Goal: Information Seeking & Learning: Learn about a topic

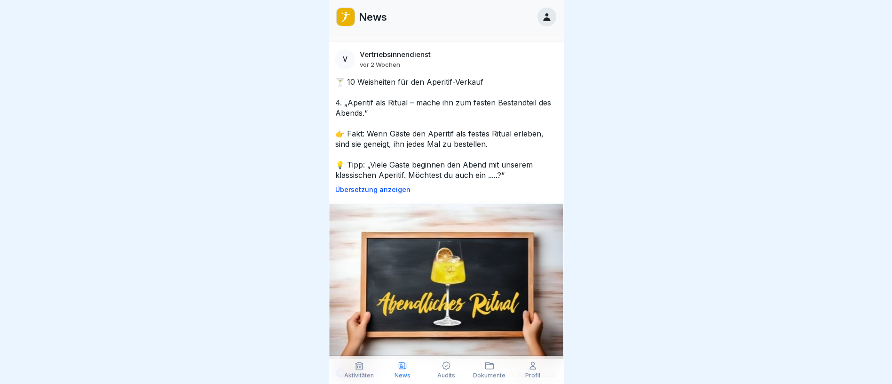
click at [384, 190] on p "Übersetzung anzeigen" at bounding box center [446, 190] width 222 height 8
click at [384, 190] on p "Original anzeigen" at bounding box center [446, 190] width 222 height 8
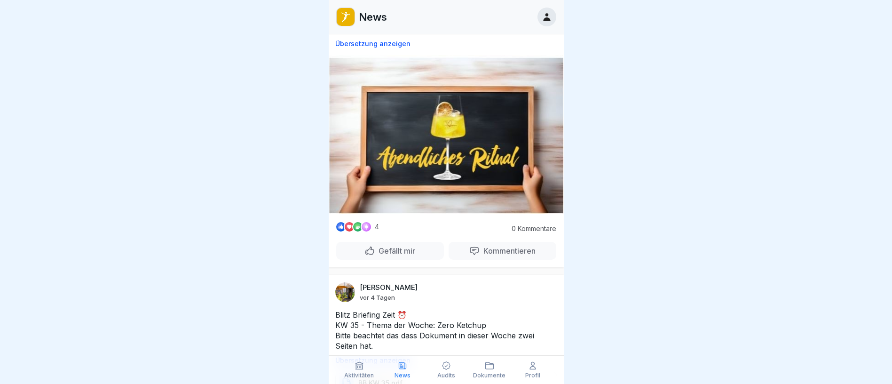
scroll to position [282, 0]
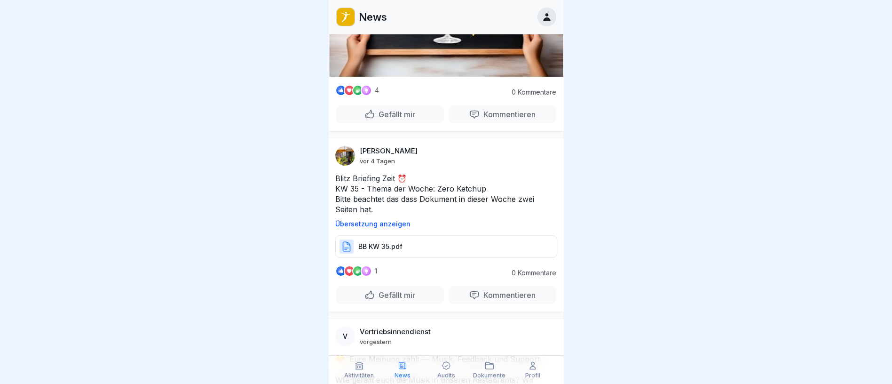
click at [387, 242] on p "BB KW 35.pdf" at bounding box center [380, 246] width 44 height 9
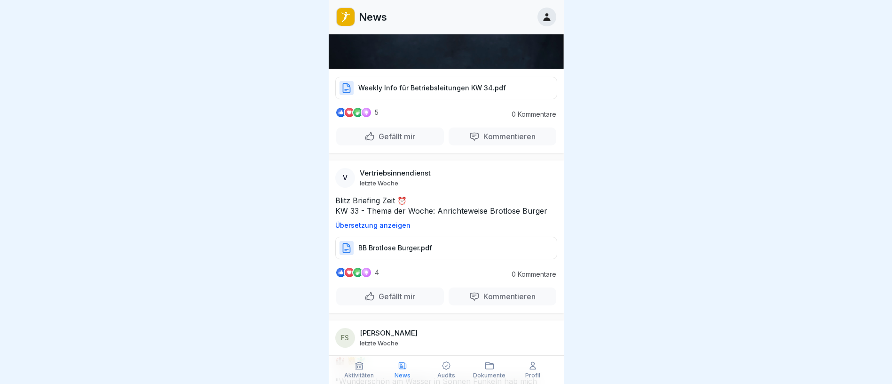
scroll to position [3579, 0]
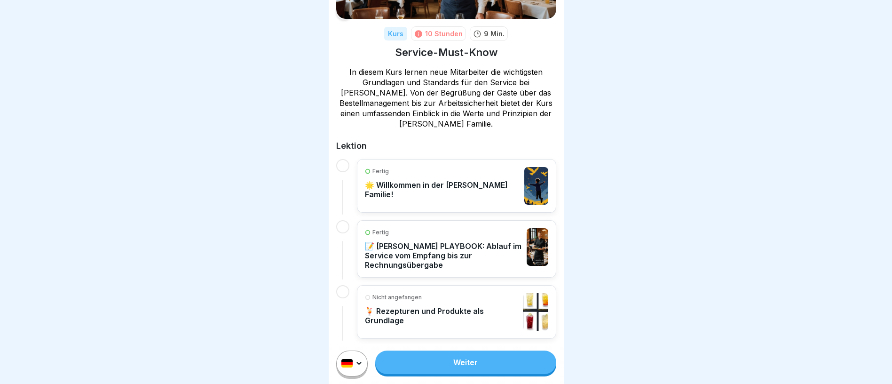
scroll to position [11, 0]
click at [470, 366] on link "Weiter" at bounding box center [465, 362] width 181 height 24
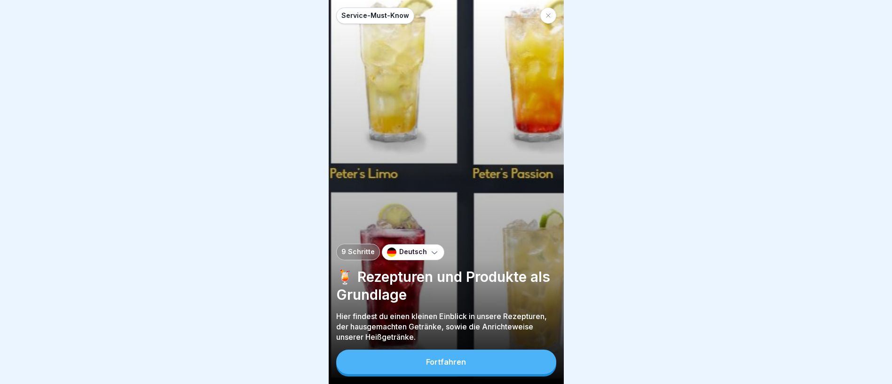
scroll to position [11, 0]
click at [456, 370] on button "Fortfahren" at bounding box center [446, 361] width 220 height 24
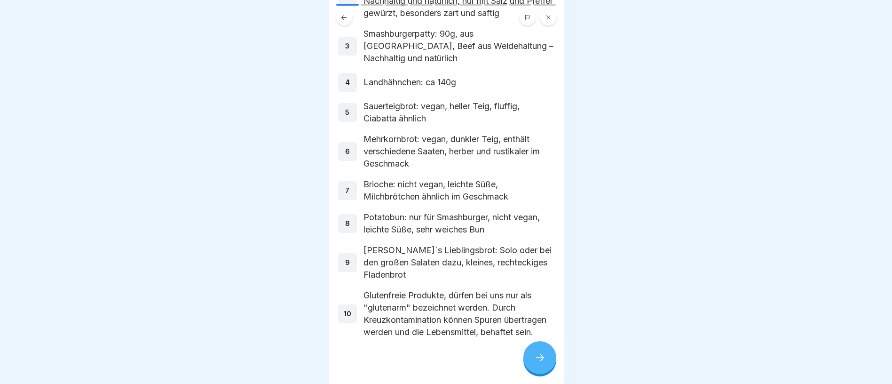
scroll to position [134, 0]
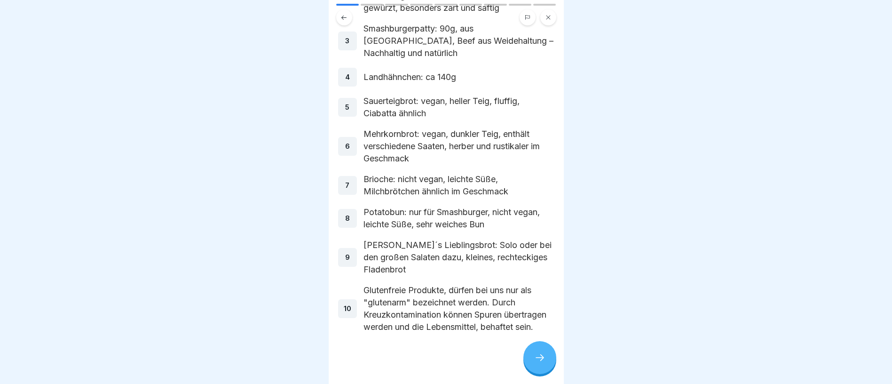
click at [543, 356] on icon at bounding box center [539, 357] width 11 height 11
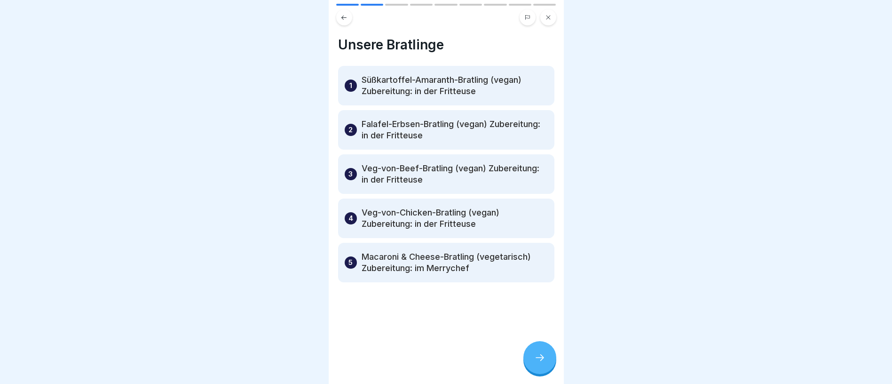
click at [545, 356] on div at bounding box center [539, 357] width 33 height 33
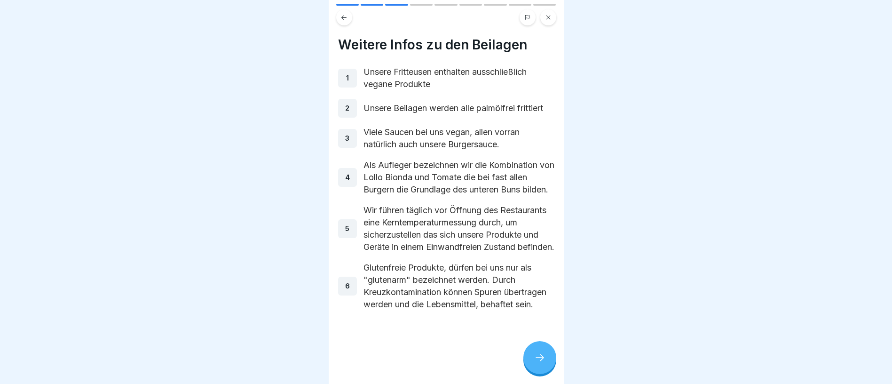
drag, startPoint x: 543, startPoint y: 355, endPoint x: 317, endPoint y: 130, distance: 318.9
click at [317, 130] on div at bounding box center [446, 192] width 892 height 384
click at [542, 349] on div at bounding box center [539, 357] width 33 height 33
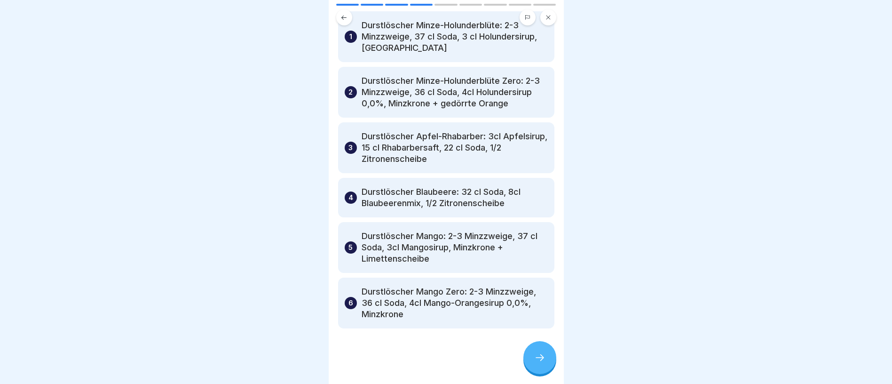
scroll to position [83, 0]
click at [543, 355] on icon at bounding box center [539, 357] width 11 height 11
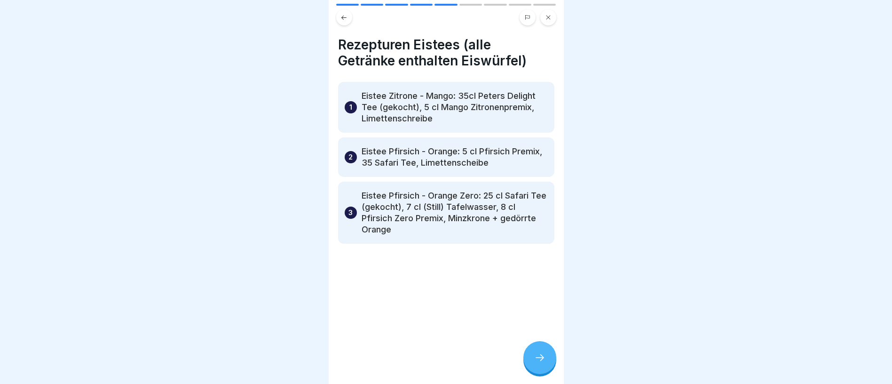
click at [539, 363] on div at bounding box center [539, 357] width 33 height 33
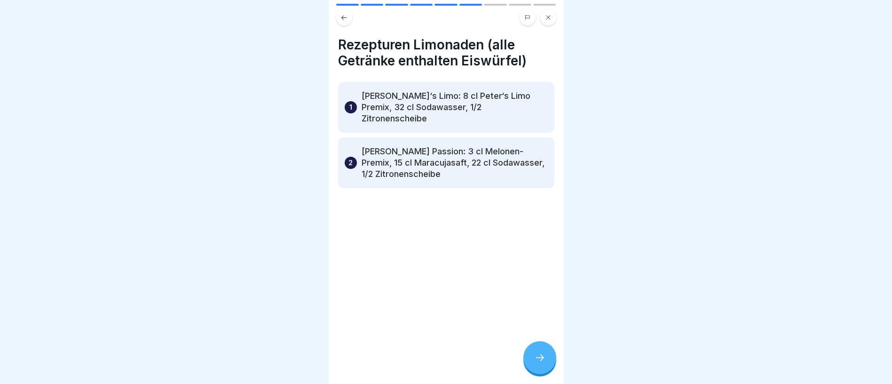
click at [542, 355] on icon at bounding box center [539, 357] width 11 height 11
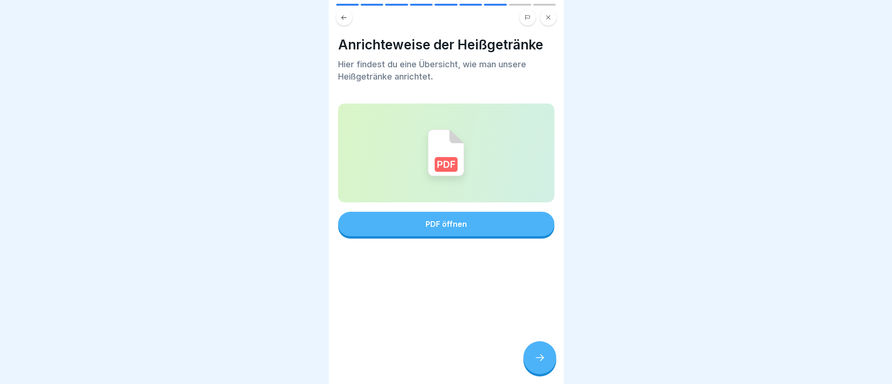
click at [448, 220] on div "PDF öffnen" at bounding box center [446, 224] width 41 height 8
click at [542, 360] on icon at bounding box center [539, 357] width 11 height 11
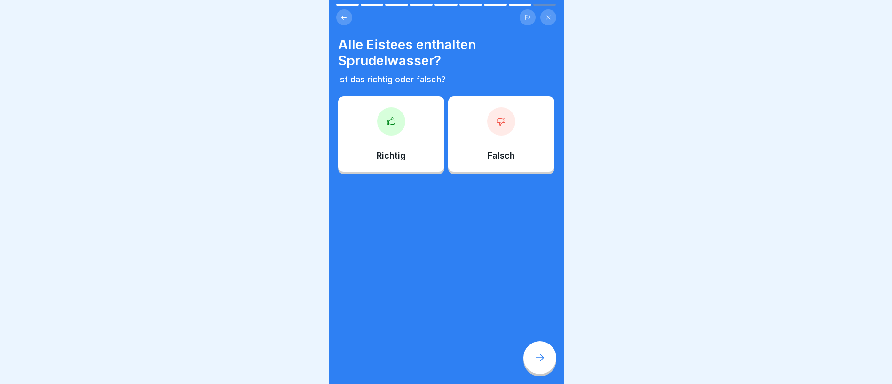
click at [477, 114] on div "Falsch" at bounding box center [501, 133] width 106 height 75
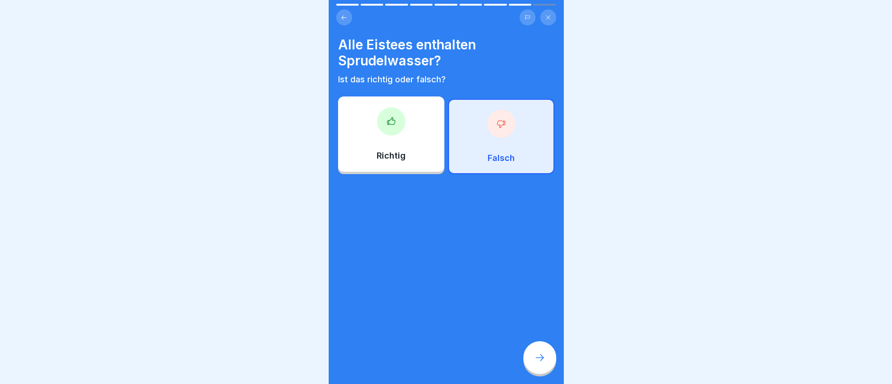
click at [544, 358] on icon at bounding box center [539, 357] width 11 height 11
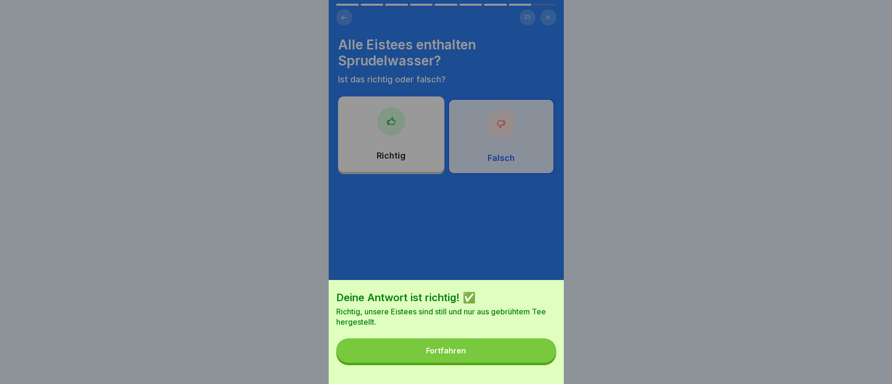
click at [488, 358] on button "Fortfahren" at bounding box center [446, 350] width 220 height 24
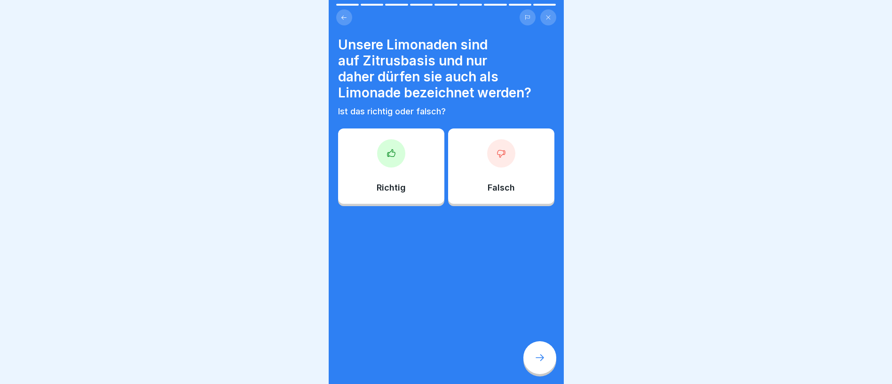
click at [503, 164] on div "Falsch" at bounding box center [501, 165] width 106 height 75
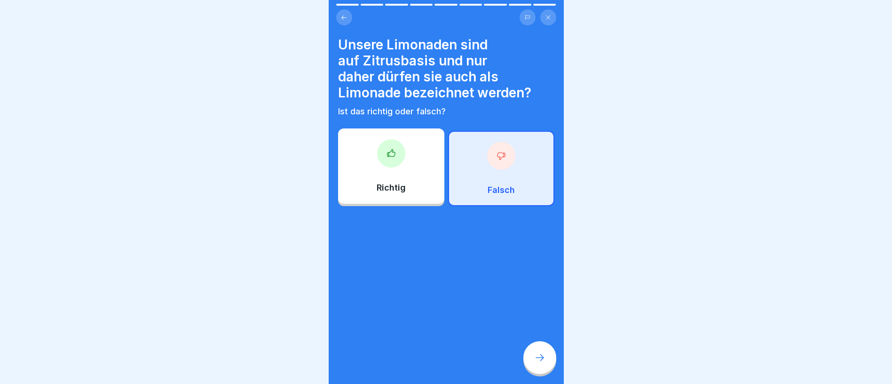
click at [543, 354] on icon at bounding box center [539, 357] width 11 height 11
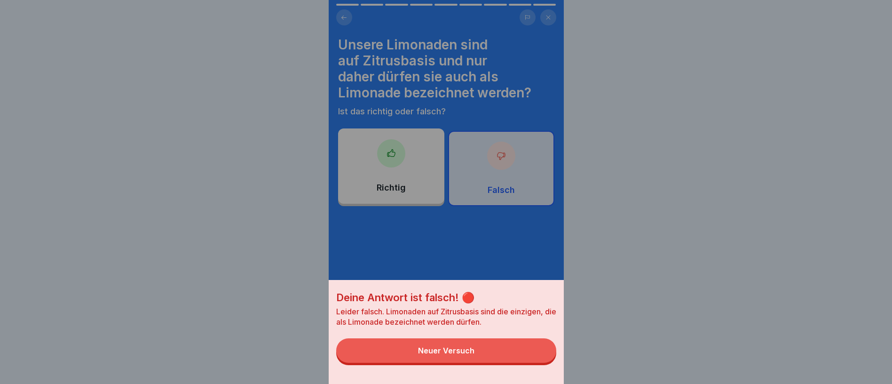
click at [538, 356] on button "Neuer Versuch" at bounding box center [446, 350] width 220 height 24
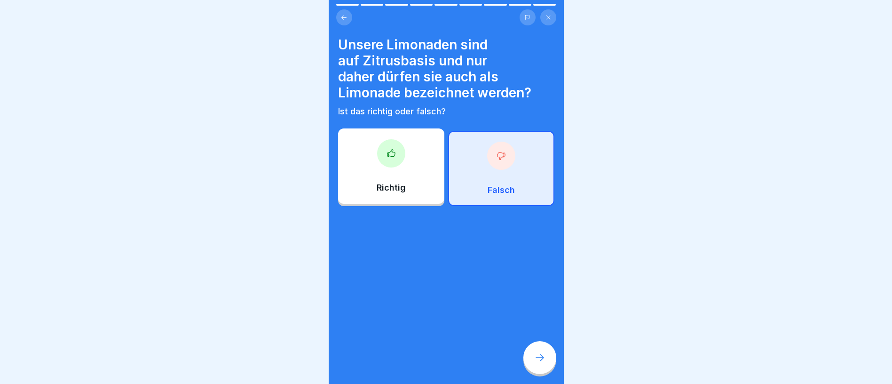
click at [408, 135] on div "Richtig" at bounding box center [391, 165] width 106 height 75
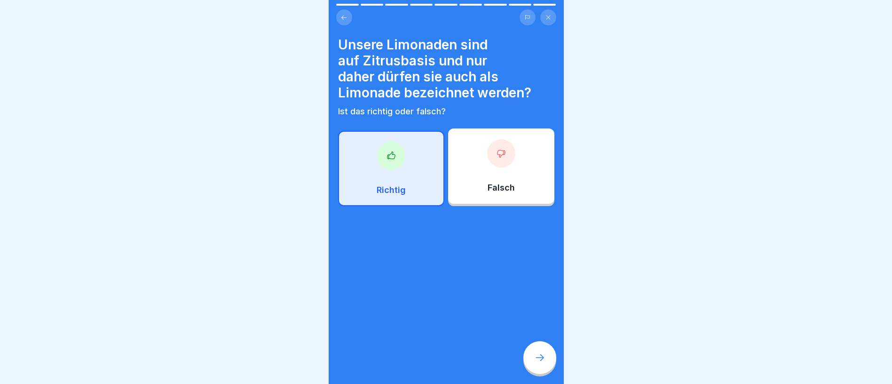
click at [539, 356] on icon at bounding box center [539, 357] width 11 height 11
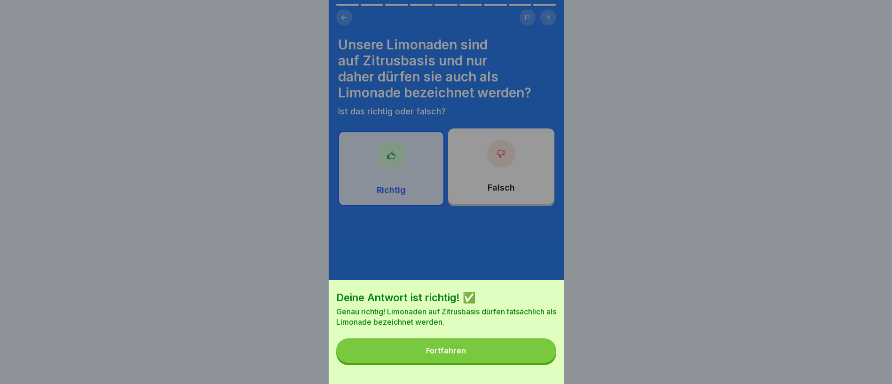
click at [469, 356] on button "Fortfahren" at bounding box center [446, 350] width 220 height 24
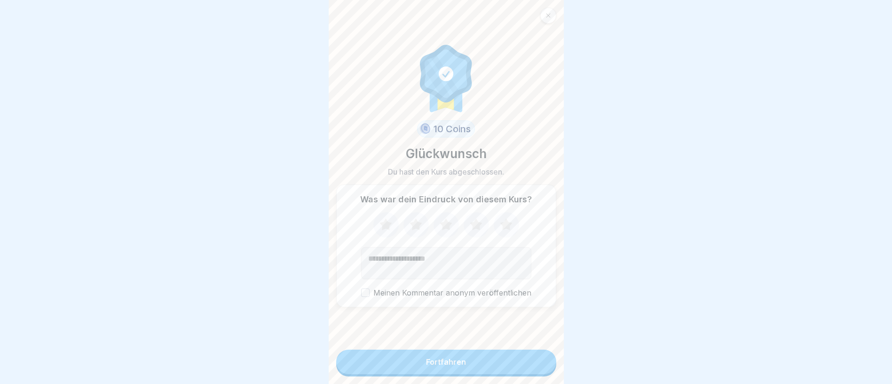
click at [474, 366] on button "Fortfahren" at bounding box center [446, 361] width 220 height 24
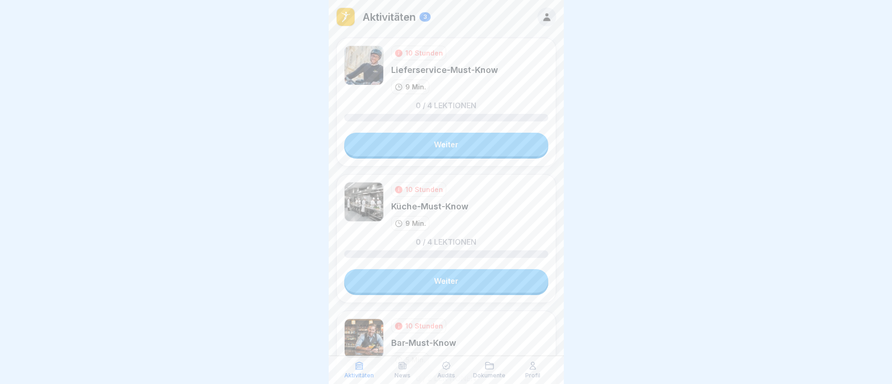
click at [458, 146] on link "Weiter" at bounding box center [446, 145] width 204 height 24
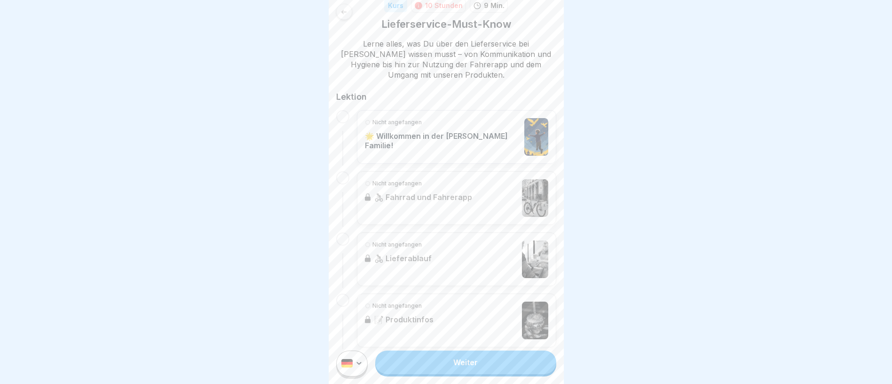
scroll to position [149, 0]
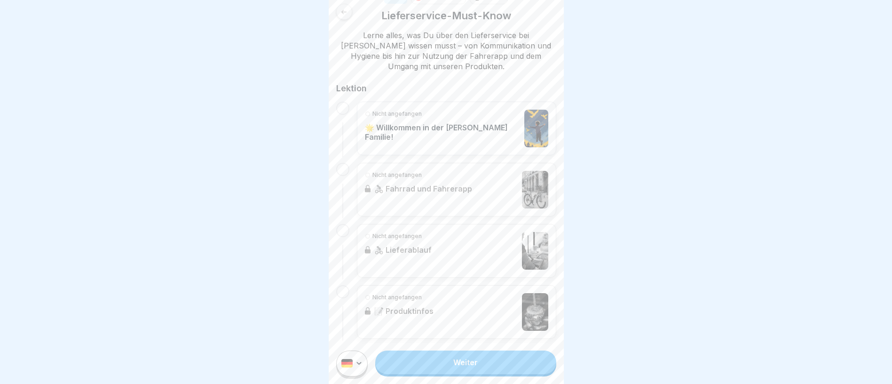
click at [465, 374] on link "Weiter" at bounding box center [465, 362] width 181 height 24
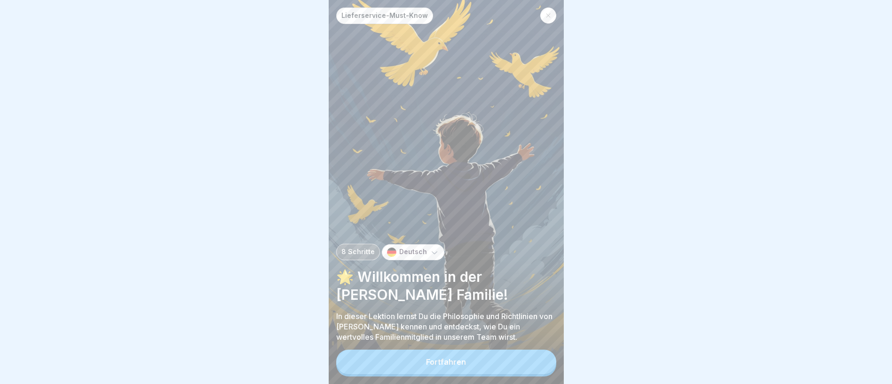
click at [460, 366] on div "Fortfahren" at bounding box center [446, 361] width 40 height 8
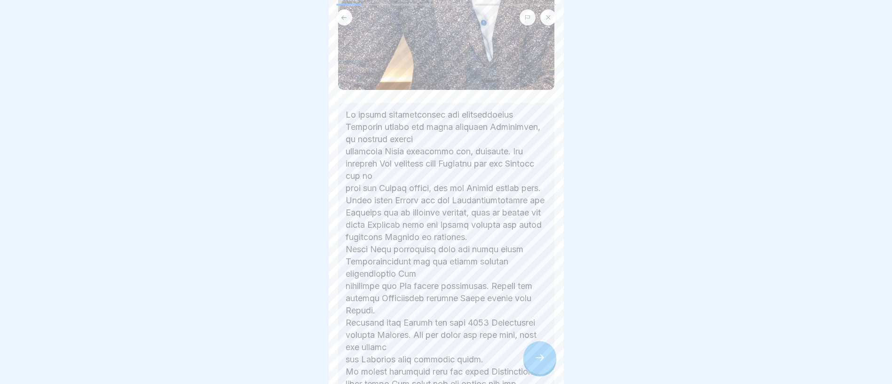
scroll to position [564, 0]
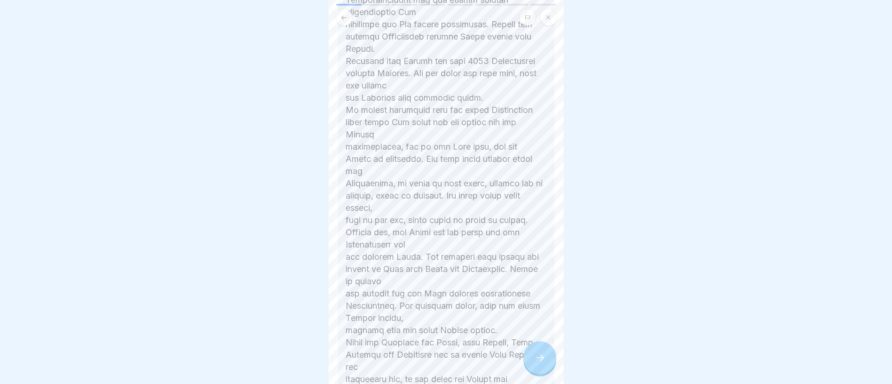
click at [541, 363] on icon at bounding box center [539, 357] width 11 height 11
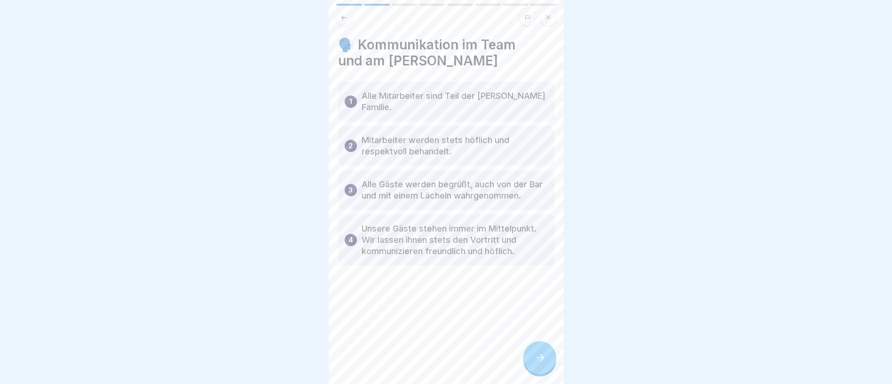
click at [541, 363] on icon at bounding box center [539, 357] width 11 height 11
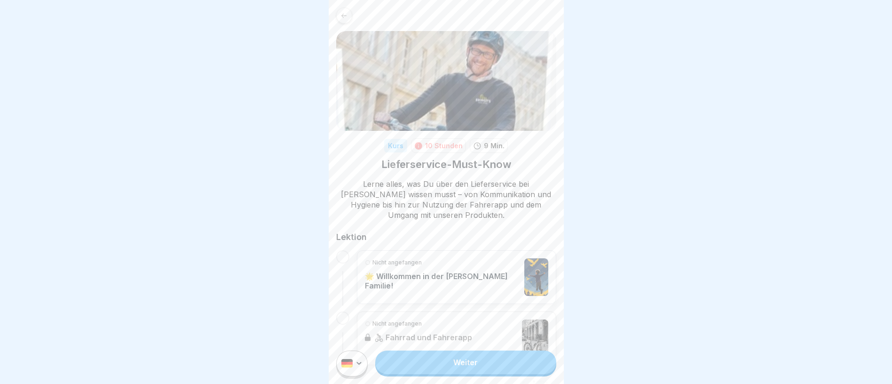
click at [482, 372] on link "Weiter" at bounding box center [465, 362] width 181 height 24
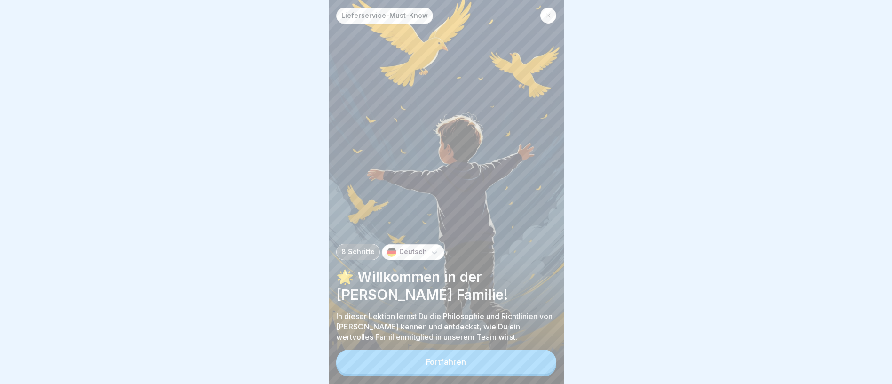
click at [482, 372] on button "Fortfahren" at bounding box center [446, 361] width 220 height 24
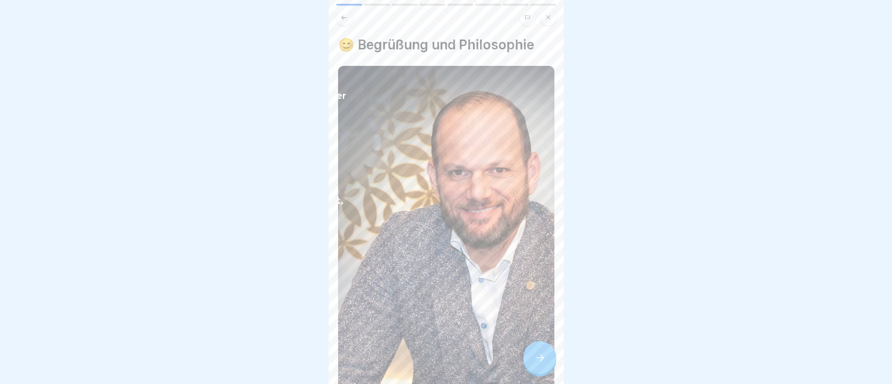
click at [544, 363] on icon at bounding box center [539, 357] width 11 height 11
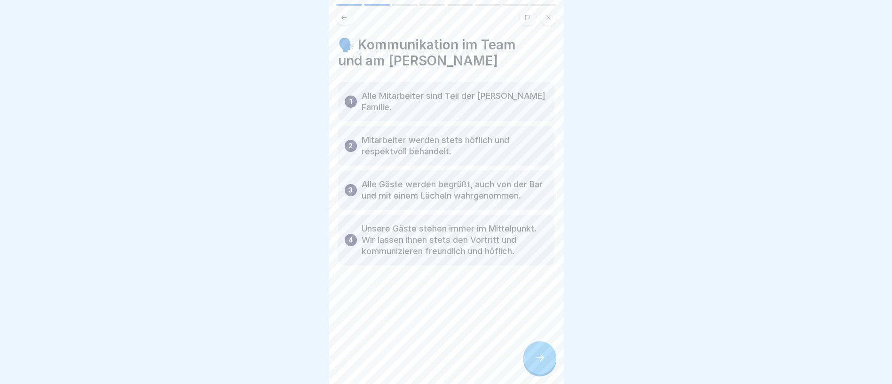
click at [542, 361] on icon at bounding box center [540, 357] width 8 height 7
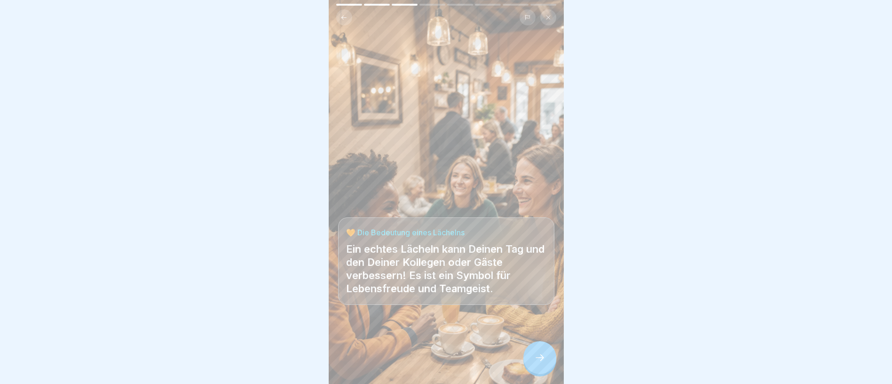
click at [542, 361] on icon at bounding box center [540, 357] width 8 height 7
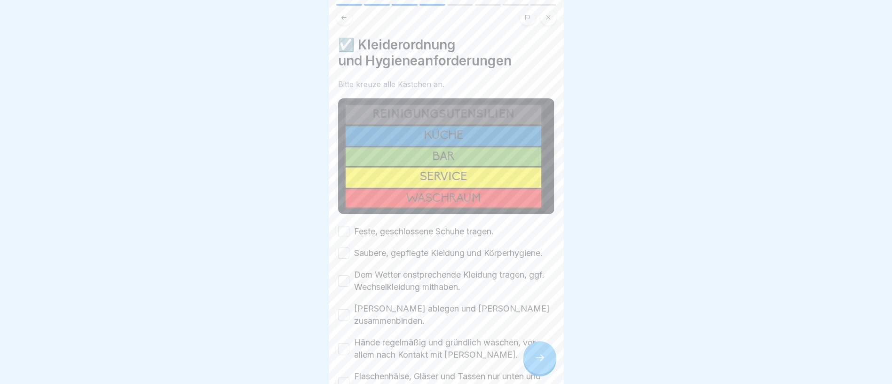
click at [343, 226] on button "Feste, geschlossene Schuhe tragen." at bounding box center [343, 231] width 11 height 11
click at [346, 254] on button "Saubere, gepflegte Kleidung und Körperhygiene." at bounding box center [343, 252] width 11 height 11
click at [341, 286] on button "Dem Wetter enstprechende Kleidung tragen, ggf. Wechselkleidung mithaben." at bounding box center [343, 280] width 11 height 11
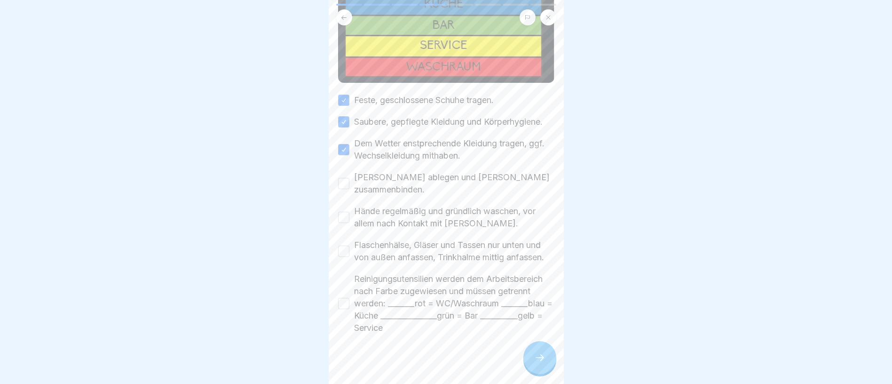
scroll to position [141, 0]
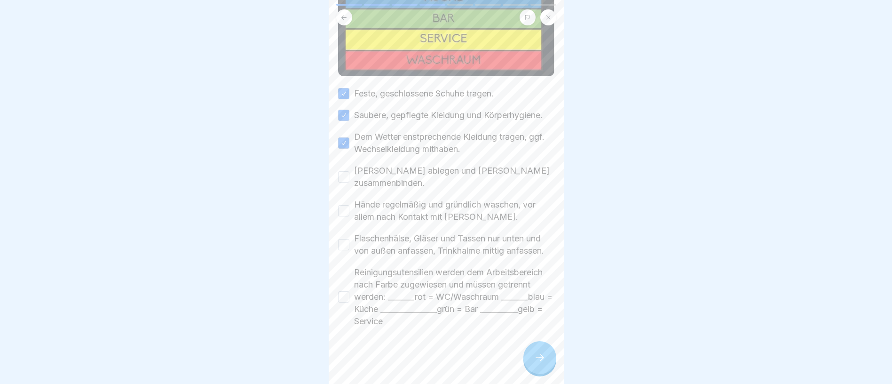
drag, startPoint x: 343, startPoint y: 179, endPoint x: 339, endPoint y: 193, distance: 14.7
click at [342, 179] on button "Schmuck ablegen und Haare zusammenbinden." at bounding box center [343, 176] width 11 height 11
click at [341, 210] on button "Hände regelmäßig und gründlich waschen, vor allem nach Kontakt mit Bargeld." at bounding box center [343, 210] width 11 height 11
drag, startPoint x: 342, startPoint y: 253, endPoint x: 344, endPoint y: 280, distance: 26.9
click at [342, 250] on button "Flaschenhälse, Gläser und Tassen nur unten und von außen anfassen, Trinkhalme m…" at bounding box center [343, 244] width 11 height 11
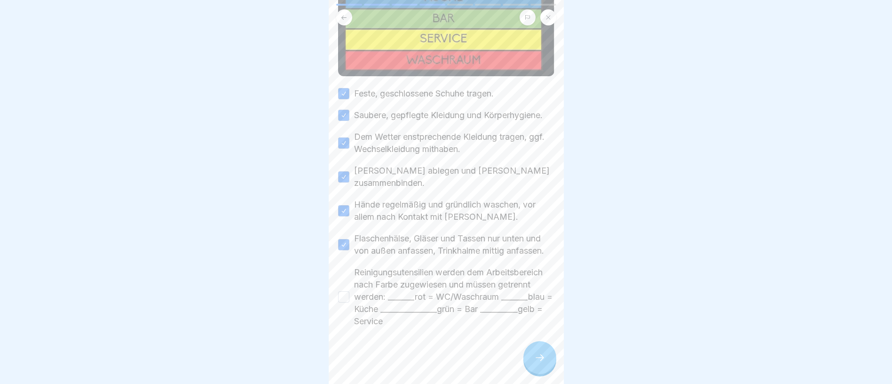
click at [345, 302] on button "Reinigungsutensilien werden dem Arbeitsbereich nach Farbe zugewiesen und müssen…" at bounding box center [343, 296] width 11 height 11
click at [536, 363] on icon at bounding box center [539, 357] width 11 height 11
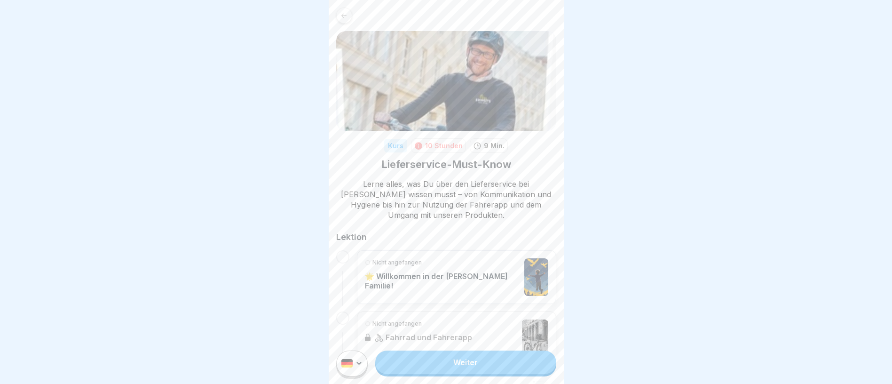
click at [344, 256] on div at bounding box center [342, 256] width 13 height 13
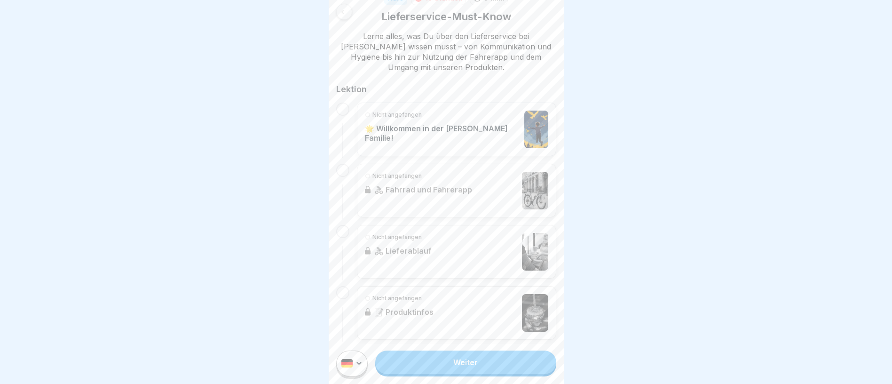
scroll to position [149, 0]
click at [478, 373] on link "Weiter" at bounding box center [465, 362] width 181 height 24
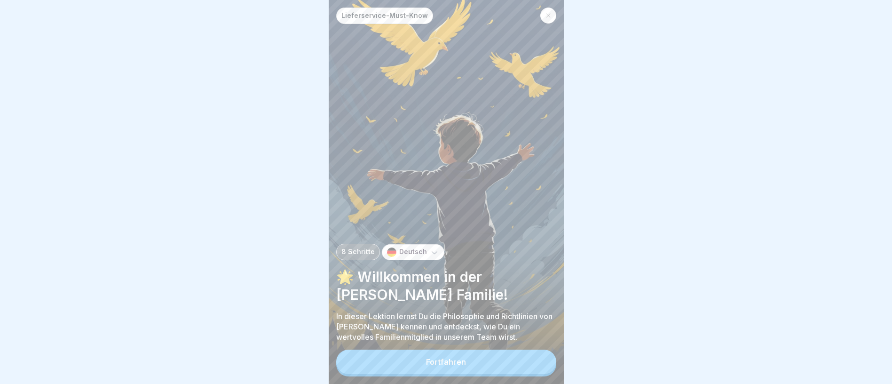
click at [478, 373] on button "Fortfahren" at bounding box center [446, 361] width 220 height 24
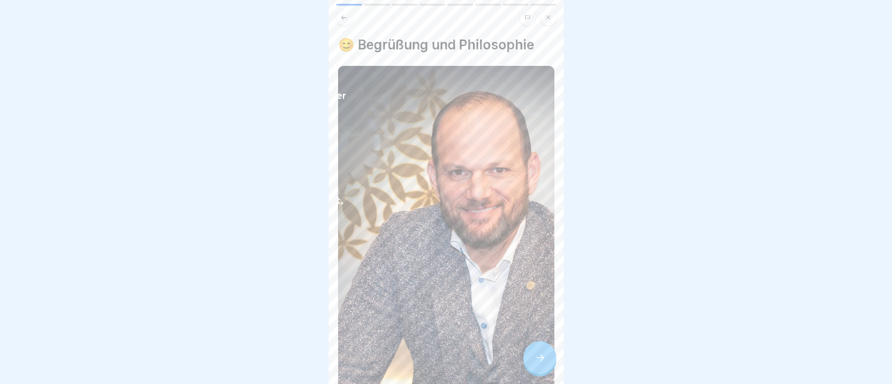
click at [539, 363] on icon at bounding box center [539, 357] width 11 height 11
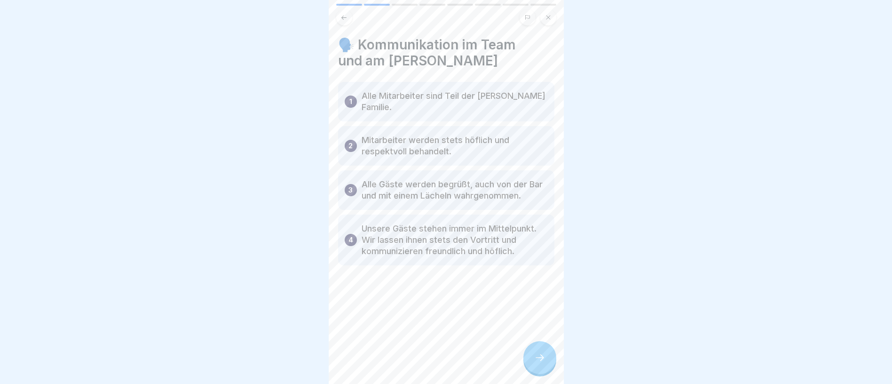
click at [539, 363] on icon at bounding box center [539, 357] width 11 height 11
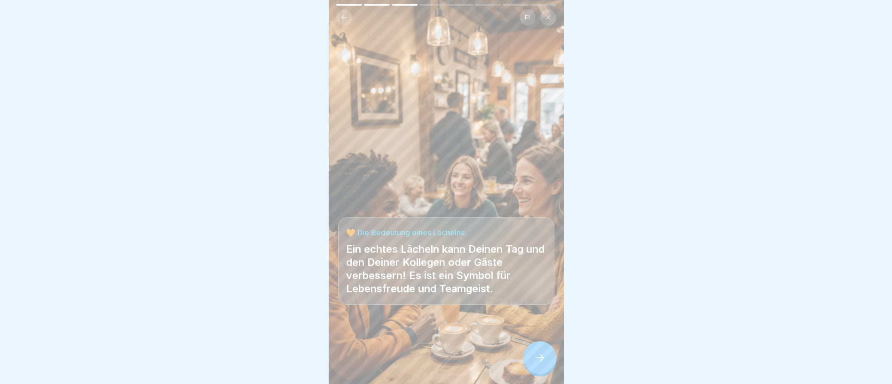
click at [539, 363] on icon at bounding box center [539, 357] width 11 height 11
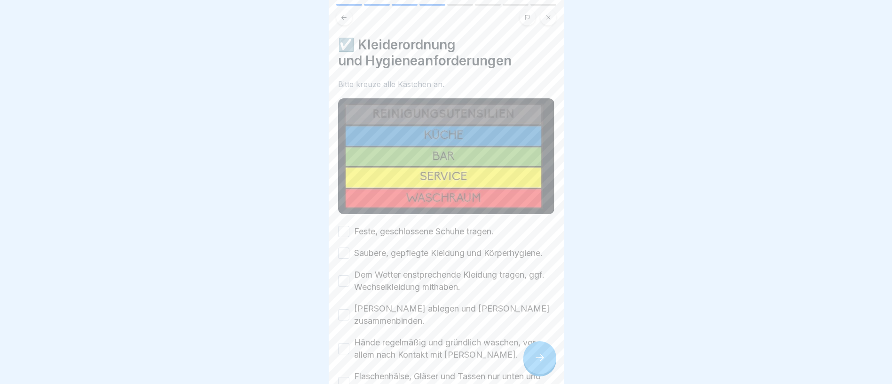
drag, startPoint x: 347, startPoint y: 227, endPoint x: 347, endPoint y: 232, distance: 5.2
click at [347, 229] on button "Feste, geschlossene Schuhe tragen." at bounding box center [343, 231] width 11 height 11
click at [346, 251] on button "Saubere, gepflegte Kleidung und Körperhygiene." at bounding box center [343, 252] width 11 height 11
click at [342, 277] on div "Dem Wetter enstprechende Kleidung tragen, ggf. Wechselkleidung mithaben." at bounding box center [446, 280] width 216 height 24
click at [342, 285] on button "Dem Wetter enstprechende Kleidung tragen, ggf. Wechselkleidung mithaben." at bounding box center [343, 280] width 11 height 11
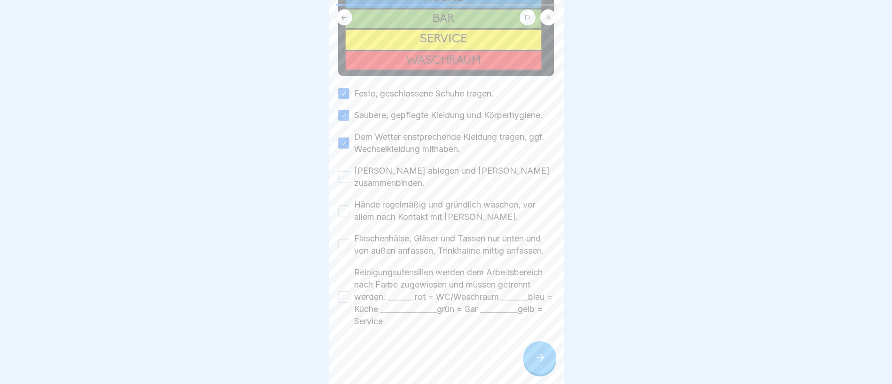
scroll to position [168, 0]
click at [345, 171] on button "Schmuck ablegen und Haare zusammenbinden." at bounding box center [343, 176] width 11 height 11
drag, startPoint x: 344, startPoint y: 189, endPoint x: 344, endPoint y: 197, distance: 8.0
click at [344, 198] on div "Hände regelmäßig und gründlich waschen, vor allem nach Kontakt mit Bargeld." at bounding box center [446, 210] width 216 height 24
click at [345, 239] on button "Flaschenhälse, Gläser und Tassen nur unten und von außen anfassen, Trinkhalme m…" at bounding box center [343, 244] width 11 height 11
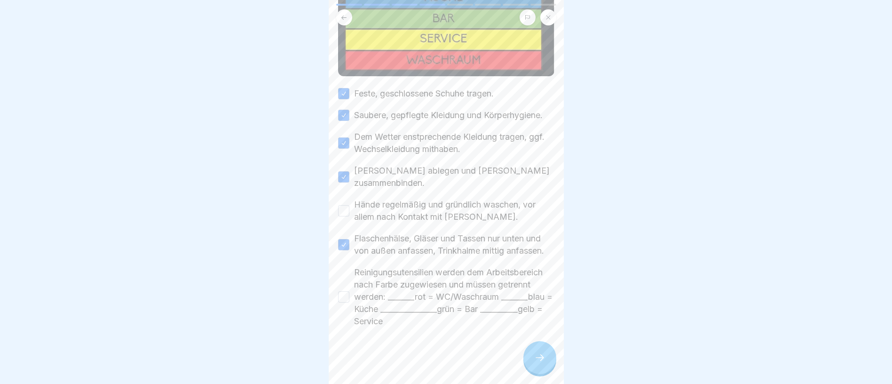
click at [342, 205] on button "Hände regelmäßig und gründlich waschen, vor allem nach Kontakt mit Bargeld." at bounding box center [343, 210] width 11 height 11
click at [343, 291] on button "Reinigungsutensilien werden dem Arbeitsbereich nach Farbe zugewiesen und müssen…" at bounding box center [343, 296] width 11 height 11
click at [545, 368] on div at bounding box center [539, 357] width 33 height 33
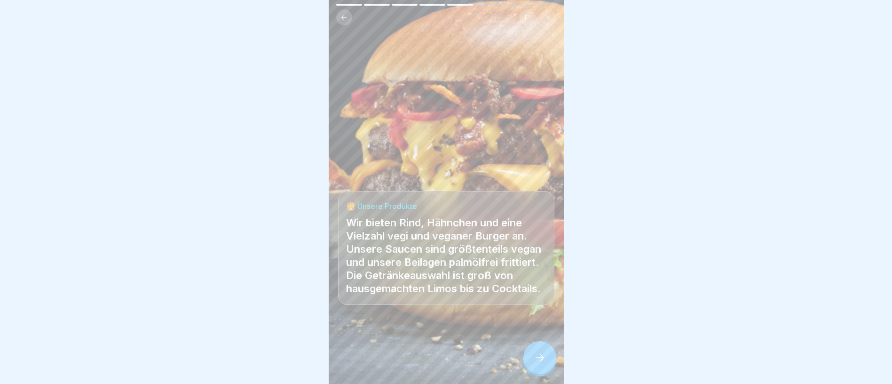
scroll to position [11, 0]
click at [541, 357] on icon at bounding box center [539, 357] width 11 height 11
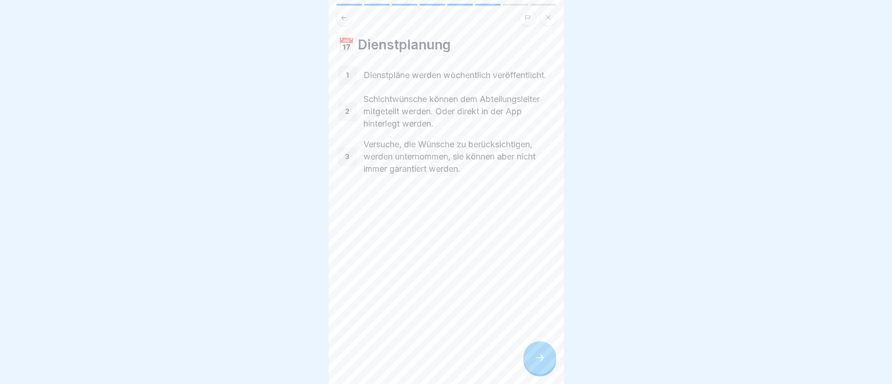
click at [541, 357] on icon at bounding box center [539, 357] width 11 height 11
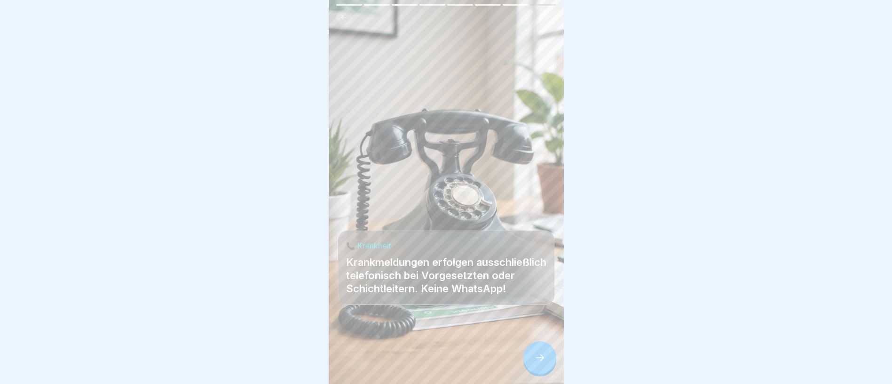
click at [541, 357] on icon at bounding box center [539, 357] width 11 height 11
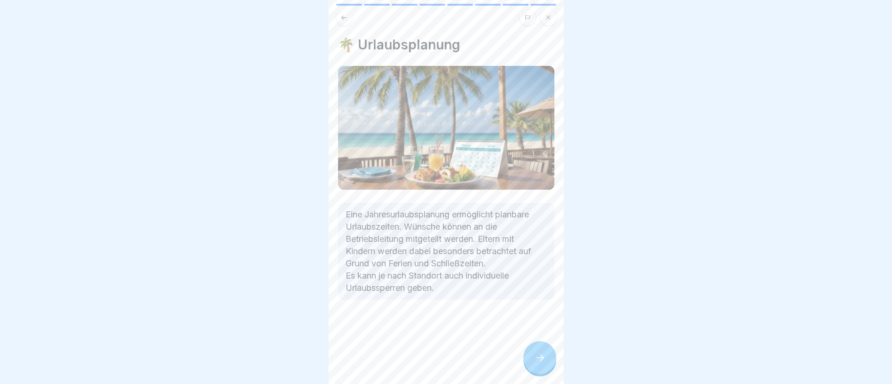
click at [541, 357] on icon at bounding box center [539, 357] width 11 height 11
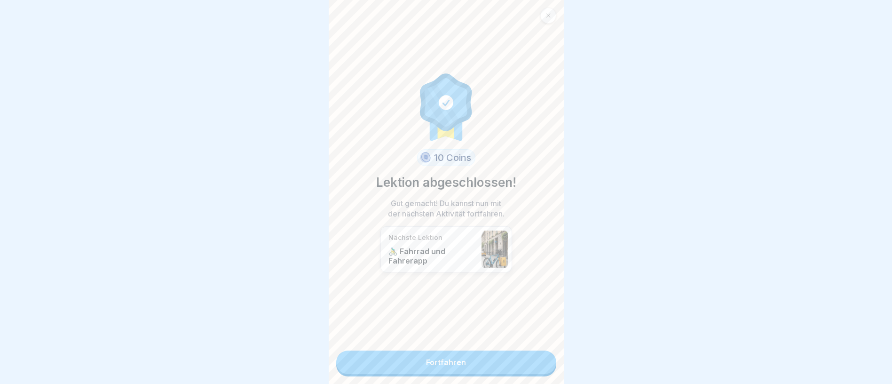
click at [444, 350] on link "Fortfahren" at bounding box center [446, 362] width 220 height 24
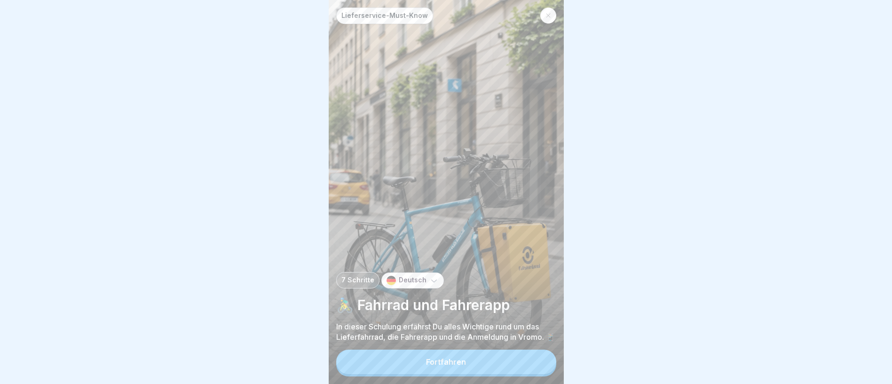
click at [492, 374] on button "Fortfahren" at bounding box center [446, 361] width 220 height 24
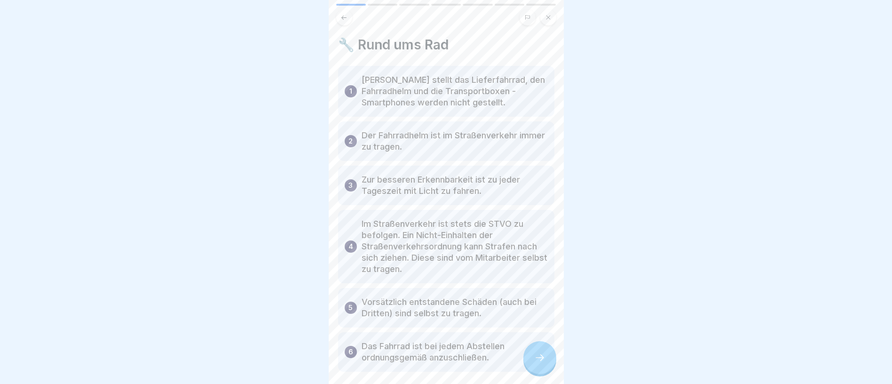
scroll to position [44, 0]
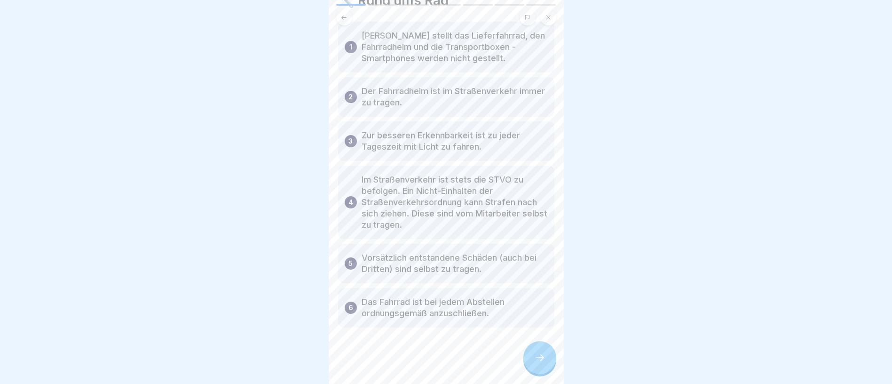
drag, startPoint x: 513, startPoint y: 346, endPoint x: 304, endPoint y: 260, distance: 225.8
click at [304, 260] on div at bounding box center [446, 192] width 892 height 384
click at [544, 355] on icon at bounding box center [539, 357] width 11 height 11
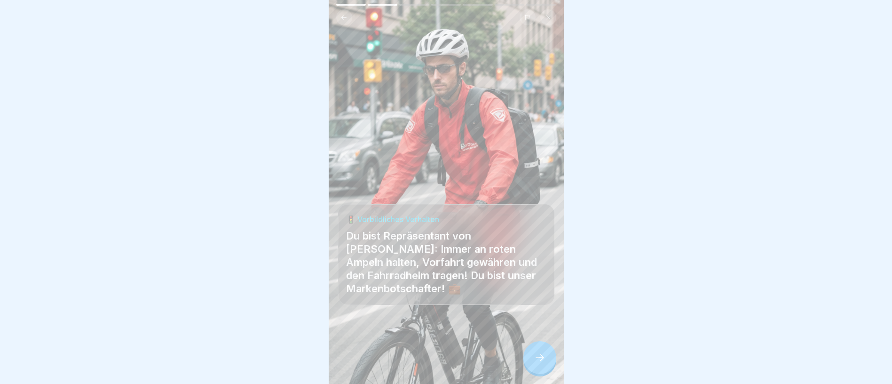
click at [544, 355] on icon at bounding box center [539, 357] width 11 height 11
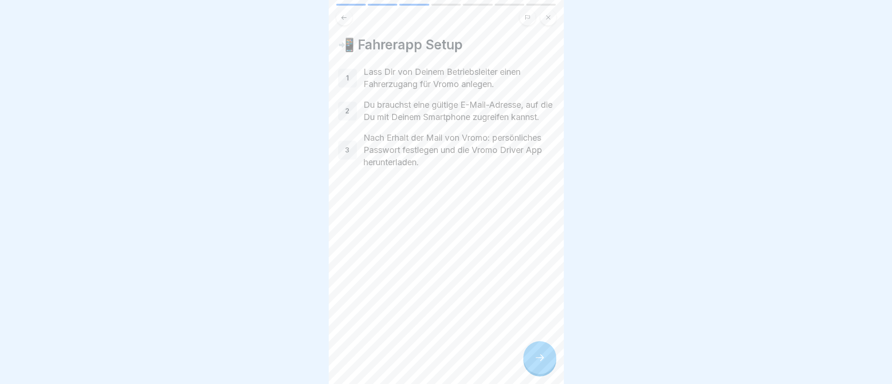
click at [540, 356] on icon at bounding box center [539, 357] width 11 height 11
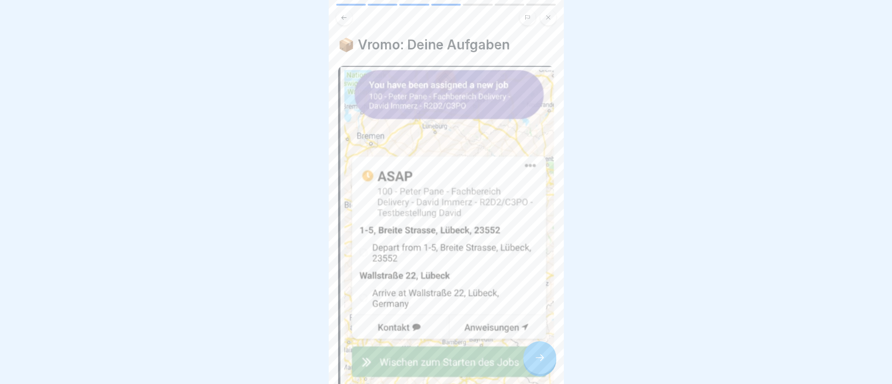
click at [540, 356] on icon at bounding box center [539, 357] width 11 height 11
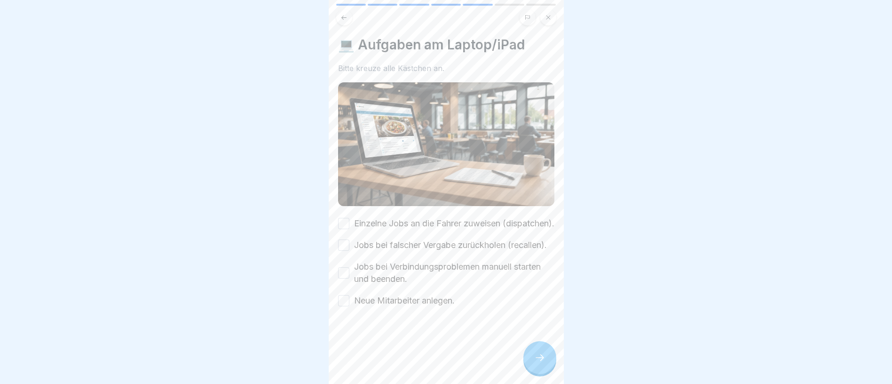
click at [342, 218] on button "Einzelne Jobs an die Fahrer zuweisen (dispatchen)." at bounding box center [343, 223] width 11 height 11
click at [346, 246] on button "Jobs bei falscher Vergabe zurückholen (recallen)." at bounding box center [343, 244] width 11 height 11
click at [347, 278] on button "Jobs bei Verbindungsproblemen manuell starten und beenden." at bounding box center [343, 272] width 11 height 11
click at [341, 306] on button "Neue Mitarbeiter anlegen." at bounding box center [343, 300] width 11 height 11
click at [540, 358] on icon at bounding box center [539, 357] width 11 height 11
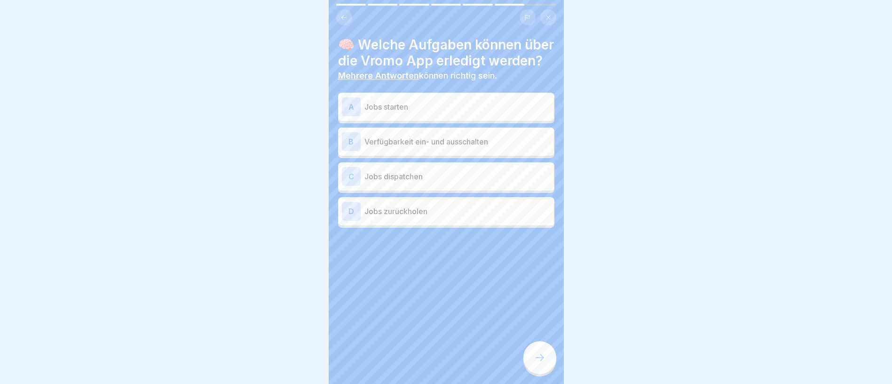
click at [454, 112] on p "Jobs starten" at bounding box center [457, 106] width 186 height 11
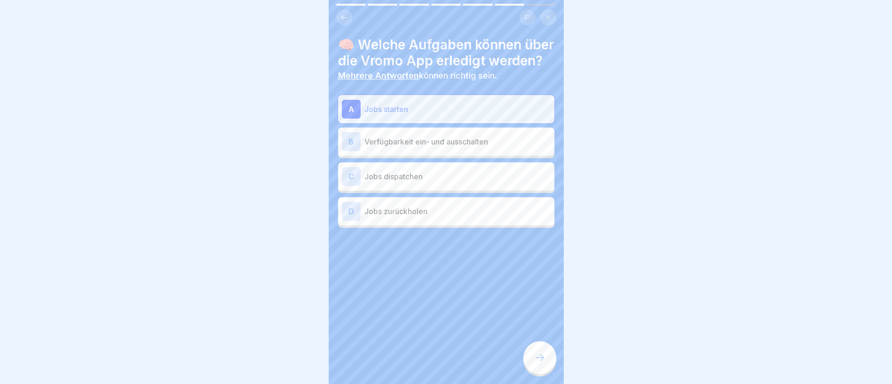
click at [450, 143] on p "Verfügbarkeit ein- und ausschalten" at bounding box center [457, 141] width 186 height 11
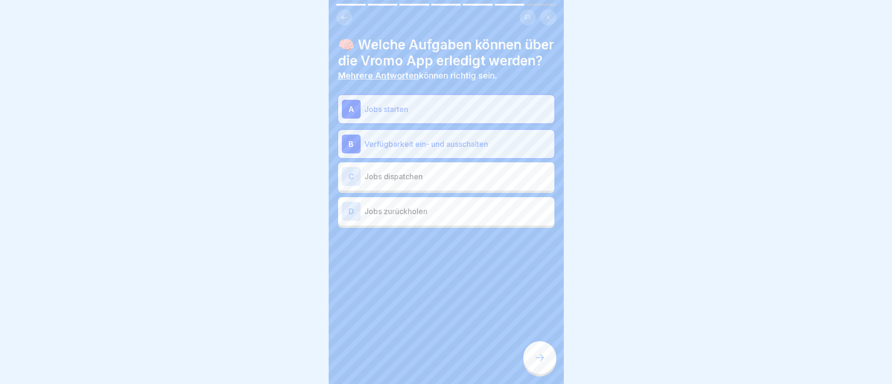
click at [434, 182] on p "Jobs dispatchen" at bounding box center [457, 176] width 186 height 11
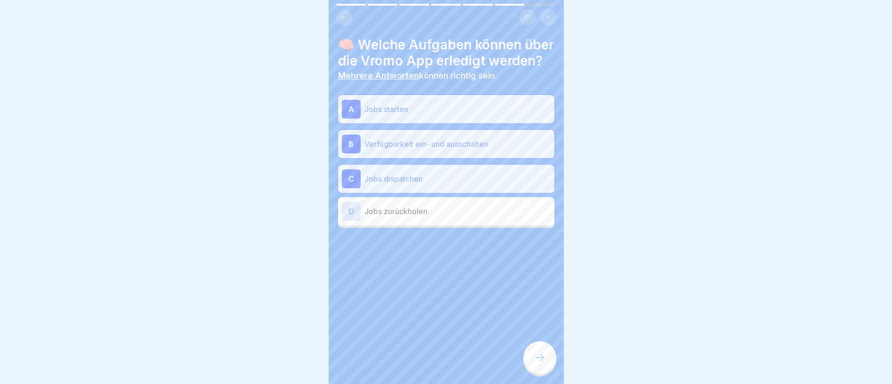
click at [434, 209] on div "D Jobs zurückholen" at bounding box center [446, 211] width 209 height 19
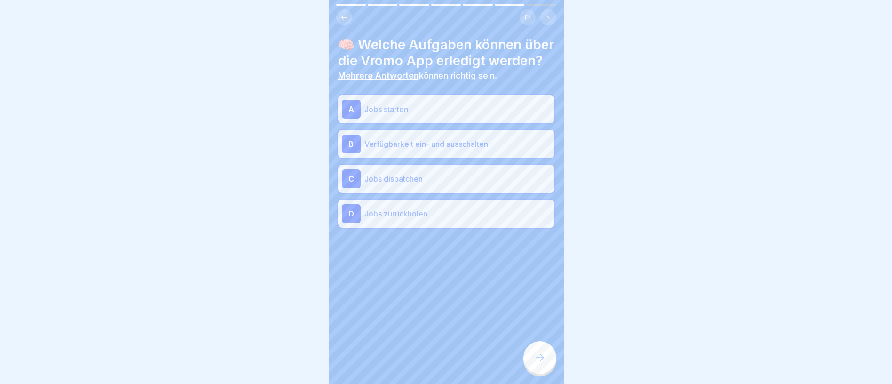
click at [534, 356] on icon at bounding box center [539, 357] width 11 height 11
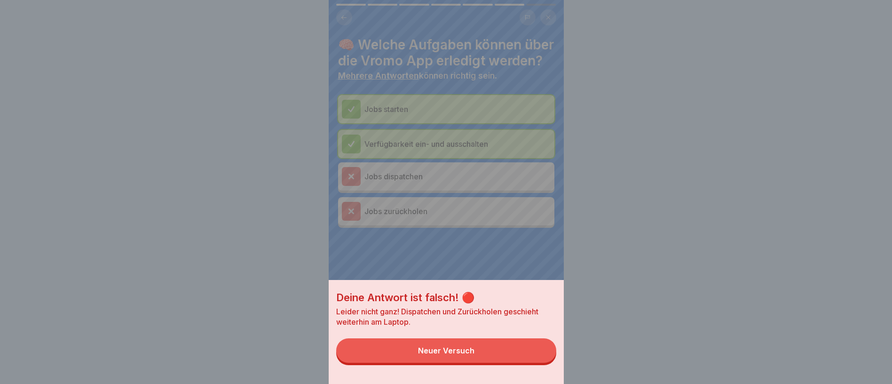
click at [513, 355] on button "Neuer Versuch" at bounding box center [446, 350] width 220 height 24
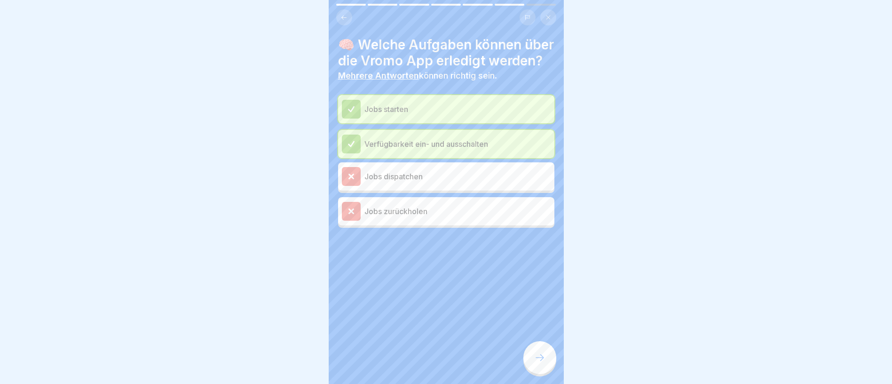
click at [410, 182] on p "Jobs dispatchen" at bounding box center [457, 176] width 186 height 11
click at [417, 217] on p "Jobs zurückholen" at bounding box center [457, 210] width 186 height 11
click at [350, 215] on icon at bounding box center [351, 211] width 8 height 8
click at [354, 178] on icon at bounding box center [351, 176] width 8 height 8
click at [490, 196] on div "Jobs starten Verfügbarkeit ein- und ausschalten Jobs dispatchen Jobs zurückholen" at bounding box center [446, 161] width 216 height 133
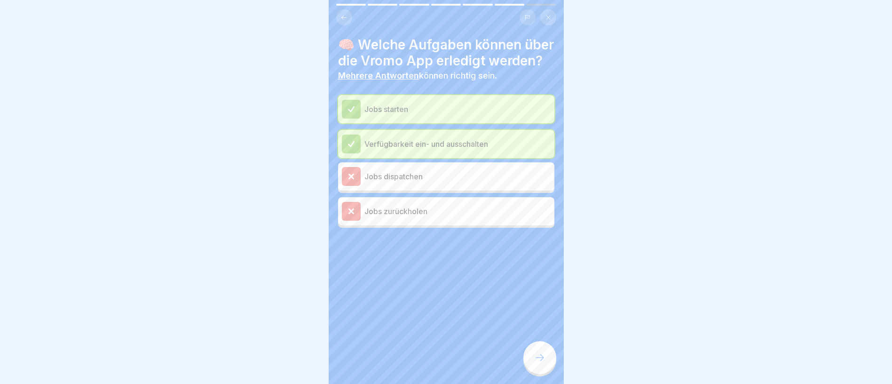
click at [497, 221] on div "Jobs zurückholen" at bounding box center [446, 211] width 209 height 19
click at [535, 361] on icon at bounding box center [539, 357] width 11 height 11
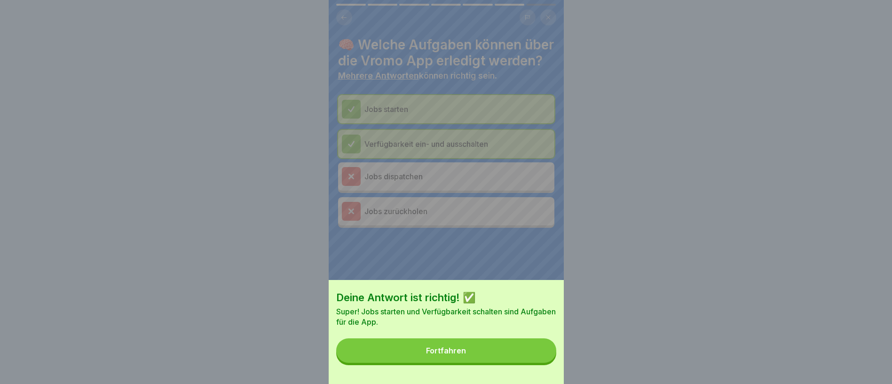
click at [535, 361] on button "Fortfahren" at bounding box center [446, 350] width 220 height 24
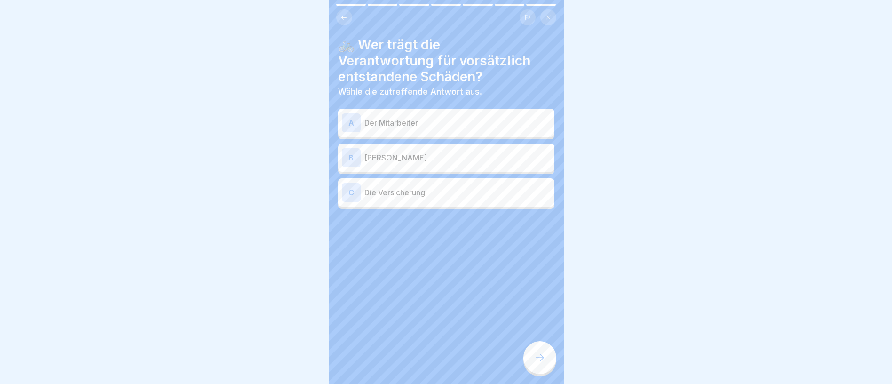
click at [435, 117] on p "Der Mitarbeiter" at bounding box center [457, 122] width 186 height 11
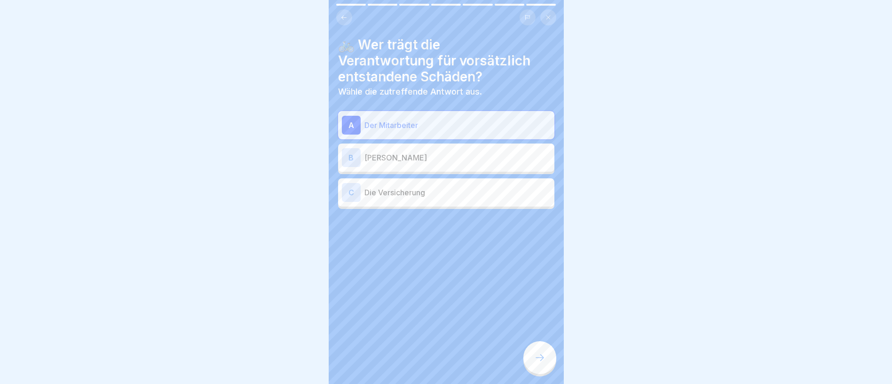
click at [539, 363] on div at bounding box center [539, 357] width 33 height 33
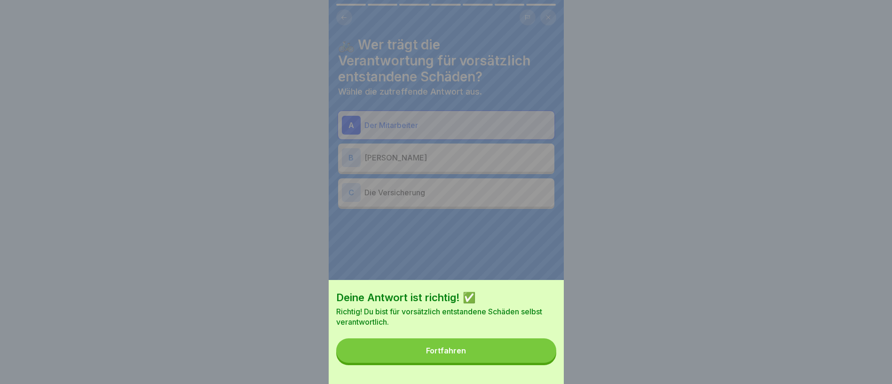
click at [493, 361] on button "Fortfahren" at bounding box center [446, 350] width 220 height 24
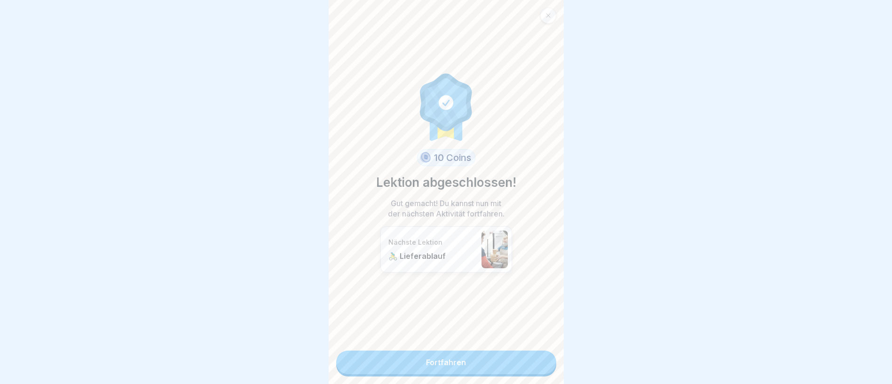
click at [489, 350] on link "Fortfahren" at bounding box center [446, 362] width 220 height 24
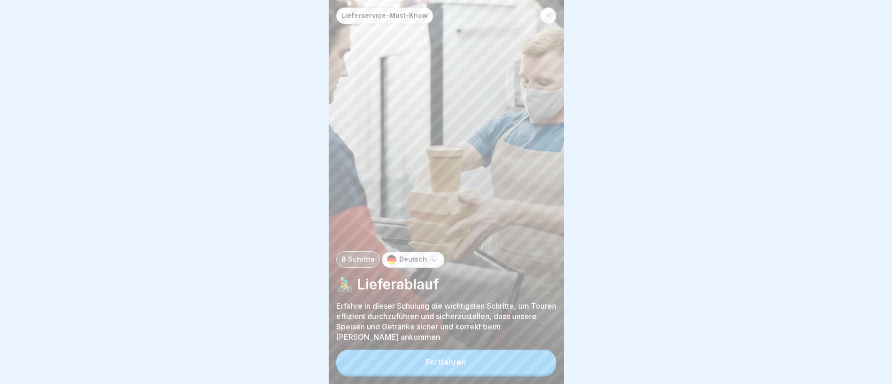
click at [488, 370] on button "Fortfahren" at bounding box center [446, 361] width 220 height 24
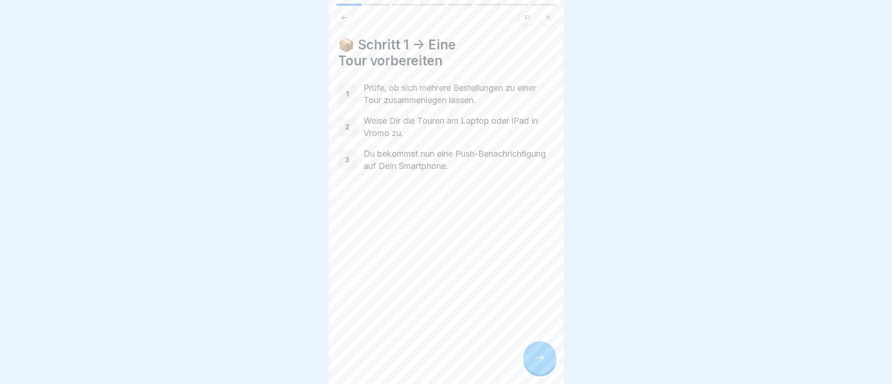
click at [544, 363] on icon at bounding box center [539, 357] width 11 height 11
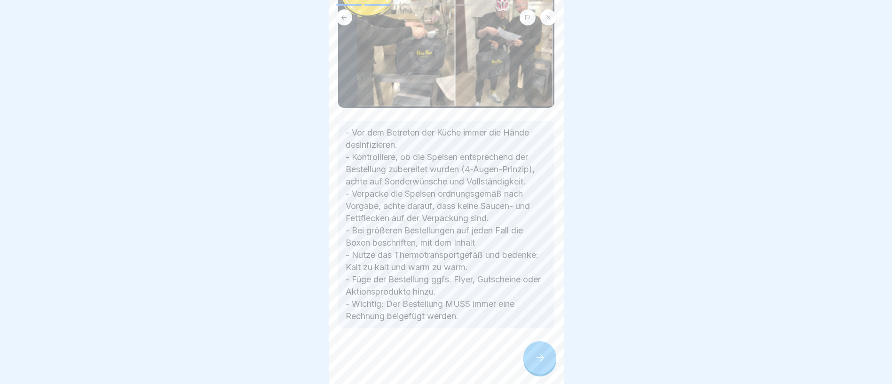
scroll to position [113, 0]
click at [540, 363] on icon at bounding box center [539, 357] width 11 height 11
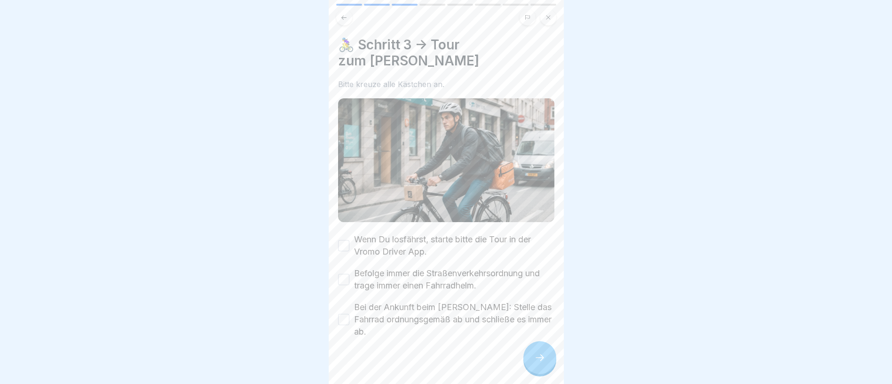
click at [348, 240] on button "Wenn Du losfährst, starte bitte die Tour in der Vromo Driver App." at bounding box center [343, 245] width 11 height 11
click at [346, 274] on button "Befolge immer die Straßenverkehrsordnung und trage immer einen Fahrradhelm." at bounding box center [343, 279] width 11 height 11
click at [343, 314] on button "Bei der Ankunft beim Gast: Stelle das Fahrrad ordnungsgemäß ab und schließe es …" at bounding box center [343, 319] width 11 height 11
click at [539, 363] on icon at bounding box center [539, 357] width 11 height 11
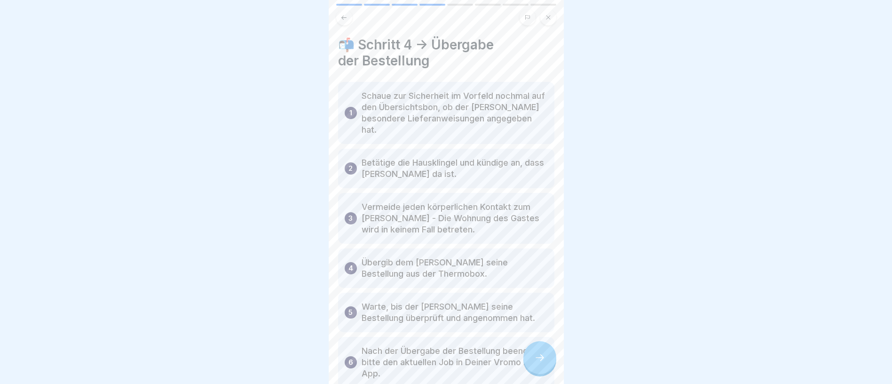
scroll to position [60, 0]
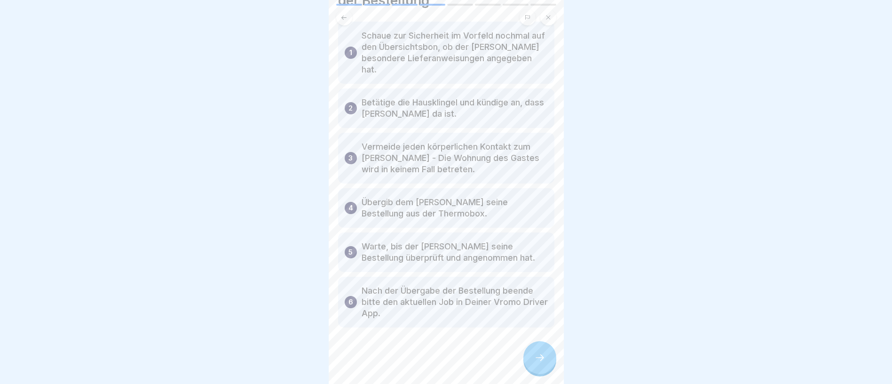
click at [540, 363] on icon at bounding box center [539, 357] width 11 height 11
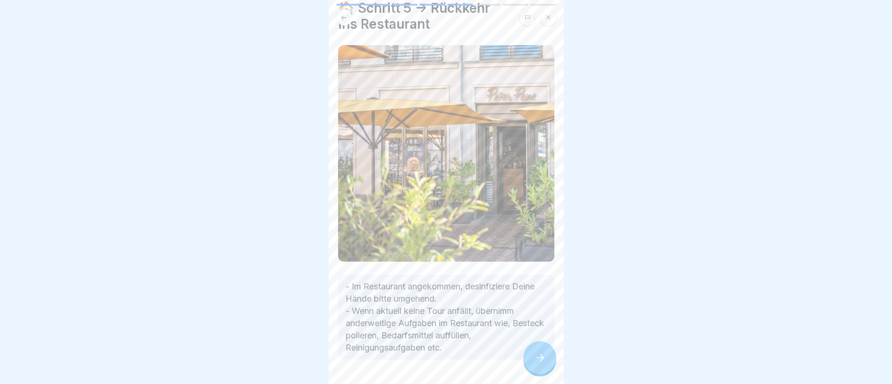
scroll to position [58, 0]
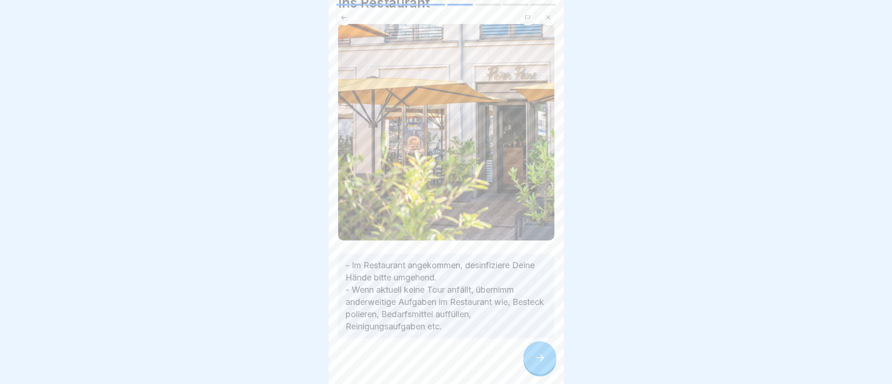
click at [537, 359] on icon at bounding box center [539, 357] width 11 height 11
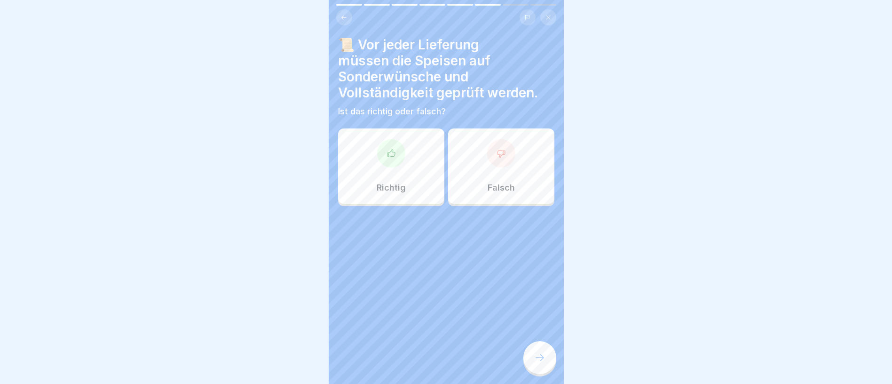
click at [412, 185] on div "Richtig" at bounding box center [391, 165] width 106 height 75
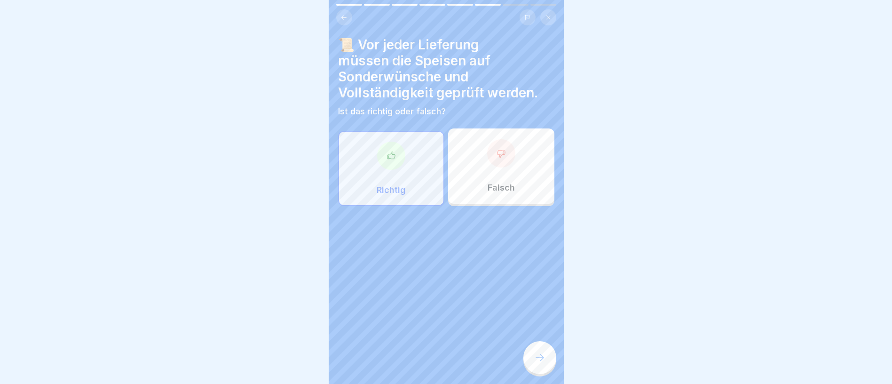
click at [545, 356] on icon at bounding box center [539, 357] width 11 height 11
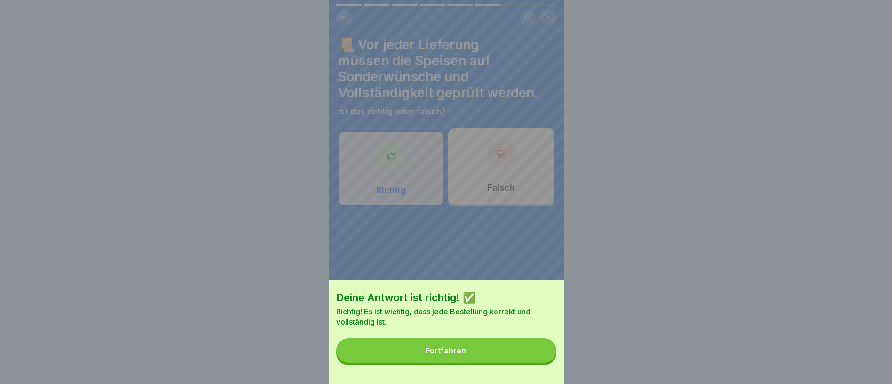
click at [545, 356] on button "Fortfahren" at bounding box center [446, 350] width 220 height 24
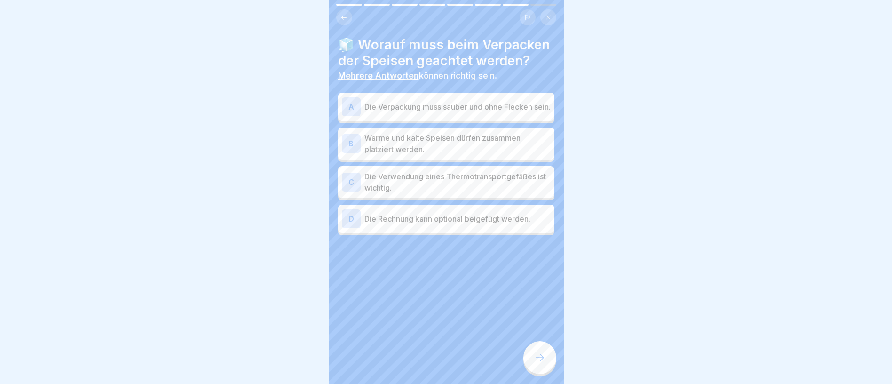
click at [479, 112] on p "Die Verpackung muss sauber und ohne Flecken sein." at bounding box center [457, 106] width 186 height 11
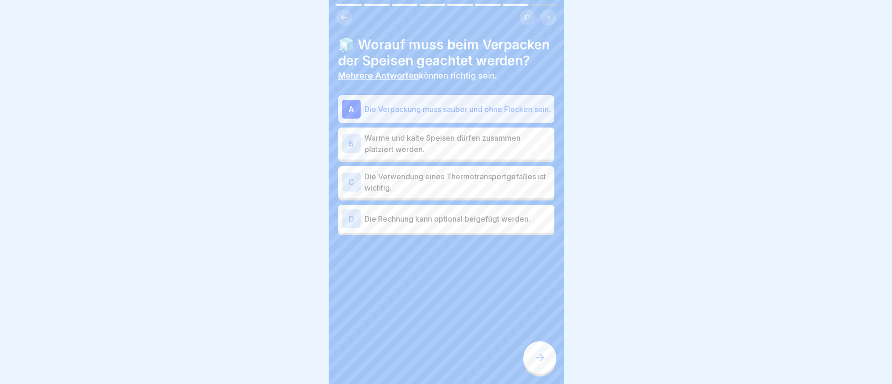
click at [467, 192] on p "Die Verwendung eines Thermotransportgefäßes ist wichtig." at bounding box center [457, 182] width 186 height 23
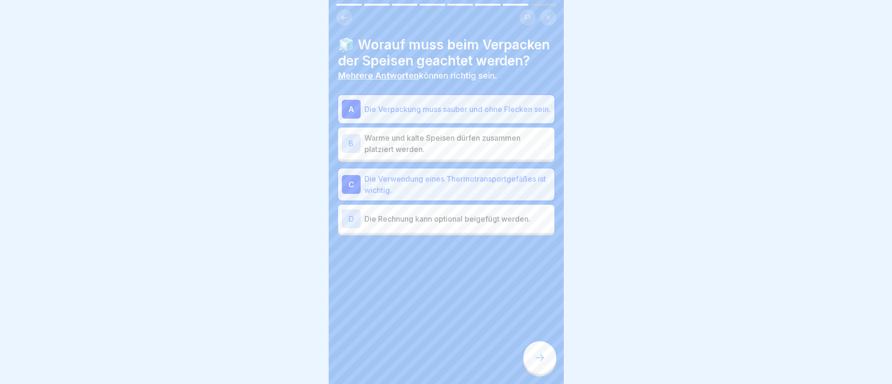
click at [535, 357] on icon at bounding box center [539, 357] width 11 height 11
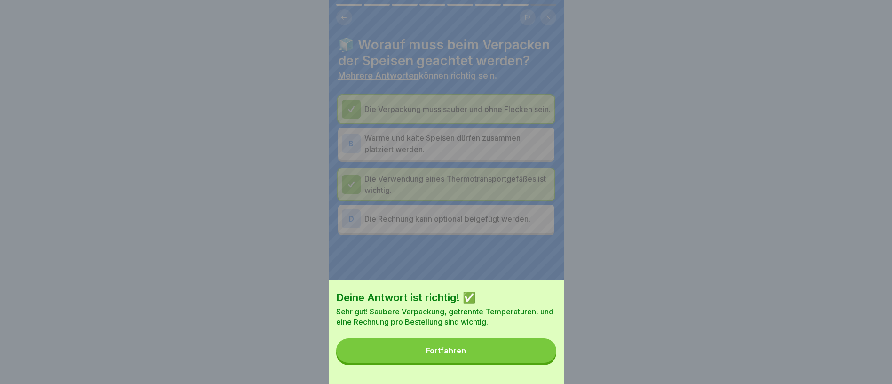
click at [507, 360] on button "Fortfahren" at bounding box center [446, 350] width 220 height 24
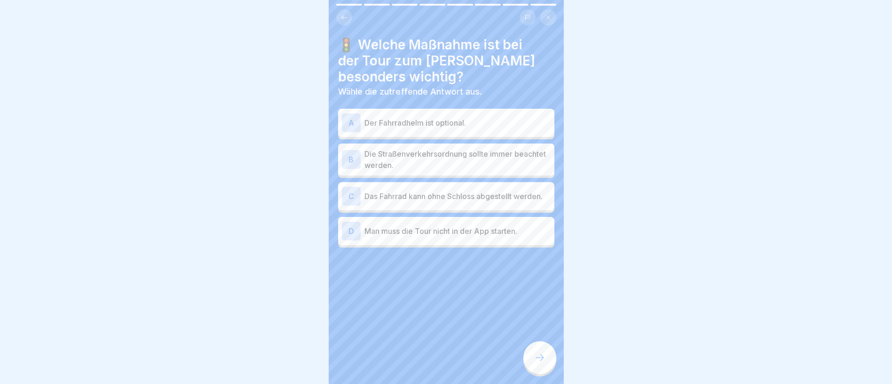
click at [515, 149] on p "Die Straßenverkehrsordnung sollte immer beachtet werden." at bounding box center [457, 159] width 186 height 23
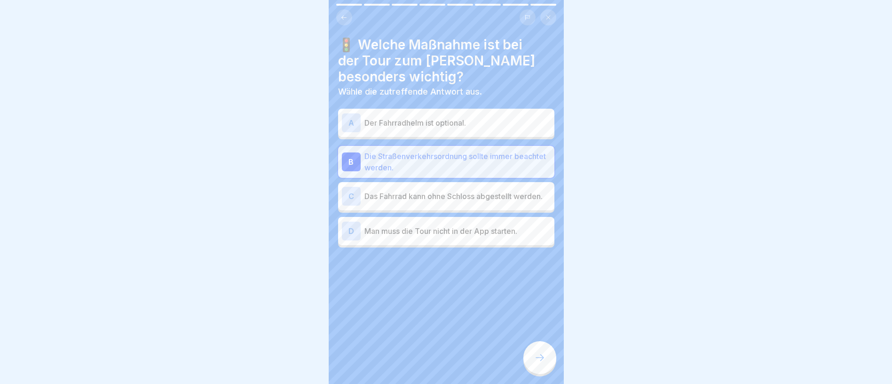
click at [523, 225] on p "Man muss die Tour nicht in der App starten." at bounding box center [457, 230] width 186 height 11
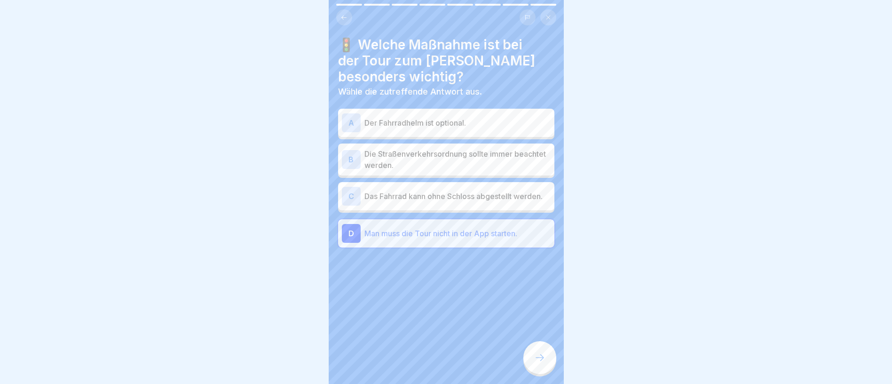
click at [479, 219] on div "D Man muss die Tour nicht in der App starten." at bounding box center [446, 233] width 216 height 28
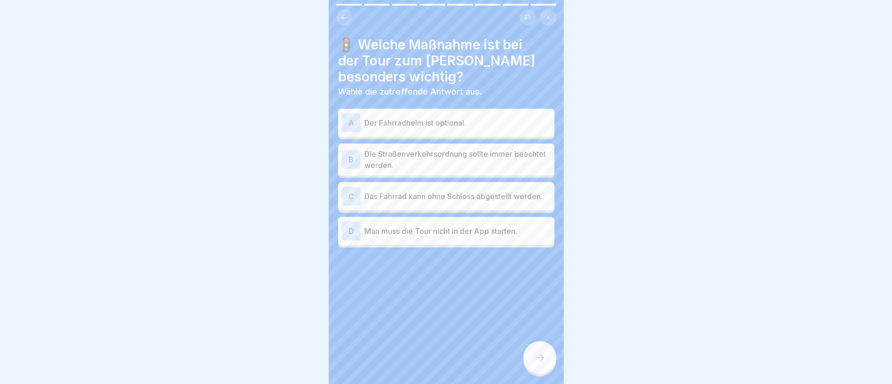
click at [467, 117] on p "Der Fahrradhelm ist optional." at bounding box center [457, 122] width 186 height 11
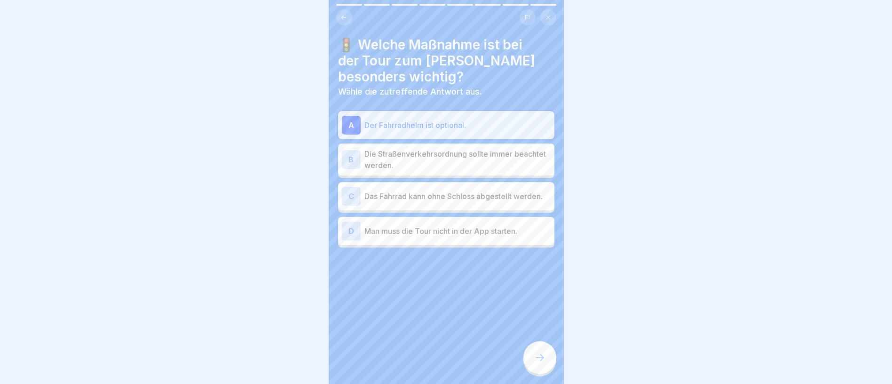
click at [467, 119] on p "Der Fahrradhelm ist optional." at bounding box center [457, 124] width 186 height 11
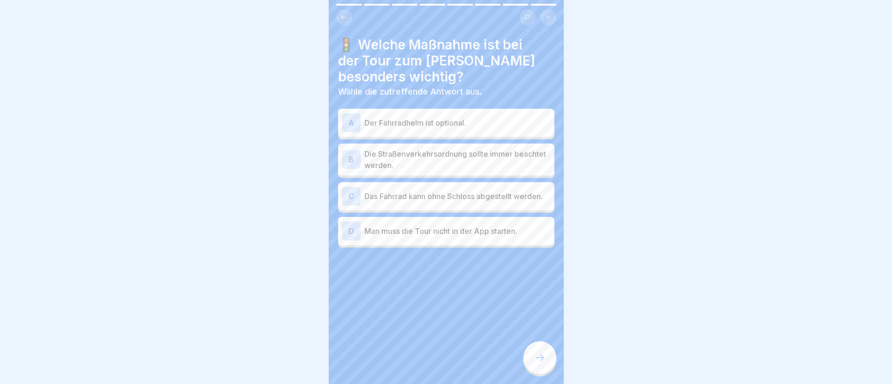
click at [475, 155] on p "Die Straßenverkehrsordnung sollte immer beachtet werden." at bounding box center [457, 159] width 186 height 23
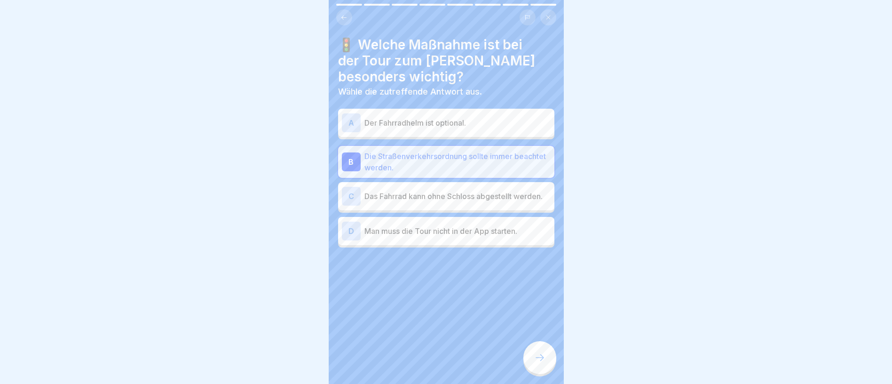
click at [534, 355] on icon at bounding box center [539, 357] width 11 height 11
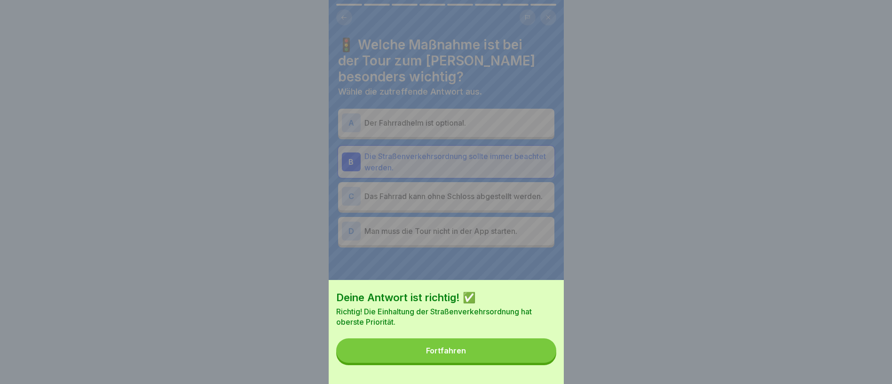
click at [534, 355] on button "Fortfahren" at bounding box center [446, 350] width 220 height 24
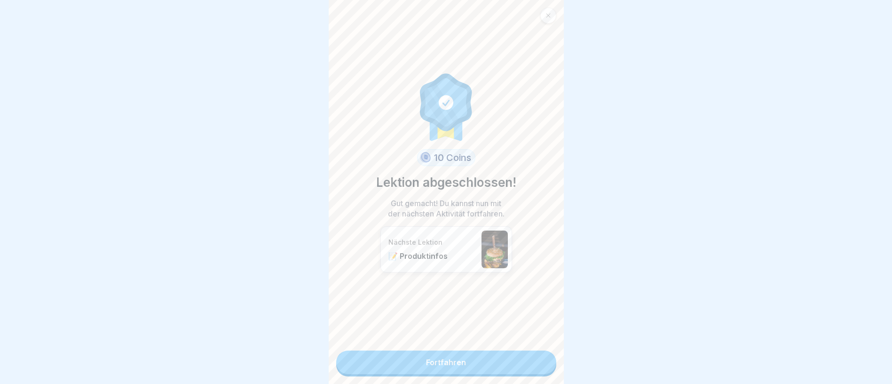
click at [534, 355] on link "Fortfahren" at bounding box center [446, 362] width 220 height 24
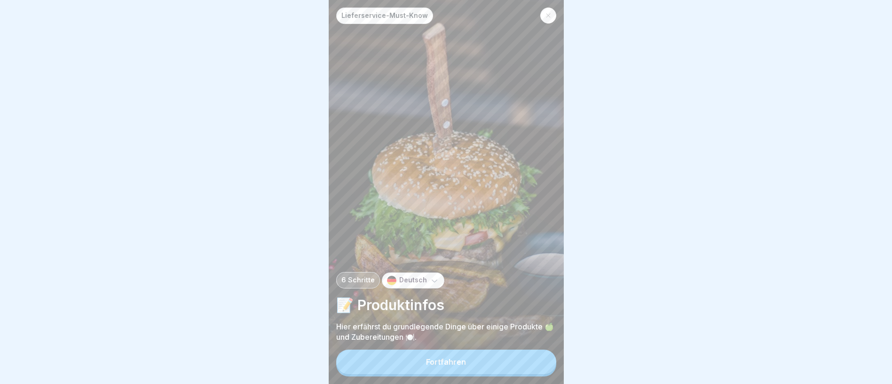
click at [457, 363] on button "Fortfahren" at bounding box center [446, 361] width 220 height 24
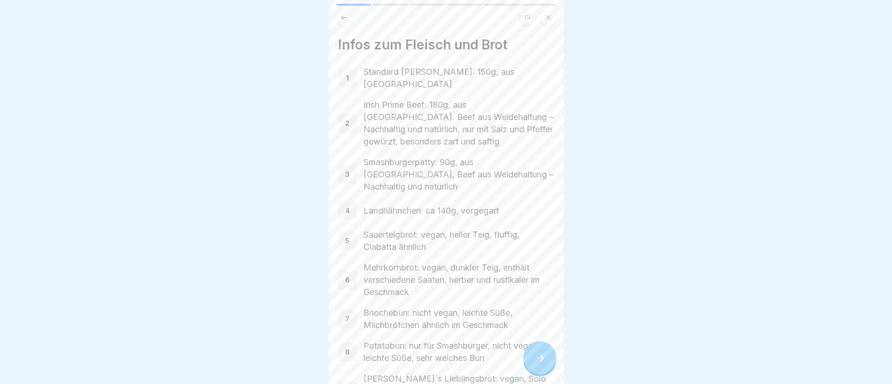
click at [536, 357] on div at bounding box center [539, 357] width 33 height 33
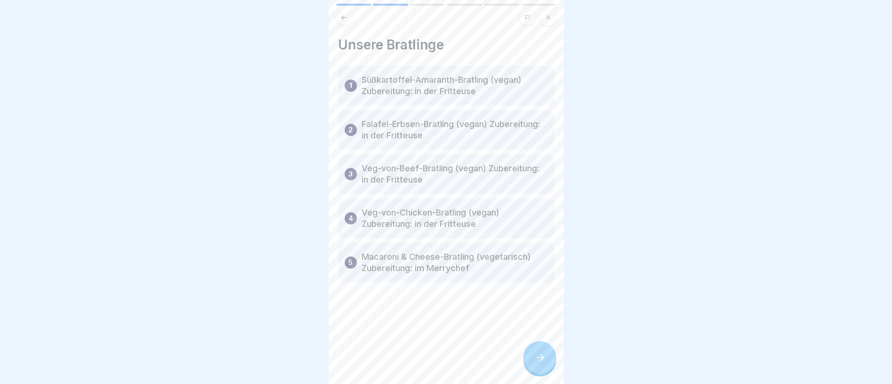
click at [536, 357] on div at bounding box center [539, 357] width 33 height 33
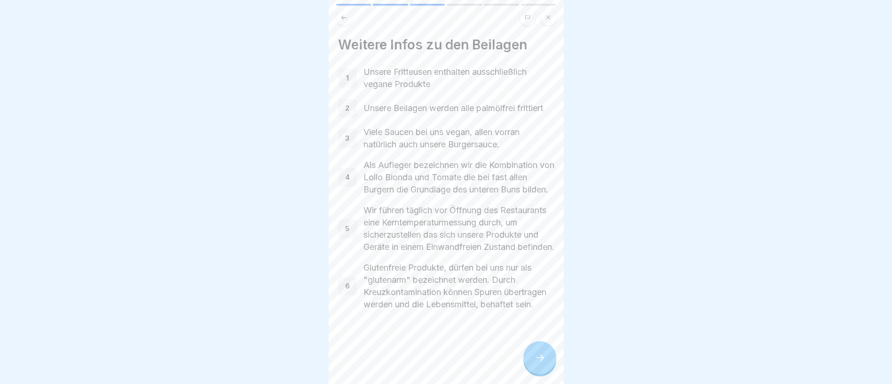
click at [536, 357] on div at bounding box center [539, 357] width 33 height 33
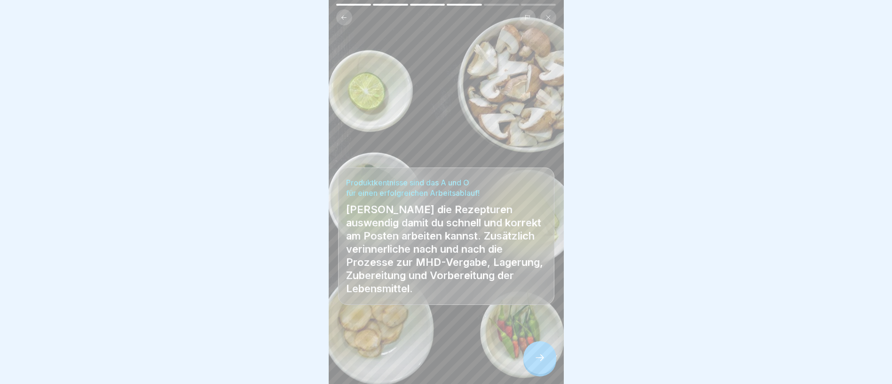
click at [536, 357] on div at bounding box center [539, 357] width 33 height 33
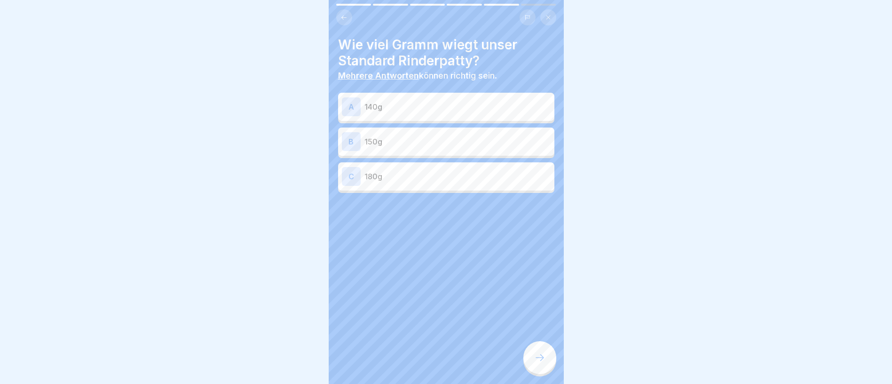
click at [401, 141] on p "150g" at bounding box center [457, 141] width 186 height 11
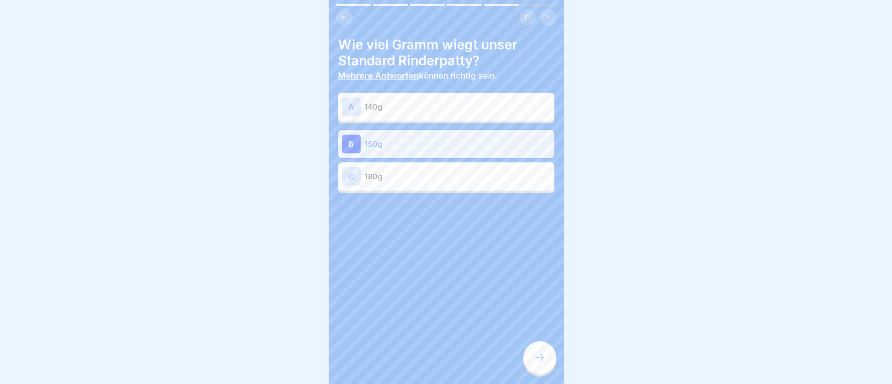
click at [536, 363] on icon at bounding box center [539, 357] width 11 height 11
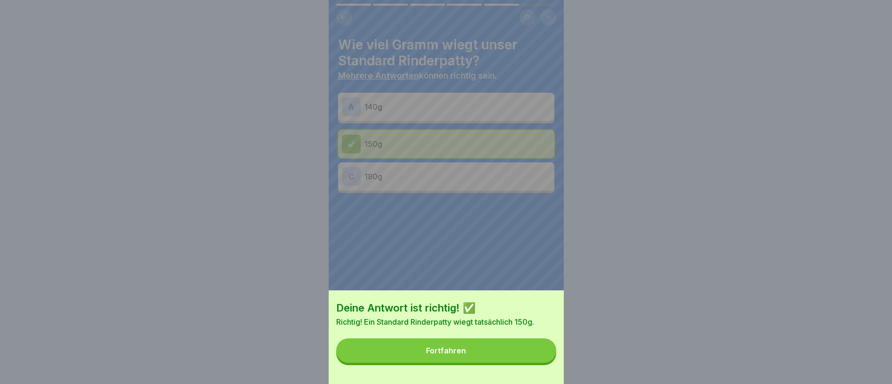
click at [526, 357] on button "Fortfahren" at bounding box center [446, 350] width 220 height 24
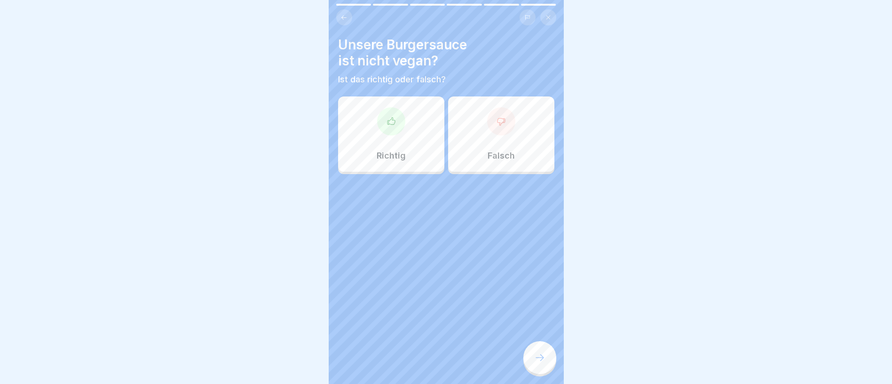
click at [477, 135] on div "Falsch" at bounding box center [501, 133] width 106 height 75
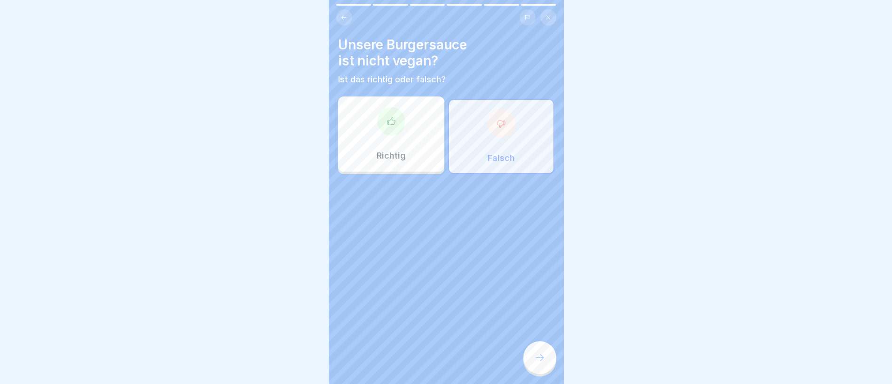
click at [536, 363] on icon at bounding box center [539, 357] width 11 height 11
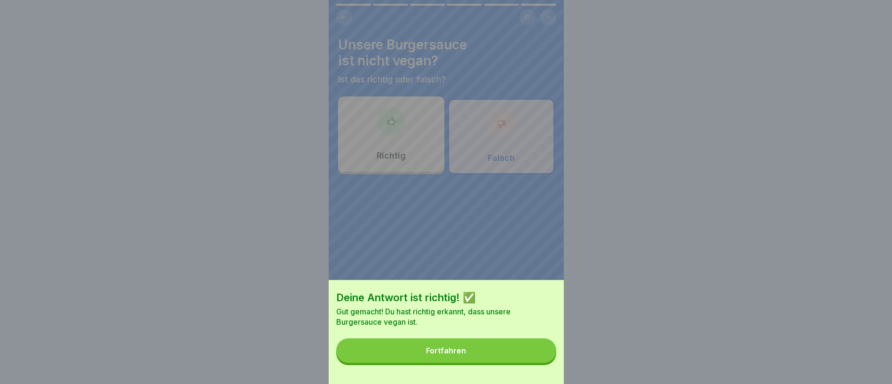
click at [534, 361] on button "Fortfahren" at bounding box center [446, 350] width 220 height 24
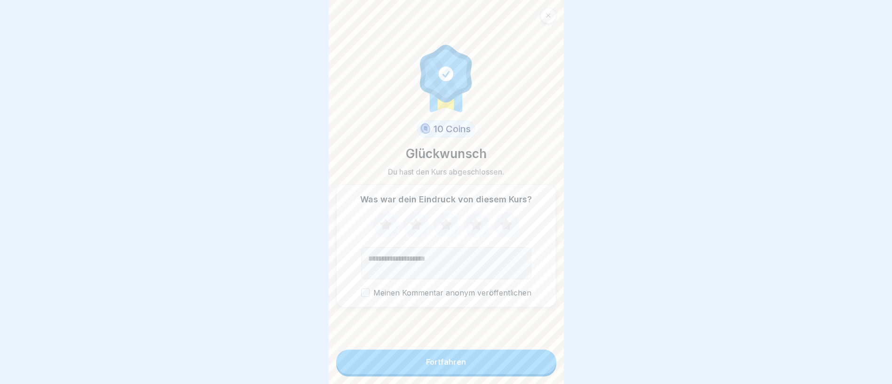
click at [488, 374] on button "Fortfahren" at bounding box center [446, 361] width 220 height 24
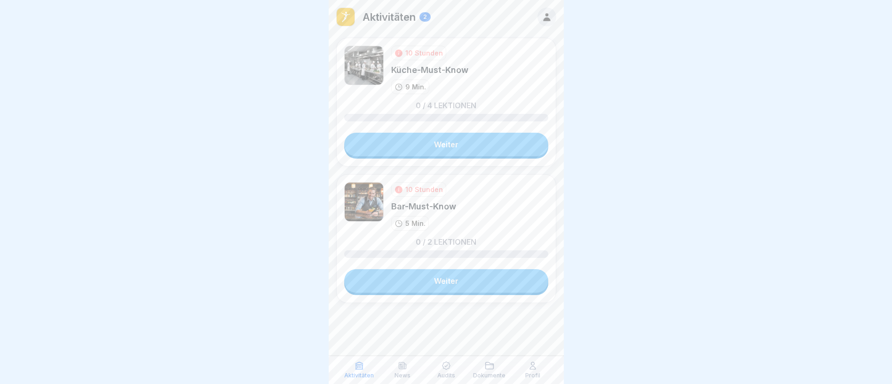
click at [476, 147] on link "Weiter" at bounding box center [446, 145] width 204 height 24
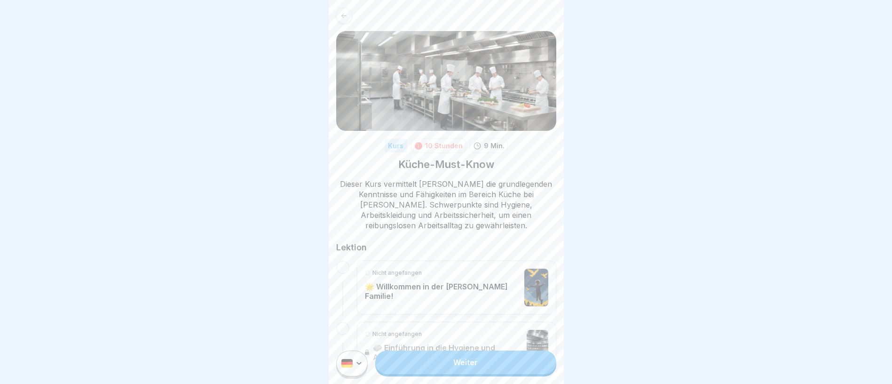
click at [465, 369] on link "Weiter" at bounding box center [465, 362] width 181 height 24
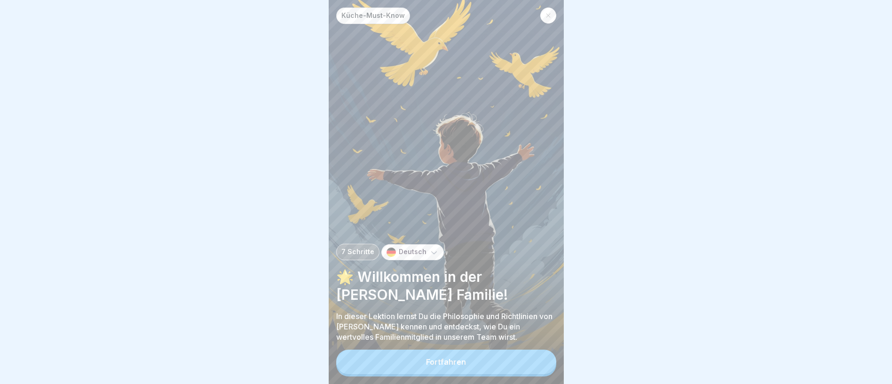
click at [465, 366] on div "Fortfahren" at bounding box center [446, 361] width 40 height 8
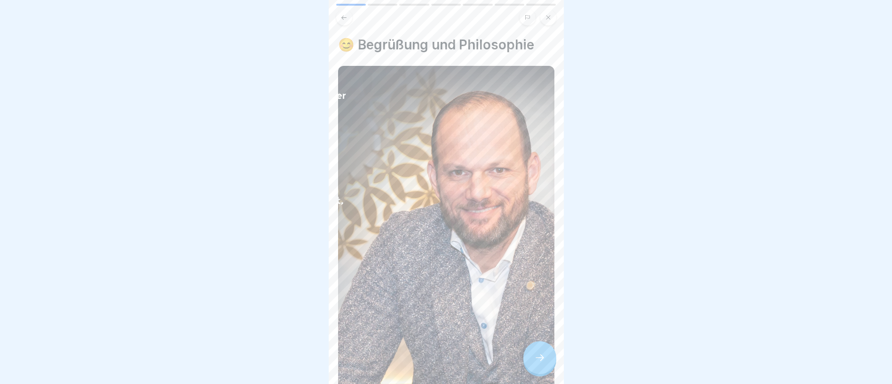
click at [545, 366] on div at bounding box center [539, 357] width 33 height 33
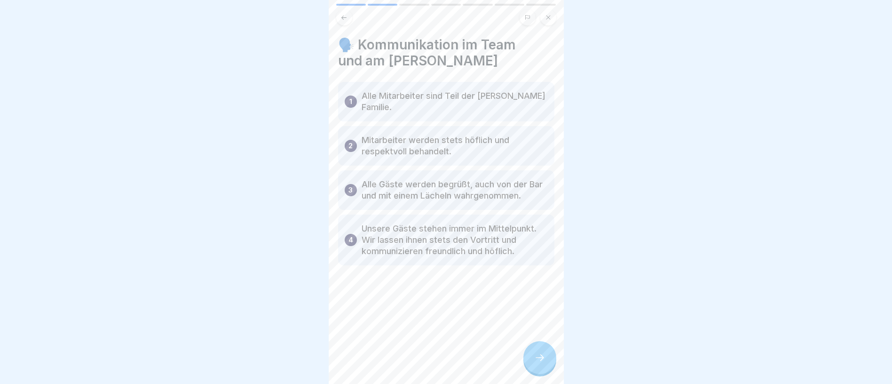
click at [539, 363] on icon at bounding box center [539, 357] width 11 height 11
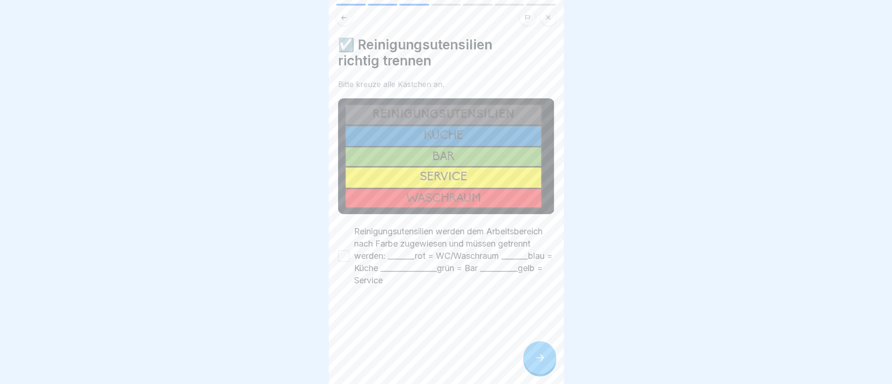
click at [343, 252] on button "Reinigungsutensilien werden dem Arbeitsbereich nach Farbe zugewiesen und müssen…" at bounding box center [343, 255] width 11 height 11
click at [543, 361] on icon at bounding box center [540, 357] width 8 height 7
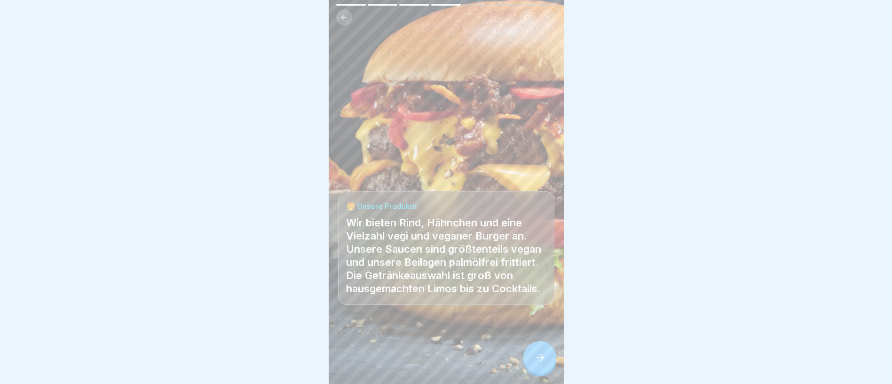
click at [543, 361] on icon at bounding box center [540, 357] width 8 height 7
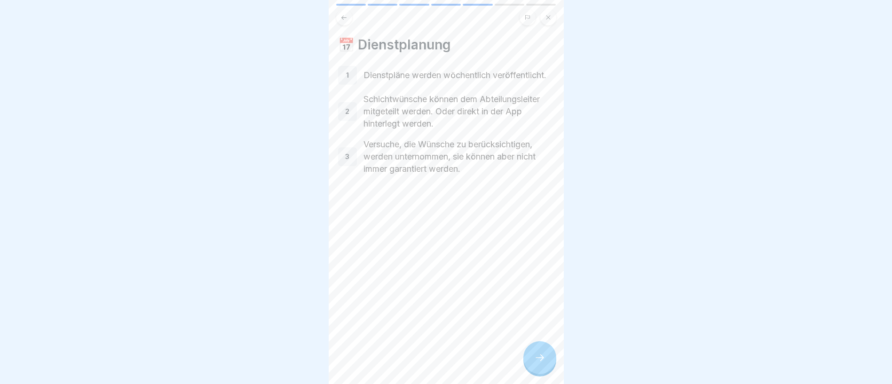
click at [543, 361] on icon at bounding box center [540, 357] width 8 height 7
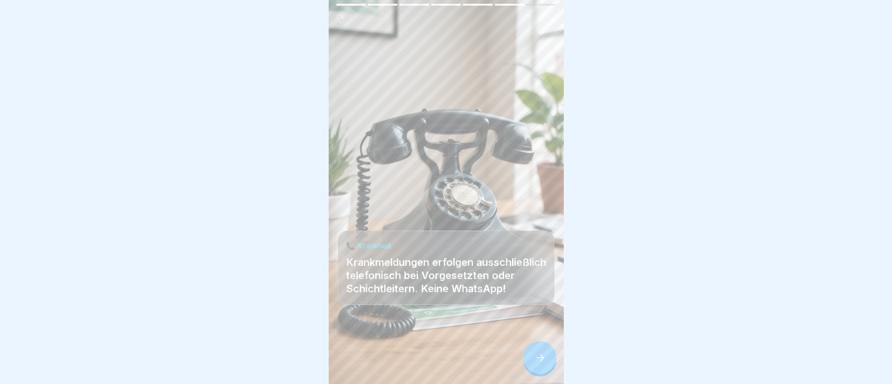
click at [543, 361] on icon at bounding box center [540, 357] width 8 height 7
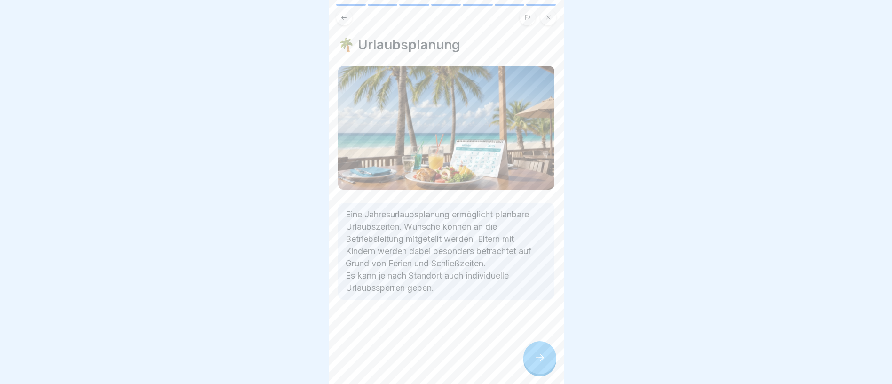
click at [543, 361] on icon at bounding box center [540, 357] width 8 height 7
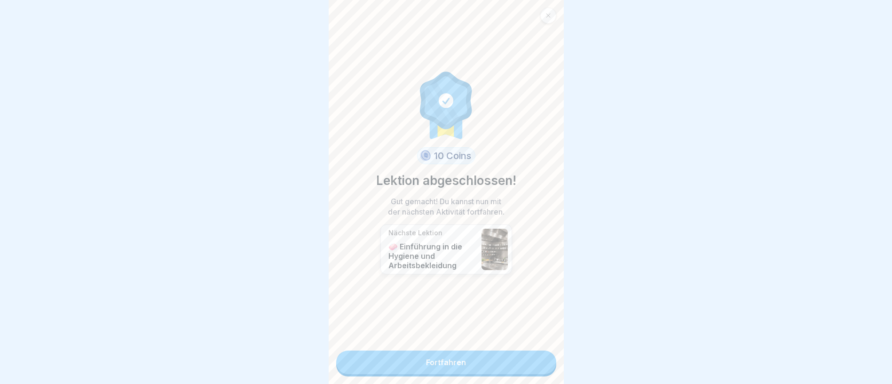
click at [448, 355] on link "Fortfahren" at bounding box center [446, 362] width 220 height 24
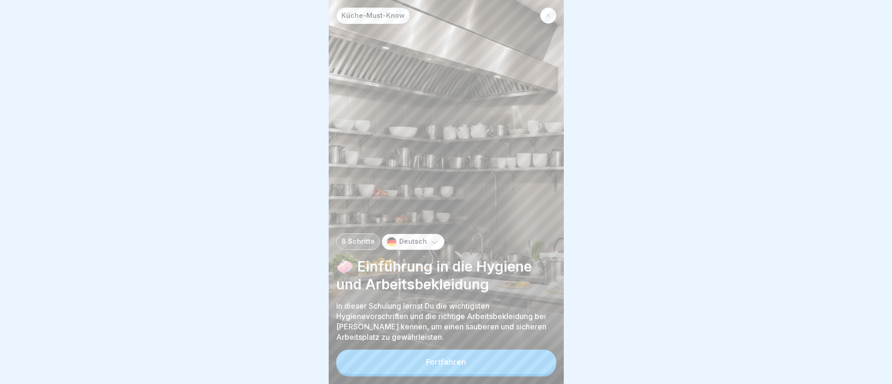
click at [521, 374] on button "Fortfahren" at bounding box center [446, 361] width 220 height 24
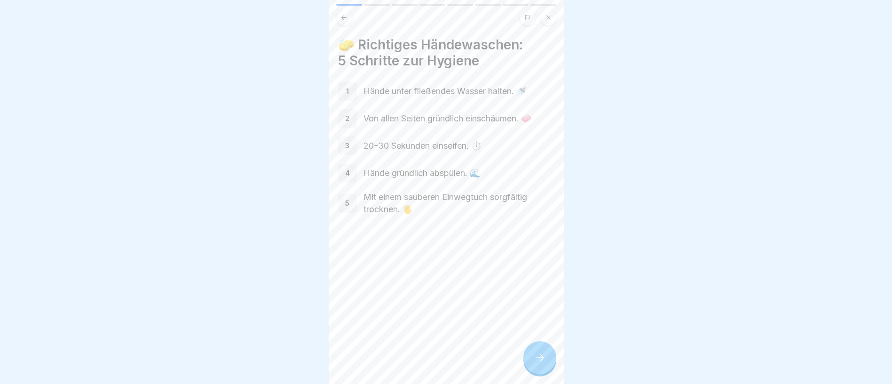
click at [544, 363] on icon at bounding box center [539, 357] width 11 height 11
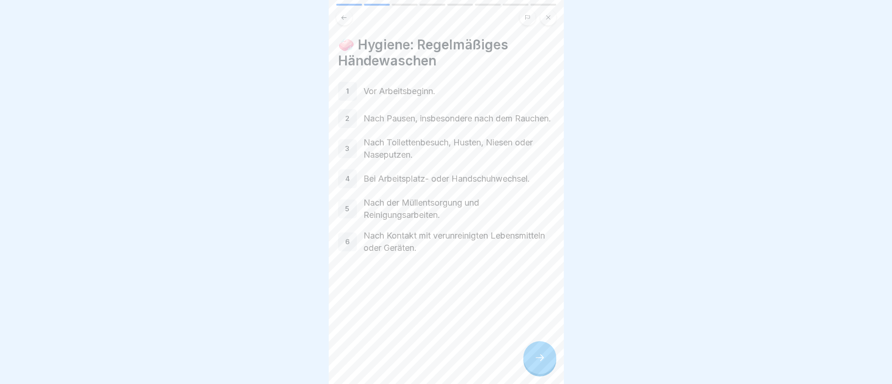
click at [544, 363] on icon at bounding box center [539, 357] width 11 height 11
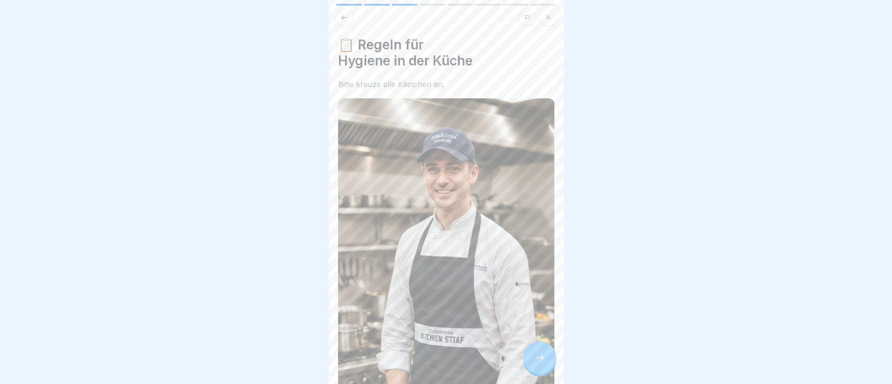
scroll to position [11, 0]
click at [544, 366] on div at bounding box center [539, 357] width 33 height 33
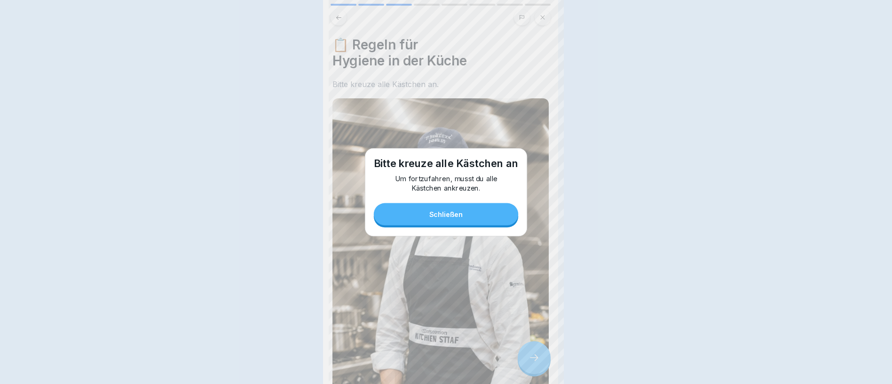
scroll to position [0, 0]
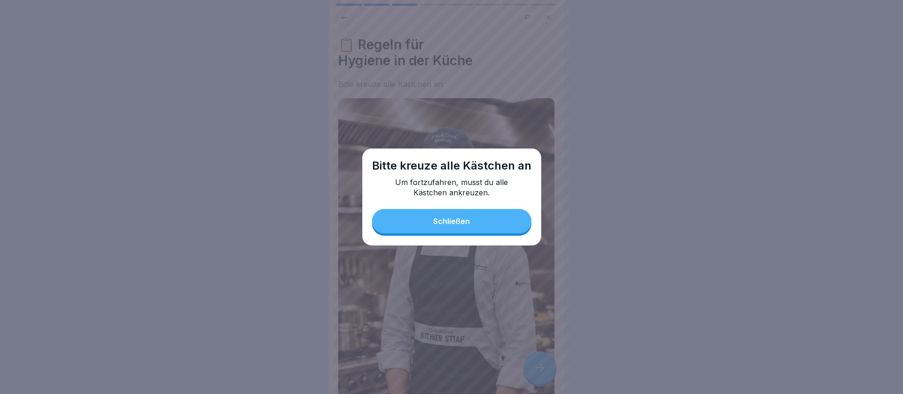
click at [448, 210] on div "Bitte kreuze alle Kästchen an Um fortzufahren, musst du alle Kästchen ankreuzen…" at bounding box center [451, 197] width 179 height 97
click at [449, 222] on div "Schließen" at bounding box center [451, 221] width 37 height 8
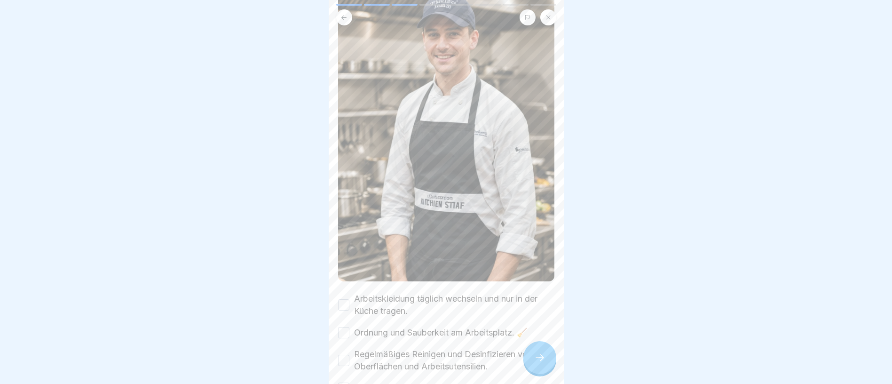
scroll to position [219, 0]
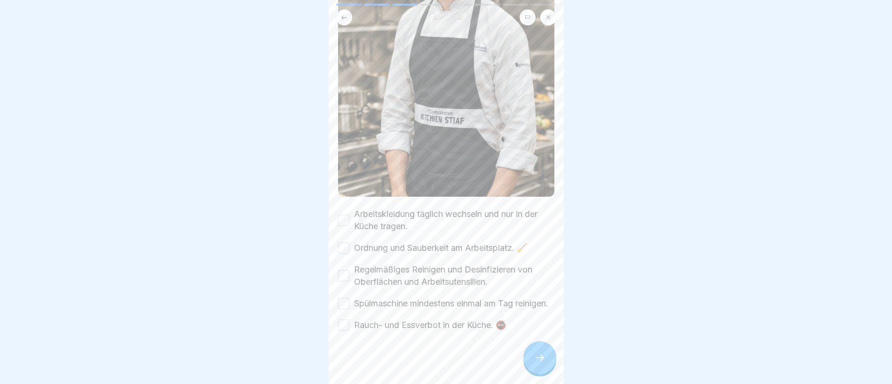
click at [342, 214] on button "Arbeitskleidung täglich wechseln und nur in der Küche tragen." at bounding box center [343, 219] width 11 height 11
click at [343, 242] on button "Ordnung und Sauberkeit am Arbeitsplatz. 🧹" at bounding box center [343, 247] width 11 height 11
click at [347, 270] on button "Regelmäßiges Reinigen und Desinfizieren von Oberflächen und Arbeitsutensilien." at bounding box center [343, 275] width 11 height 11
click at [342, 298] on button "Spülmaschine mindestens einmal am Tag reinigen." at bounding box center [343, 303] width 11 height 11
click at [345, 320] on button "Rauch- und Essverbot in der Küche. 🚭" at bounding box center [343, 324] width 11 height 11
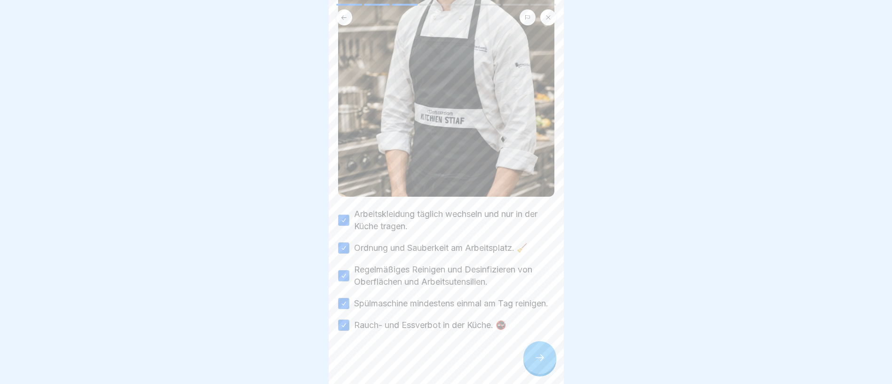
click at [546, 367] on div at bounding box center [539, 357] width 33 height 33
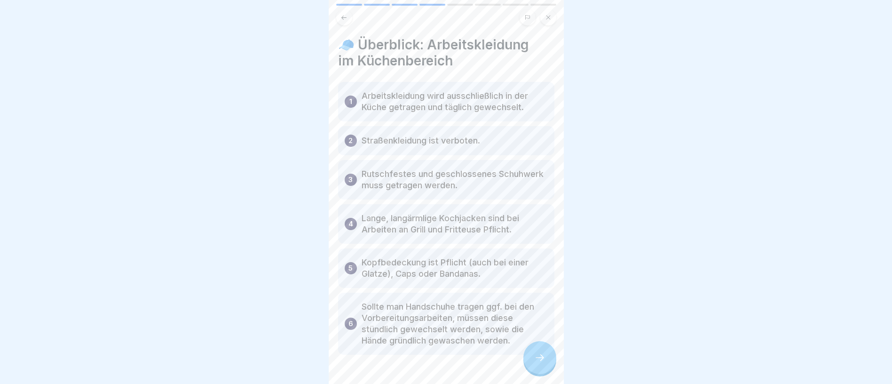
scroll to position [27, 0]
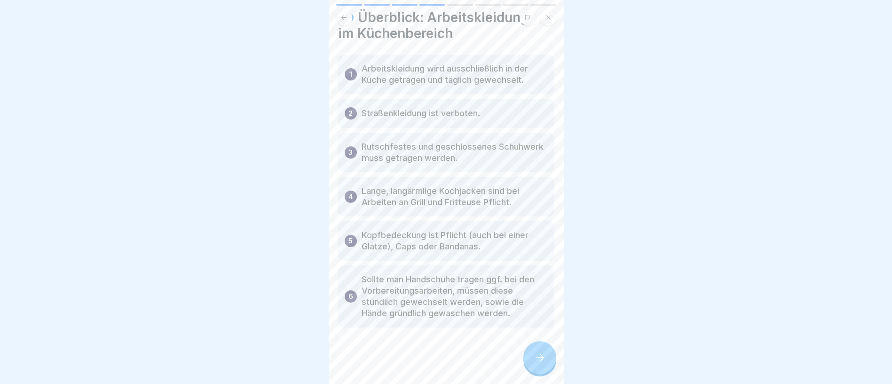
click at [540, 363] on icon at bounding box center [539, 357] width 11 height 11
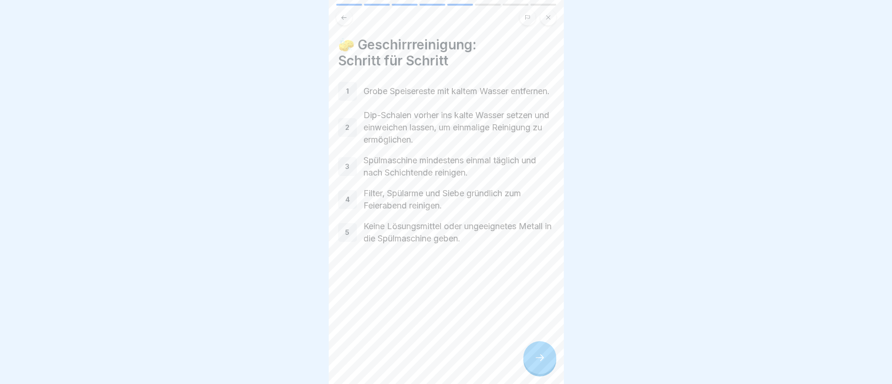
click at [540, 363] on icon at bounding box center [539, 357] width 11 height 11
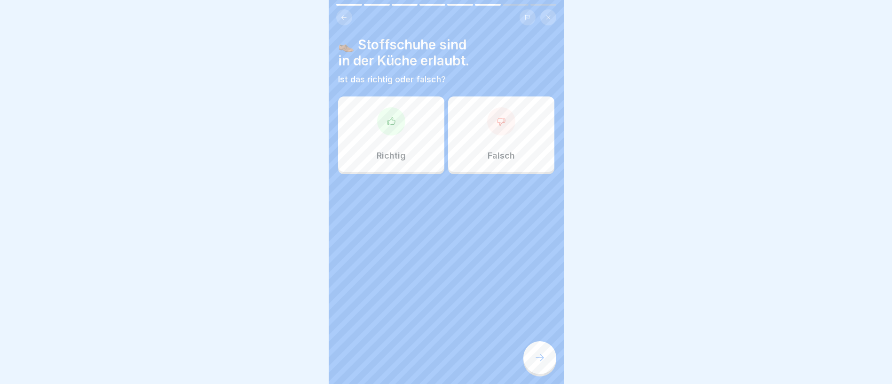
click at [481, 134] on div "Falsch" at bounding box center [501, 133] width 106 height 75
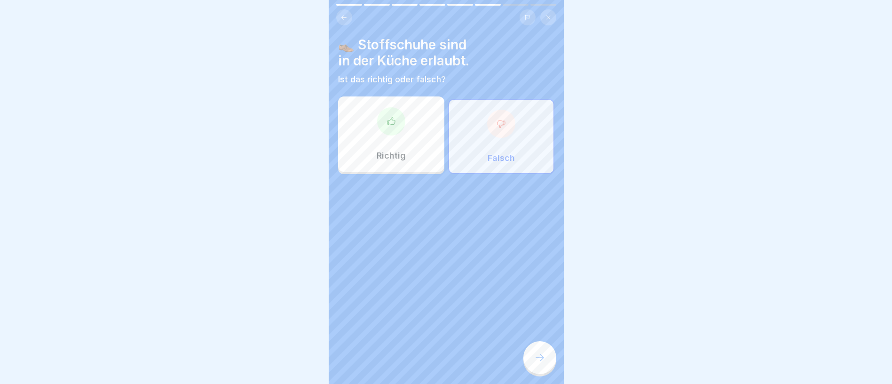
click at [547, 370] on div at bounding box center [539, 357] width 33 height 33
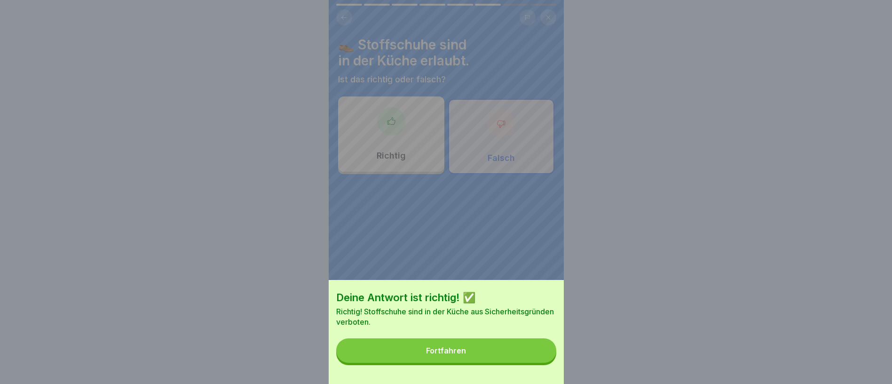
click at [521, 358] on button "Fortfahren" at bounding box center [446, 350] width 220 height 24
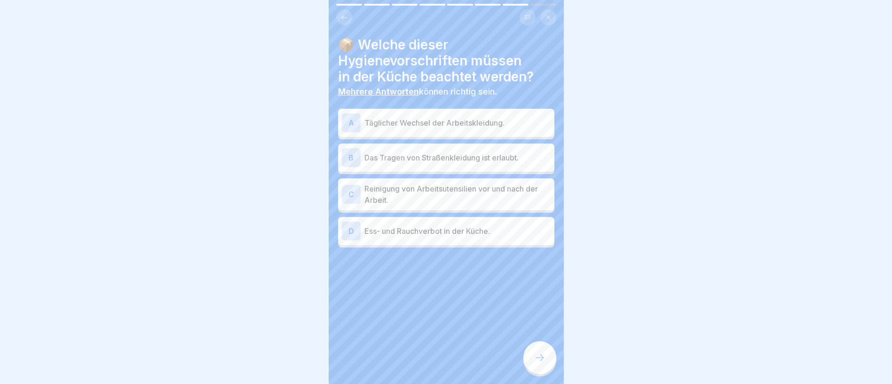
click at [513, 121] on p "Täglicher Wechsel der Arbeitskleidung." at bounding box center [457, 122] width 186 height 11
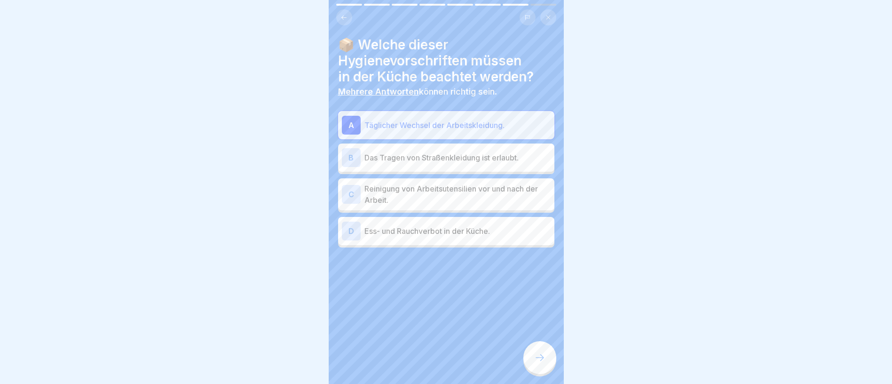
click at [514, 193] on p "Reinigung von Arbeitsutensilien vor und nach der Arbeit." at bounding box center [457, 194] width 186 height 23
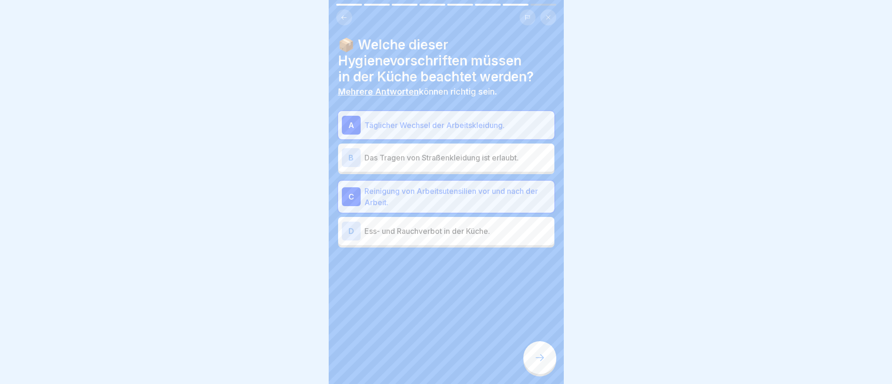
click at [518, 228] on p "Ess- und Rauchverbot in der Küche." at bounding box center [457, 230] width 186 height 11
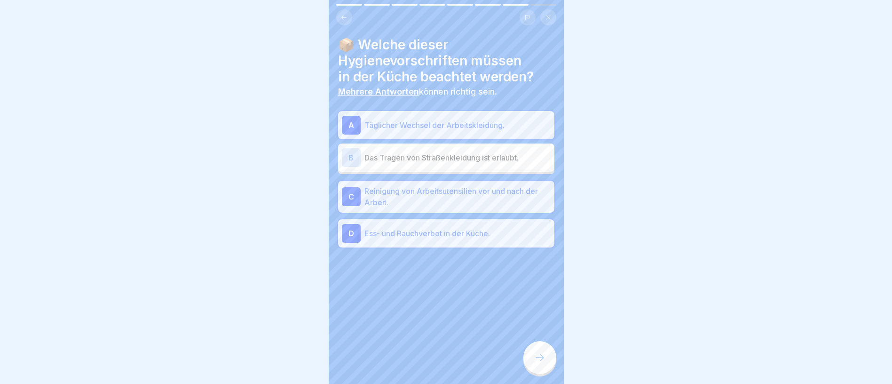
click at [545, 365] on div at bounding box center [539, 357] width 33 height 33
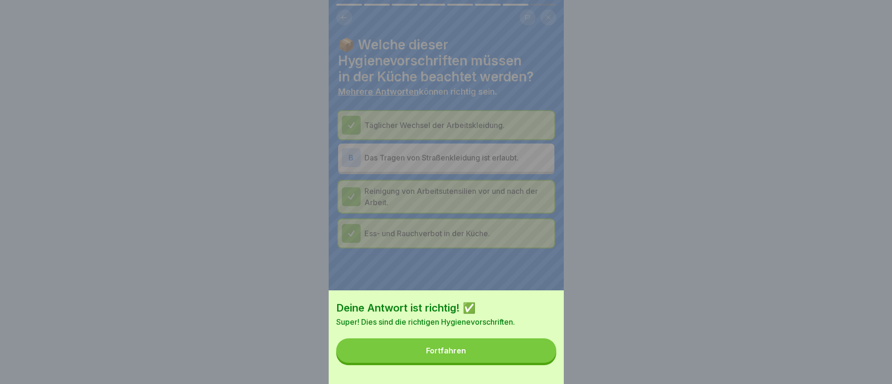
click at [545, 363] on button "Fortfahren" at bounding box center [446, 350] width 220 height 24
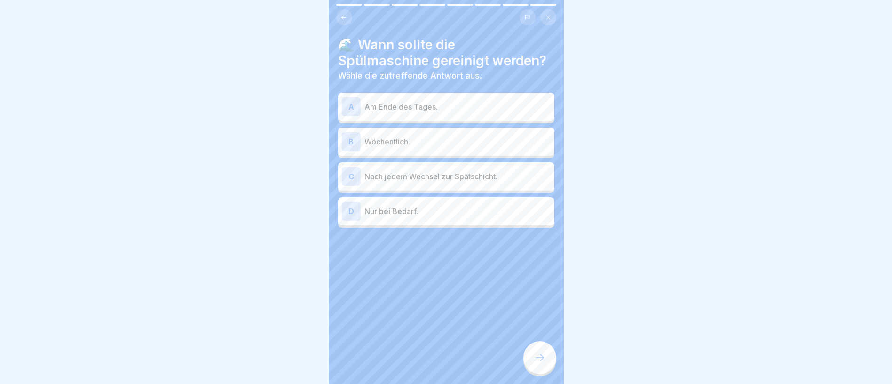
click at [490, 111] on div "A Am Ende des Tages." at bounding box center [446, 107] width 216 height 28
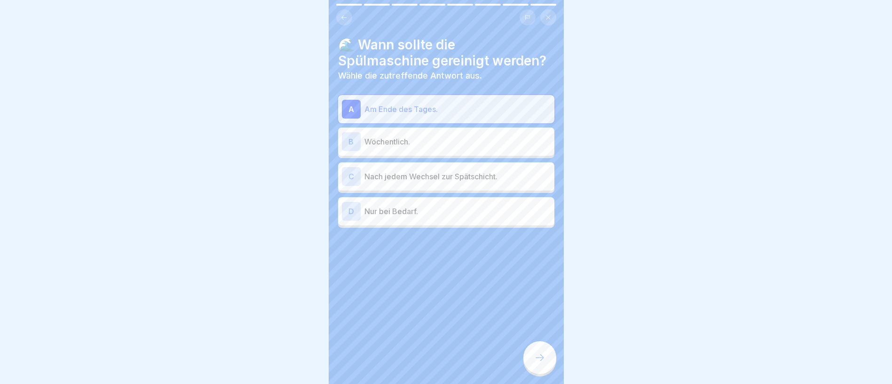
click at [511, 186] on div "C Nach jedem Wechsel zur Spätschicht." at bounding box center [446, 176] width 209 height 19
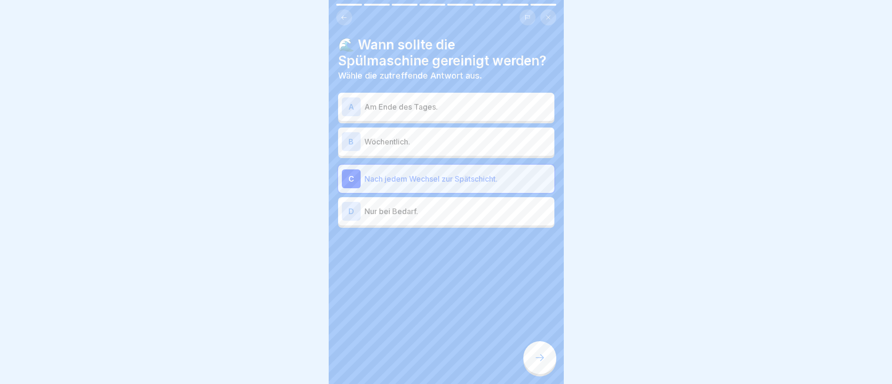
click at [465, 115] on div "A Am Ende des Tages." at bounding box center [446, 106] width 209 height 19
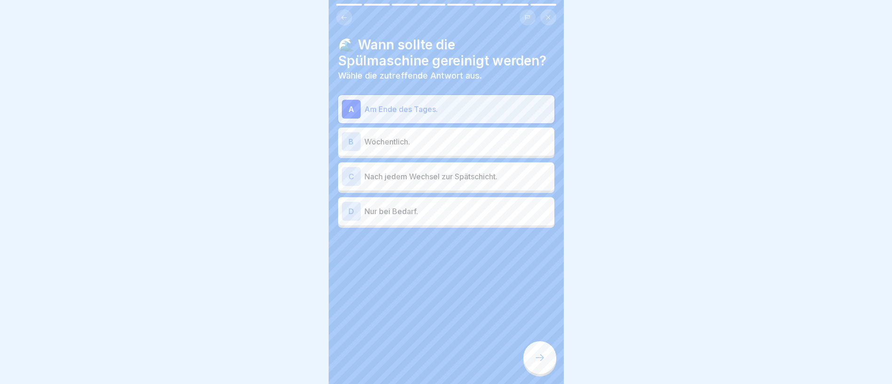
click at [544, 366] on div at bounding box center [539, 357] width 33 height 33
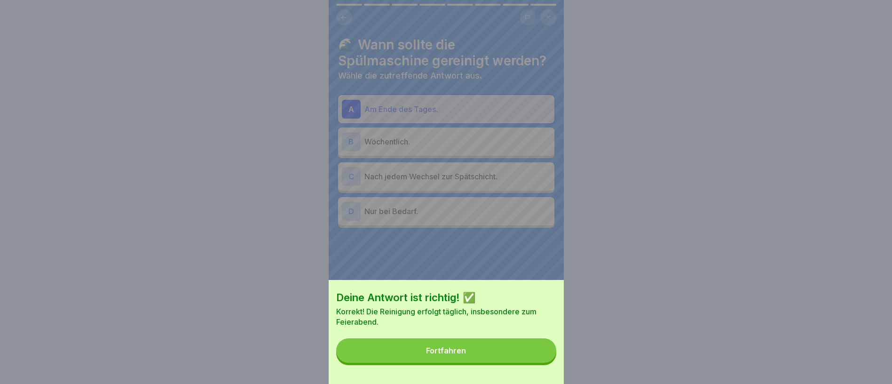
click at [544, 363] on button "Fortfahren" at bounding box center [446, 350] width 220 height 24
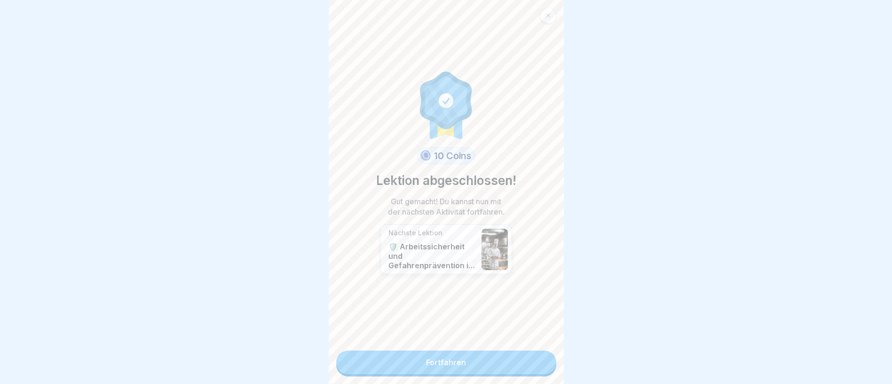
click at [523, 360] on link "Fortfahren" at bounding box center [446, 362] width 220 height 24
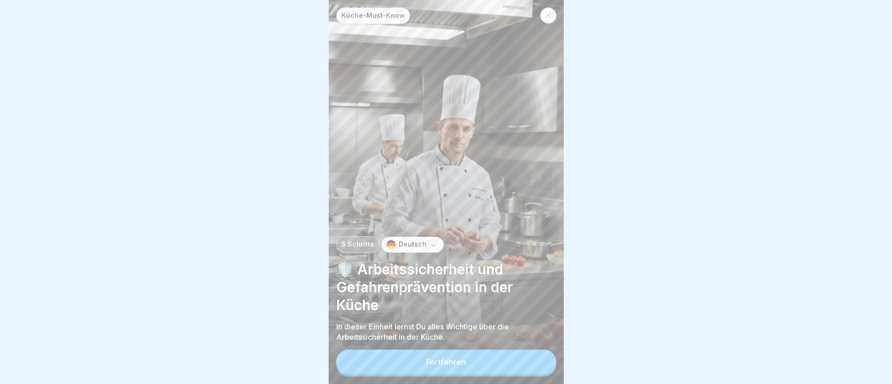
click at [488, 366] on button "Fortfahren" at bounding box center [446, 361] width 220 height 24
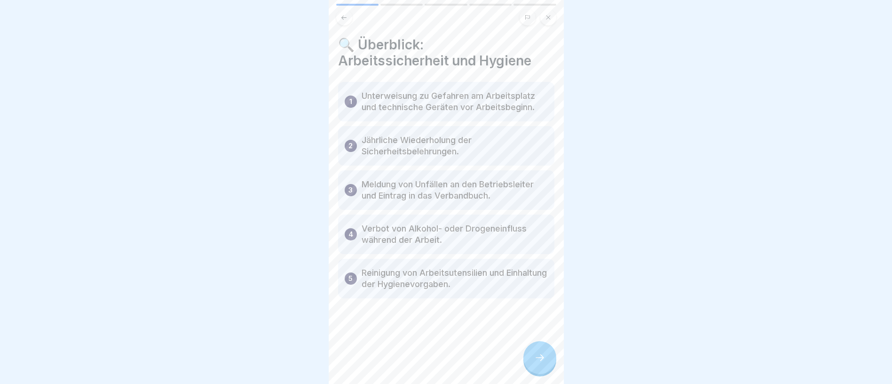
click at [543, 363] on icon at bounding box center [539, 357] width 11 height 11
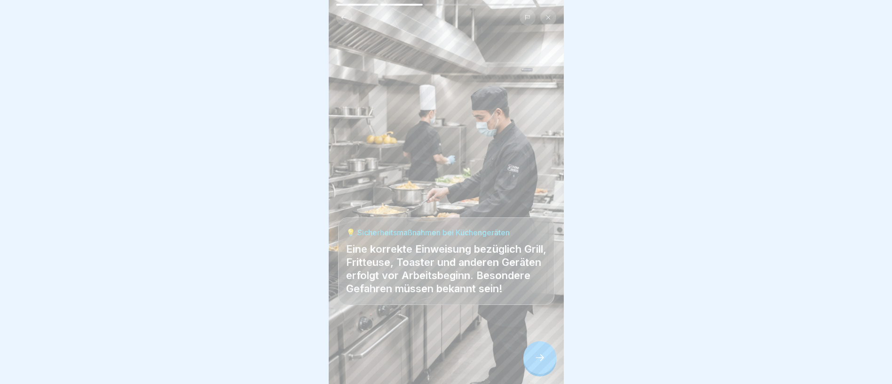
click at [543, 363] on icon at bounding box center [539, 357] width 11 height 11
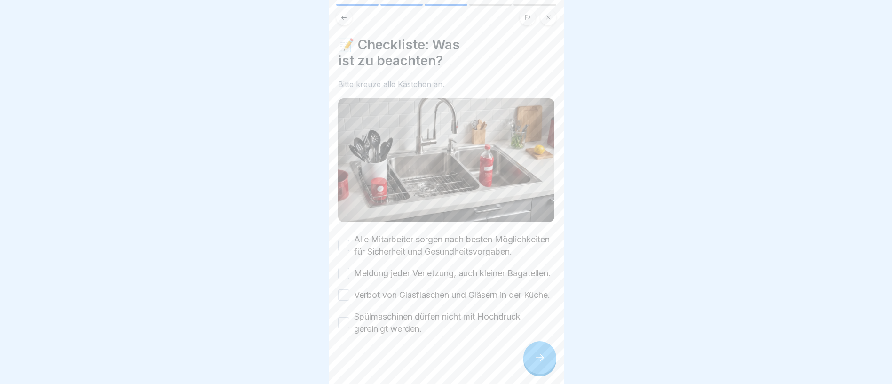
click at [344, 244] on button "Alle Mitarbeiter sorgen nach besten Möglichkeiten für Sicherheit und Gesundheit…" at bounding box center [343, 245] width 11 height 11
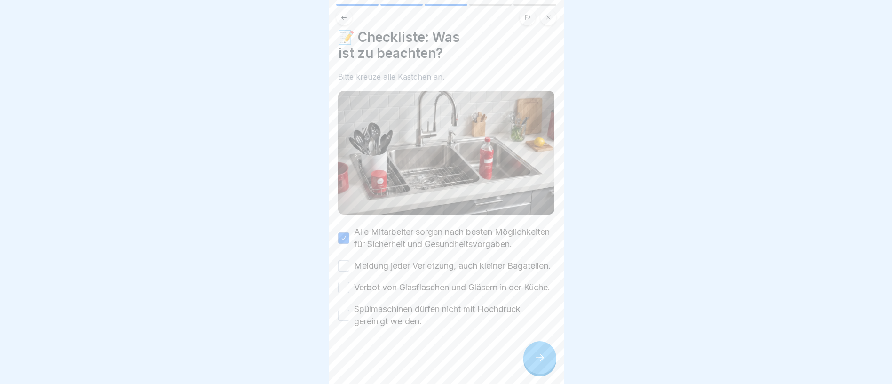
scroll to position [11, 0]
click at [345, 260] on button "Meldung jeder Verletzung, auch kleiner Bagatellen." at bounding box center [343, 265] width 11 height 11
click at [344, 282] on button "Verbot von Glasflaschen und Gläsern in der Küche." at bounding box center [343, 287] width 11 height 11
click at [342, 309] on button "Spülmaschinen dürfen nicht mit Hochdruck gereinigt werden." at bounding box center [343, 314] width 11 height 11
click at [536, 362] on icon at bounding box center [539, 357] width 11 height 11
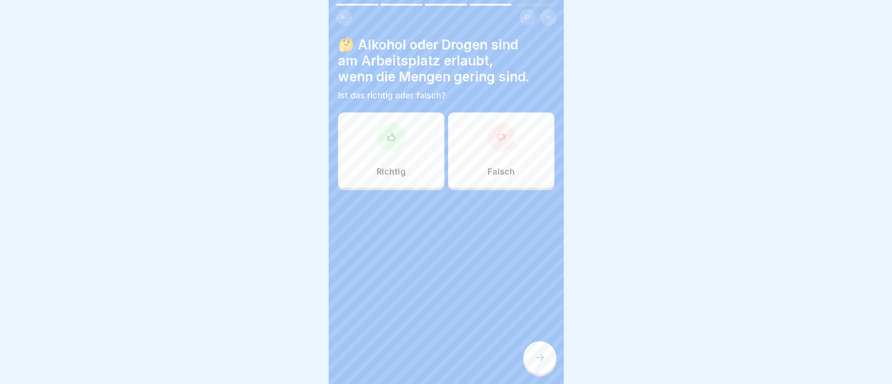
click at [497, 147] on div "Falsch" at bounding box center [501, 149] width 106 height 75
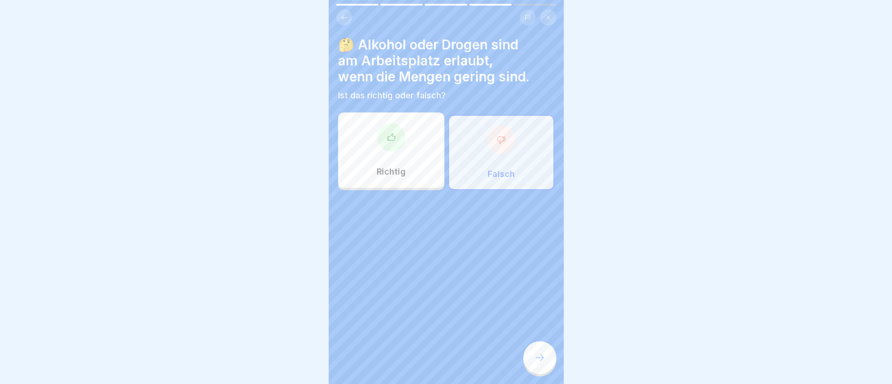
click at [539, 369] on div at bounding box center [539, 357] width 33 height 33
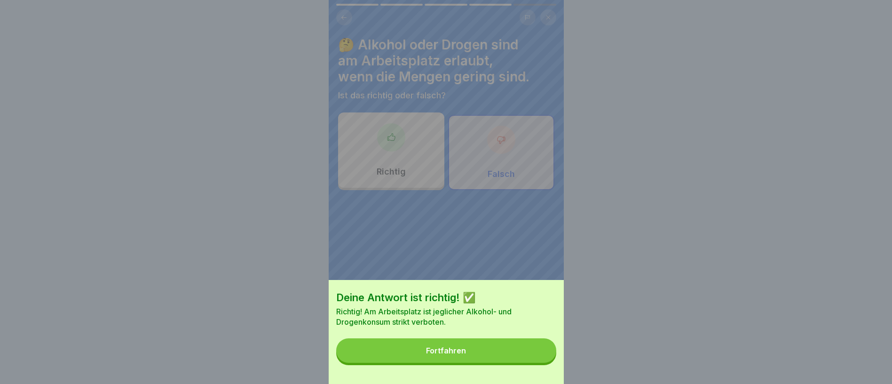
click at [534, 363] on button "Fortfahren" at bounding box center [446, 350] width 220 height 24
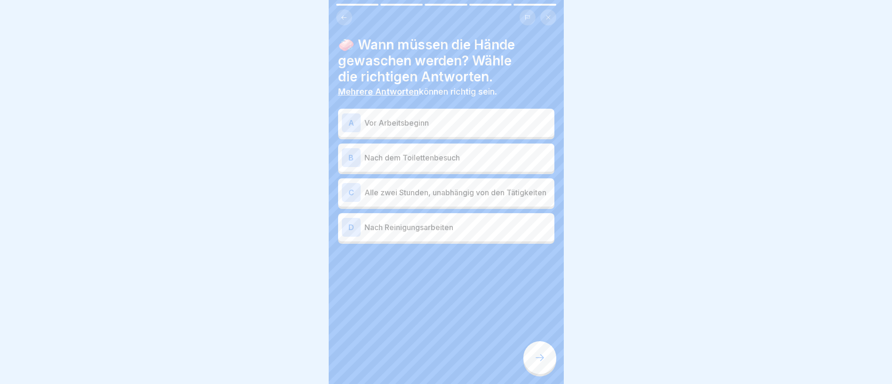
click at [483, 117] on p "Vor Arbeitsbeginn" at bounding box center [457, 122] width 186 height 11
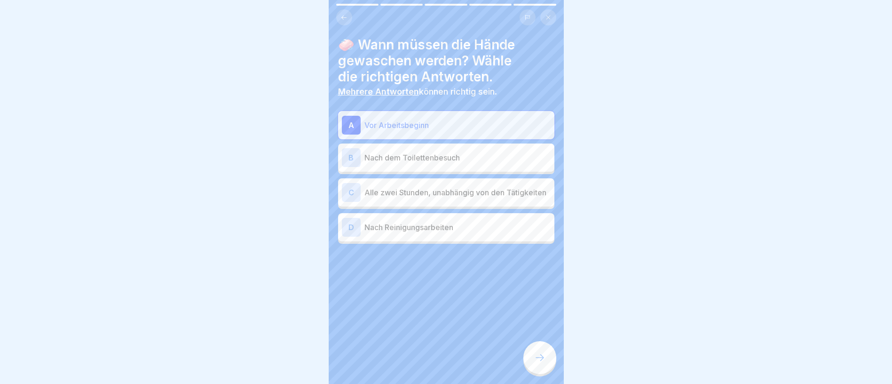
click at [489, 148] on div "B Nach dem Toilettenbesuch" at bounding box center [446, 157] width 209 height 19
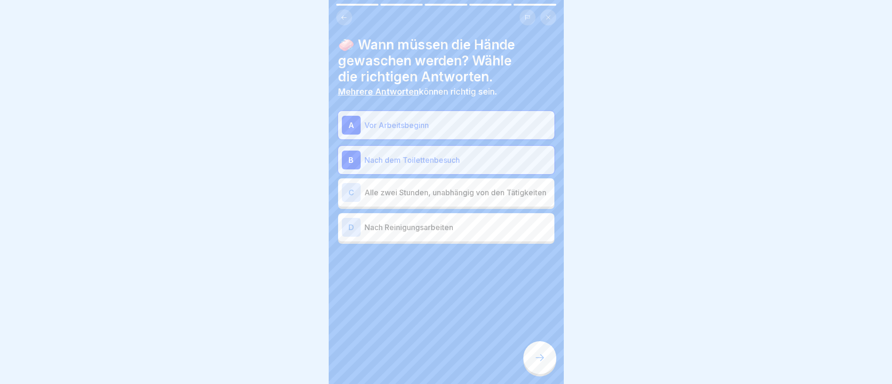
click at [512, 223] on p "Nach Reinigungsarbeiten" at bounding box center [457, 226] width 186 height 11
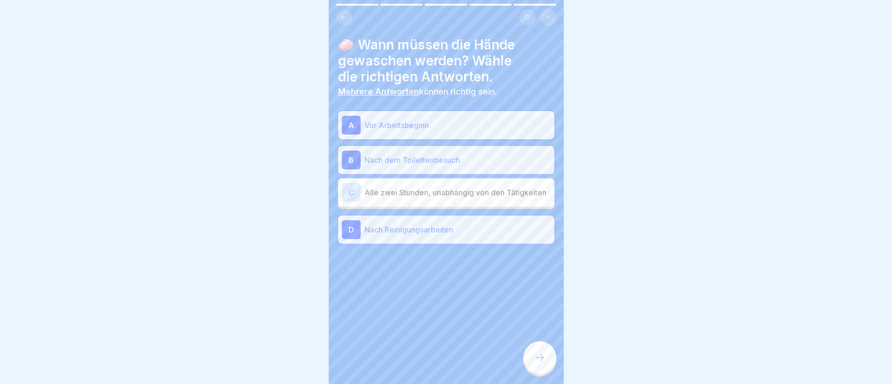
click at [542, 347] on div at bounding box center [539, 357] width 33 height 33
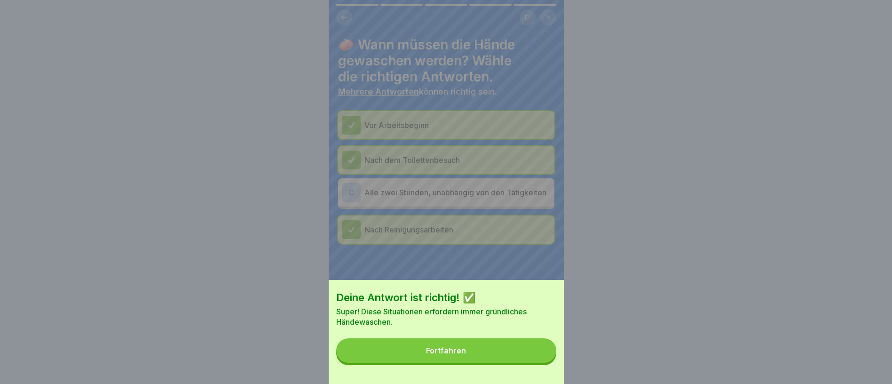
click at [542, 347] on div "Deine Antwort ist richtig! ✅ Super! Diese Situationen erfordern immer gründlich…" at bounding box center [446, 332] width 235 height 104
click at [539, 353] on button "Fortfahren" at bounding box center [446, 350] width 220 height 24
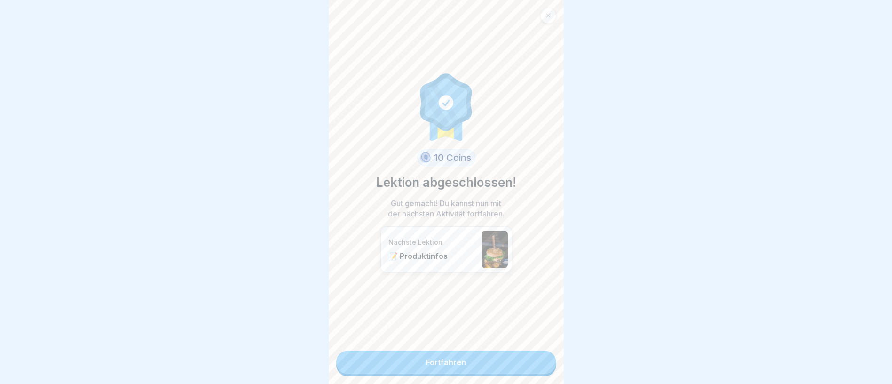
click at [539, 353] on link "Fortfahren" at bounding box center [446, 362] width 220 height 24
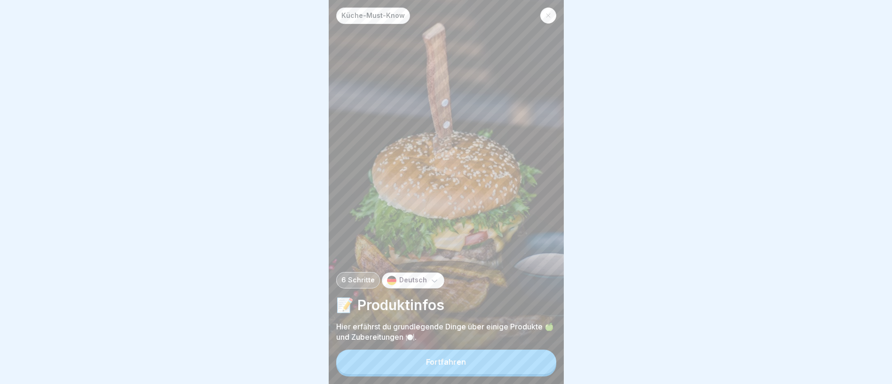
click at [463, 366] on div "Fortfahren" at bounding box center [446, 361] width 40 height 8
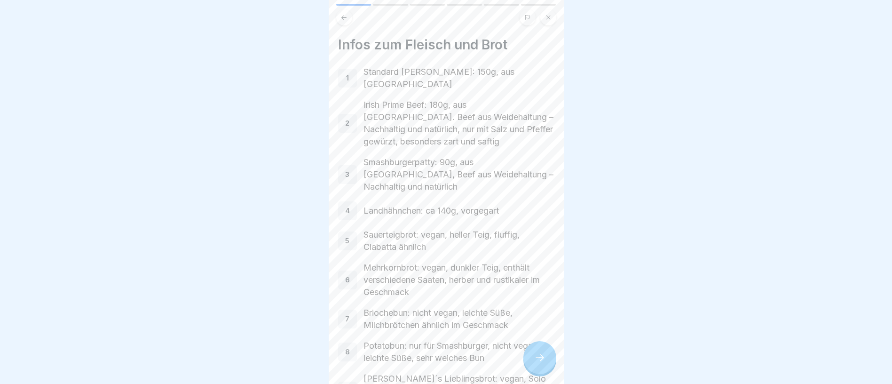
click at [536, 363] on icon at bounding box center [539, 357] width 11 height 11
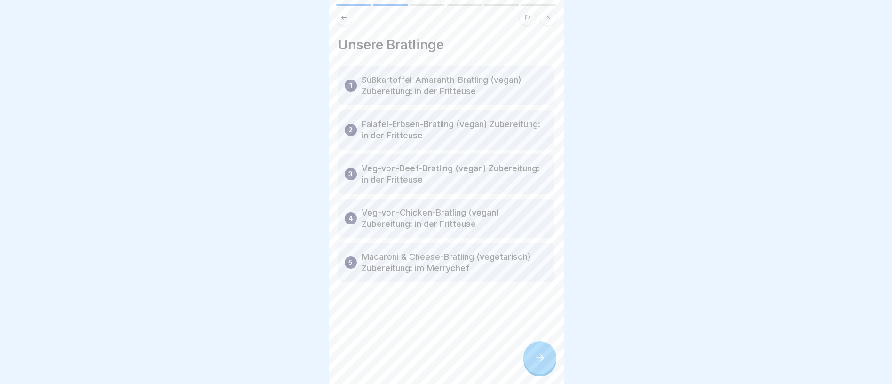
click at [536, 363] on icon at bounding box center [539, 357] width 11 height 11
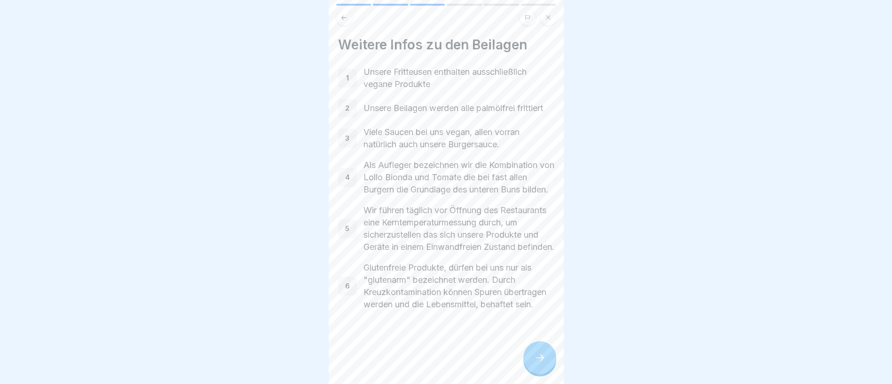
click at [536, 363] on icon at bounding box center [539, 357] width 11 height 11
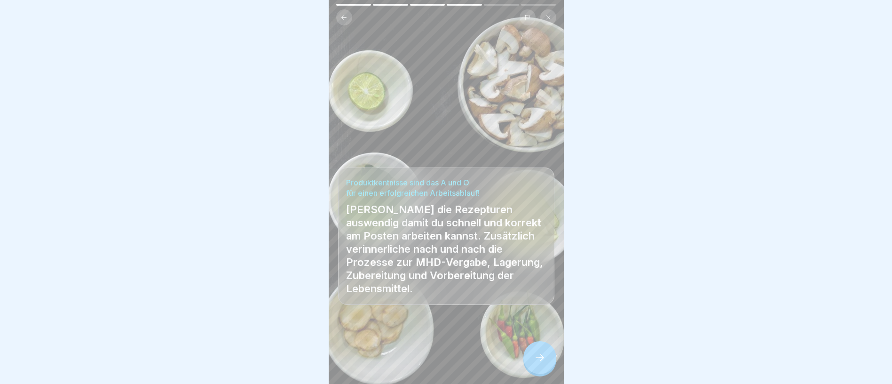
click at [536, 363] on icon at bounding box center [539, 357] width 11 height 11
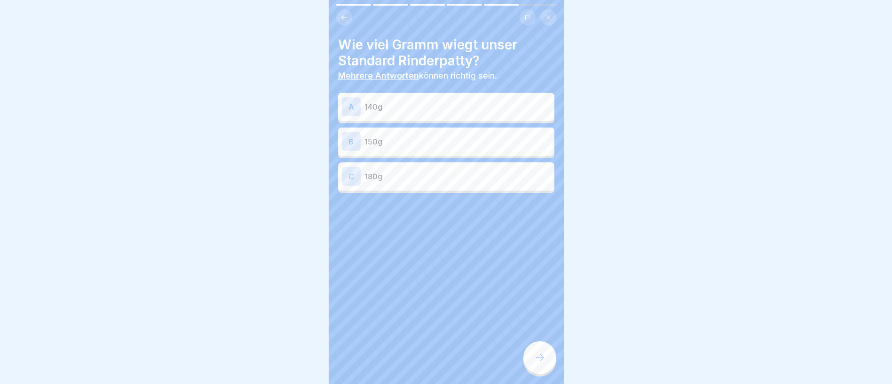
click at [416, 146] on p "150g" at bounding box center [457, 141] width 186 height 11
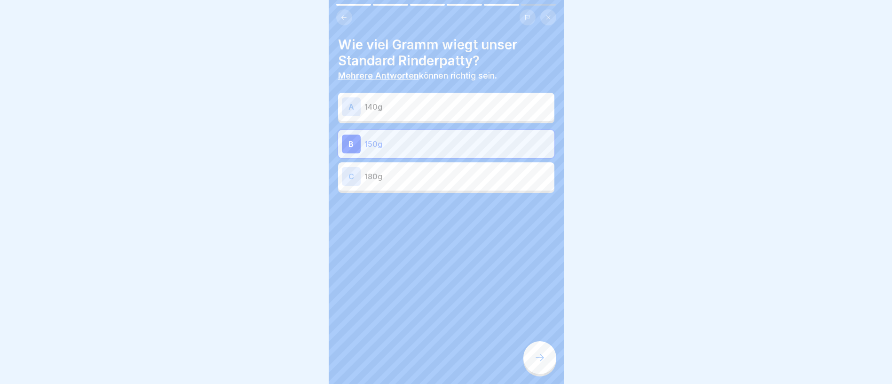
click at [534, 363] on icon at bounding box center [539, 357] width 11 height 11
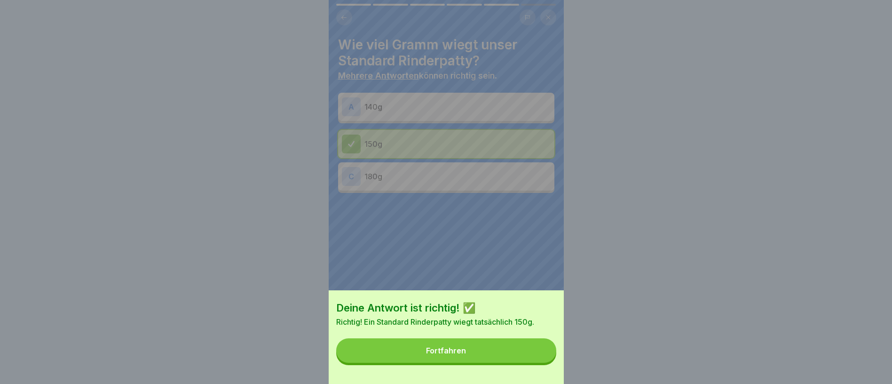
click at [534, 363] on button "Fortfahren" at bounding box center [446, 350] width 220 height 24
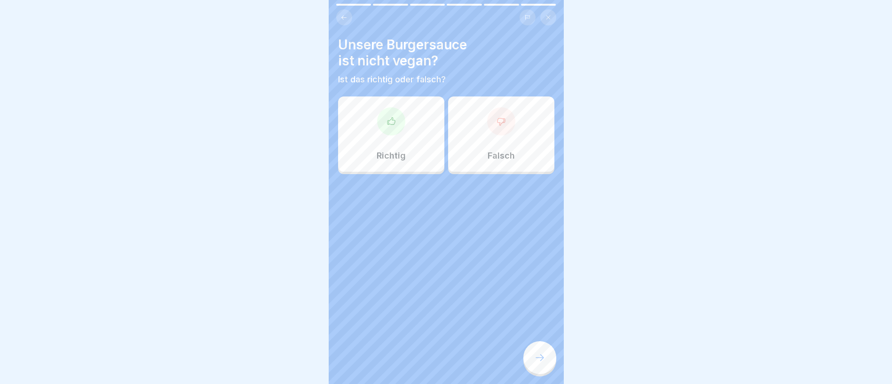
click at [410, 148] on div "Richtig" at bounding box center [391, 133] width 106 height 75
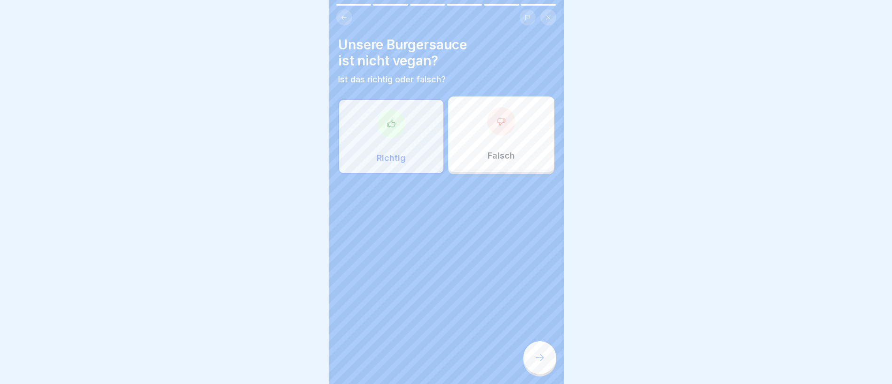
click at [546, 364] on div at bounding box center [539, 357] width 33 height 33
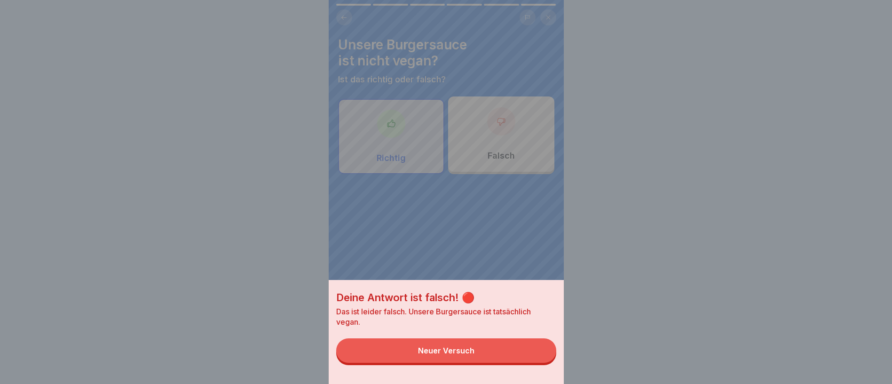
click at [546, 363] on button "Neuer Versuch" at bounding box center [446, 350] width 220 height 24
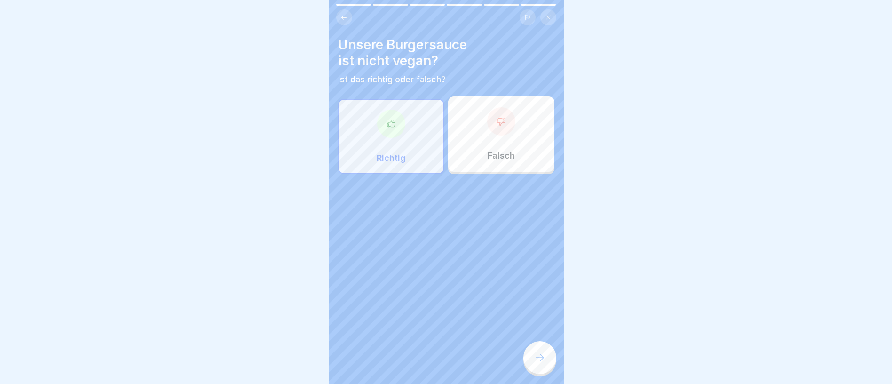
click at [502, 102] on div "Falsch" at bounding box center [501, 133] width 106 height 75
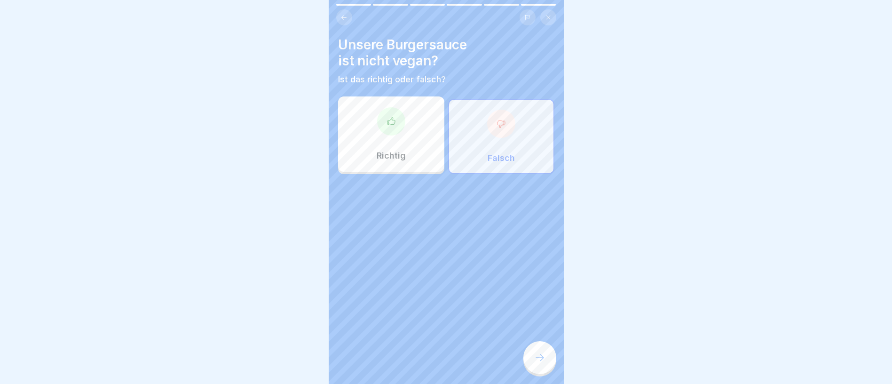
click at [534, 363] on icon at bounding box center [539, 357] width 11 height 11
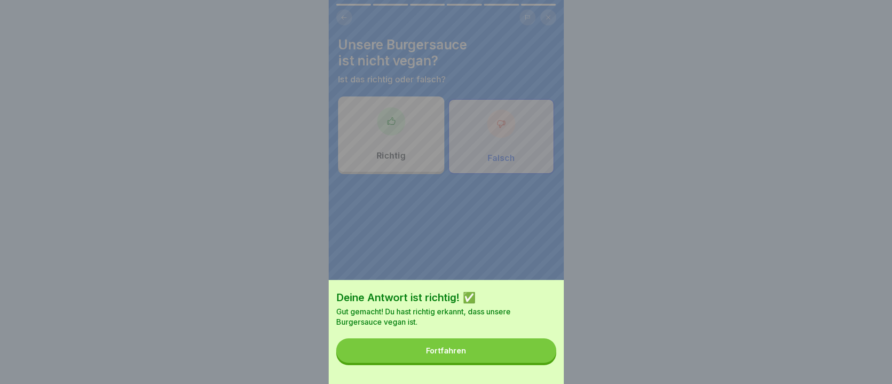
click at [541, 363] on button "Fortfahren" at bounding box center [446, 350] width 220 height 24
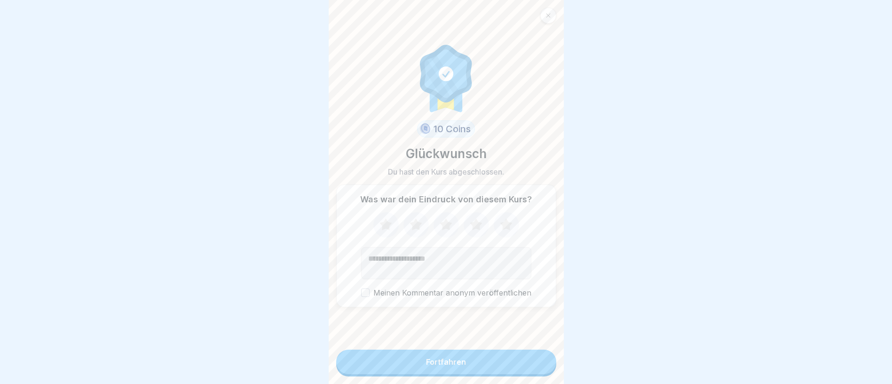
click at [492, 370] on button "Fortfahren" at bounding box center [446, 361] width 220 height 24
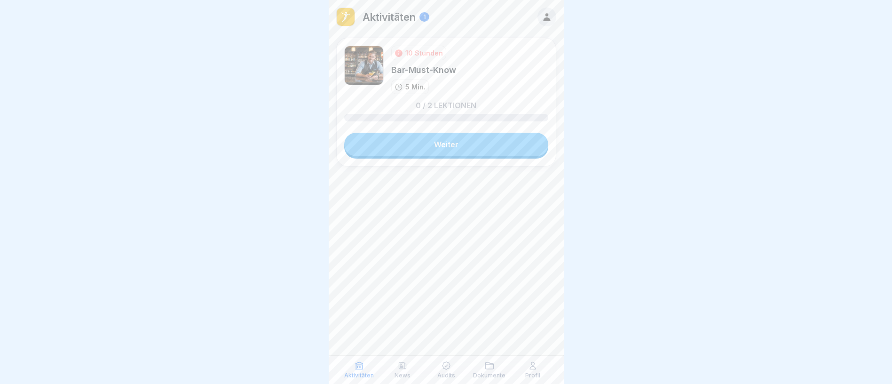
click at [451, 145] on link "Weiter" at bounding box center [446, 145] width 204 height 24
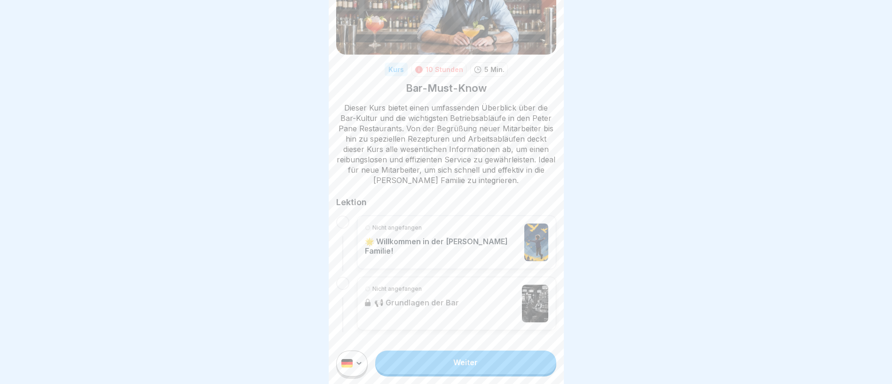
scroll to position [78, 0]
click at [475, 374] on link "Weiter" at bounding box center [465, 362] width 181 height 24
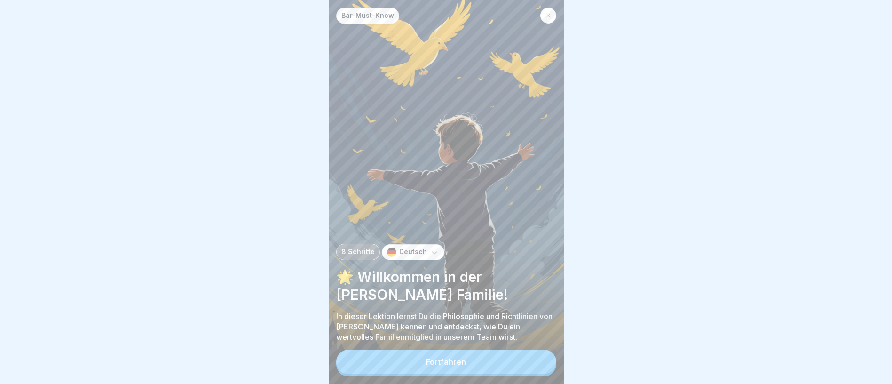
click at [506, 371] on button "Fortfahren" at bounding box center [446, 361] width 220 height 24
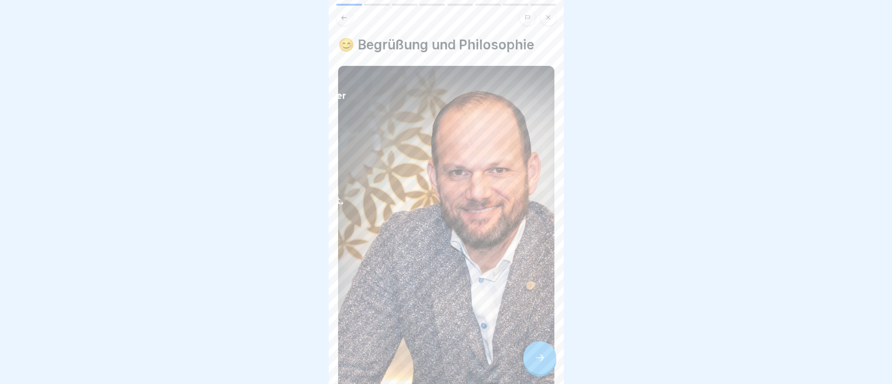
click at [546, 371] on div at bounding box center [539, 357] width 33 height 33
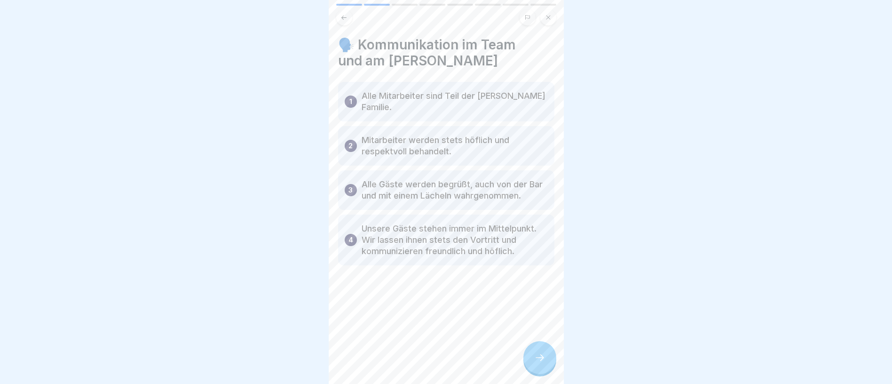
click at [544, 363] on icon at bounding box center [539, 357] width 11 height 11
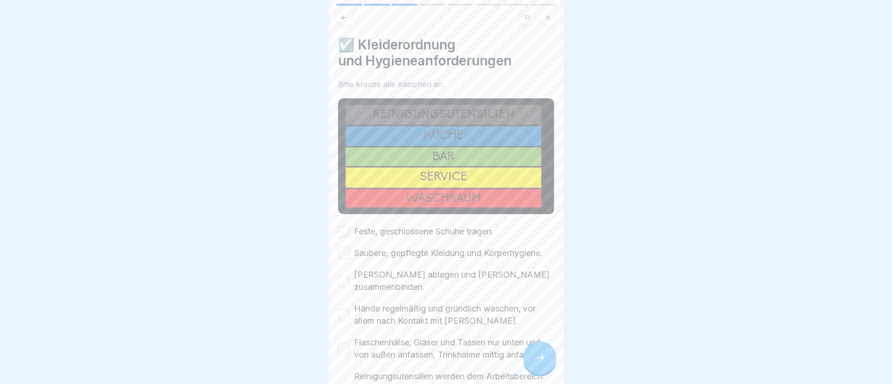
click at [544, 363] on icon at bounding box center [539, 357] width 11 height 11
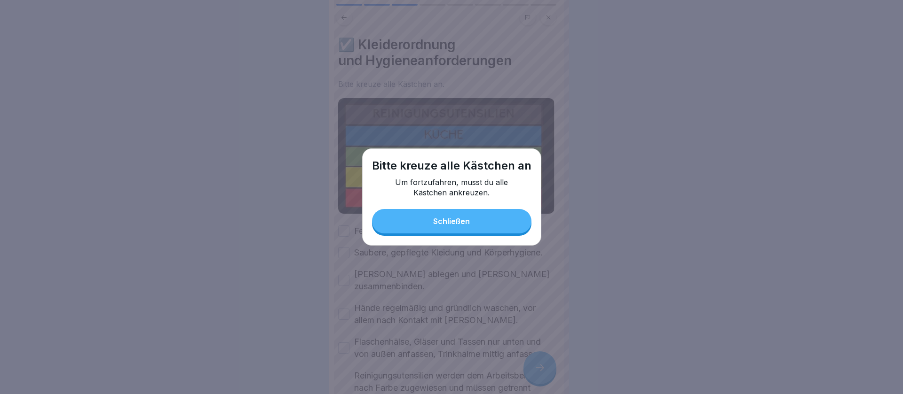
click at [471, 206] on div "Bitte kreuze alle Kästchen an Um fortzufahren, musst du alle Kästchen ankreuzen…" at bounding box center [451, 197] width 179 height 97
click at [464, 219] on div "Schließen" at bounding box center [451, 221] width 37 height 8
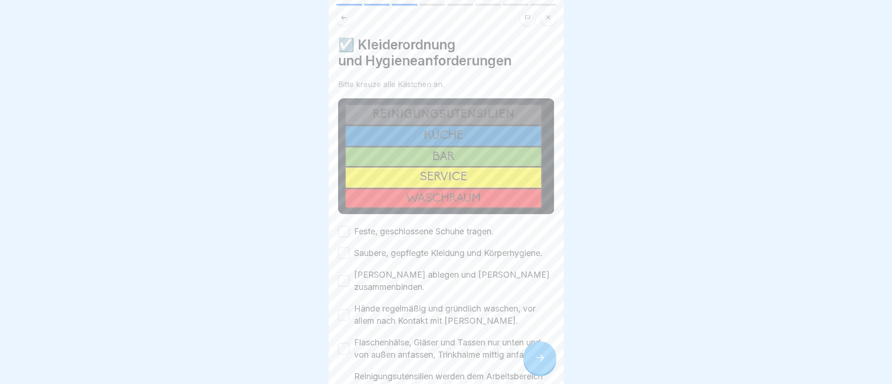
click at [340, 227] on button "Feste, geschlossene Schuhe tragen." at bounding box center [343, 231] width 11 height 11
click at [347, 256] on button "Saubere, gepflegte Kleidung und Körperhygiene." at bounding box center [343, 252] width 11 height 11
click at [346, 286] on button "Schmuck ablegen und Haare zusammenbinden." at bounding box center [343, 280] width 11 height 11
click at [343, 327] on div "Hände regelmäßig und gründlich waschen, vor allem nach Kontakt mit Bargeld." at bounding box center [446, 314] width 216 height 24
click at [347, 320] on button "Hände regelmäßig und gründlich waschen, vor allem nach Kontakt mit Bargeld." at bounding box center [343, 314] width 11 height 11
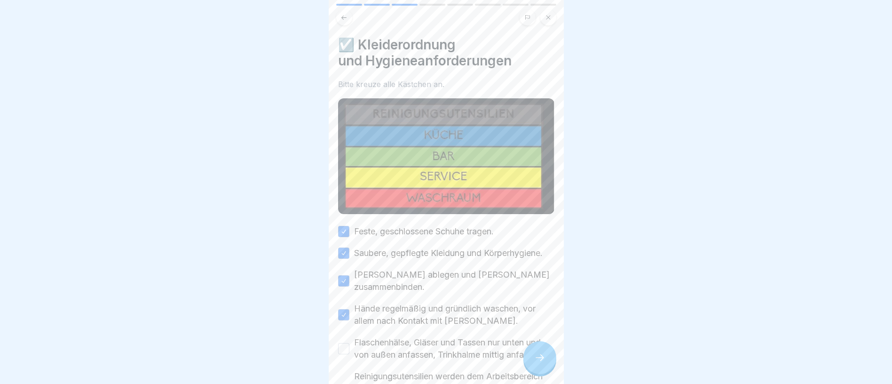
click at [344, 354] on button "Flaschenhälse, Gläser und Tassen nur unten und von außen anfassen, Trinkhalme m…" at bounding box center [343, 348] width 11 height 11
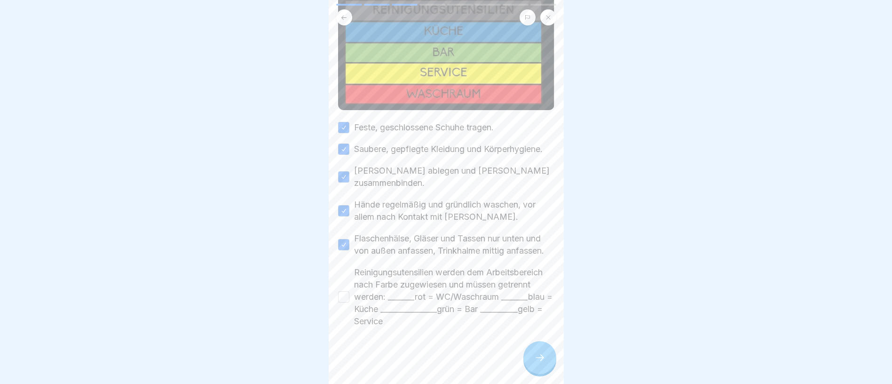
scroll to position [134, 0]
click at [346, 293] on button "Reinigungsutensilien werden dem Arbeitsbereich nach Farbe zugewiesen und müssen…" at bounding box center [343, 296] width 11 height 11
click at [547, 371] on div at bounding box center [539, 357] width 33 height 33
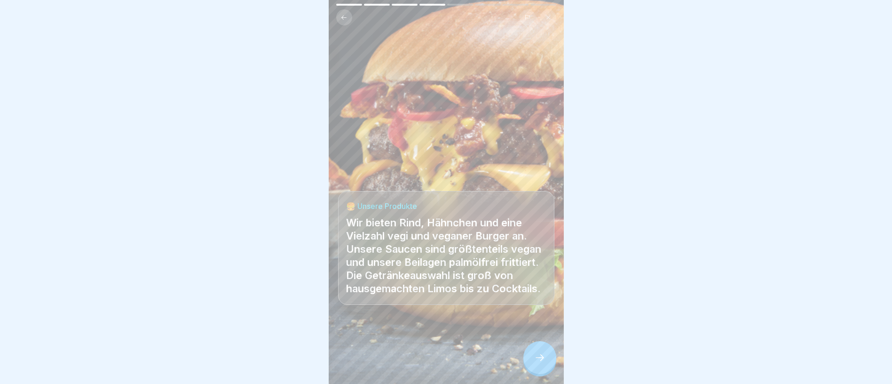
click at [546, 365] on div at bounding box center [539, 357] width 33 height 33
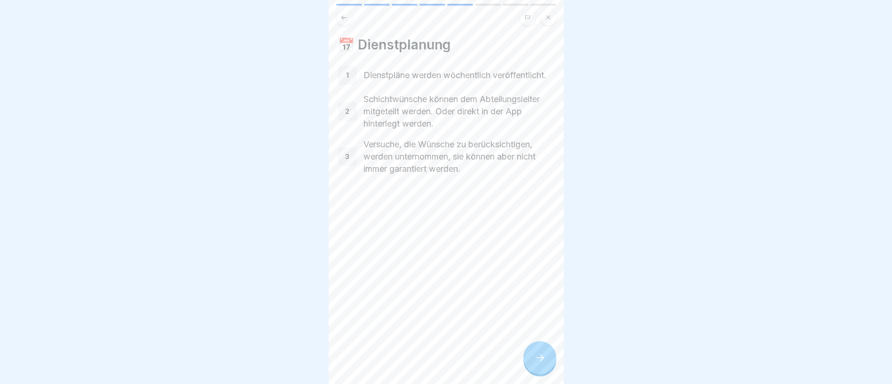
click at [546, 365] on div at bounding box center [539, 357] width 33 height 33
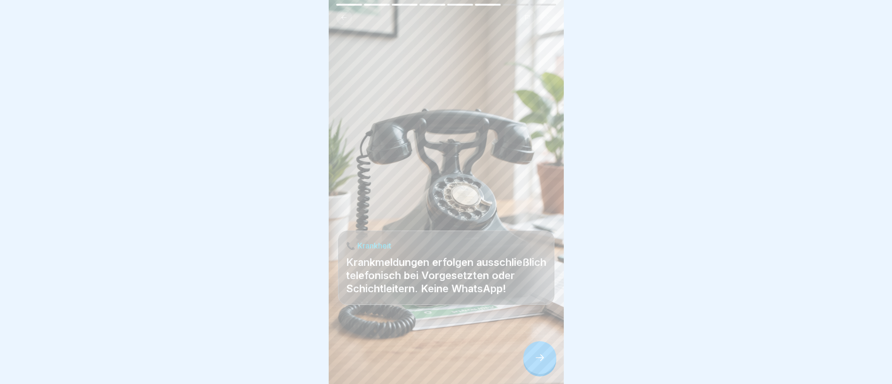
click at [546, 365] on div at bounding box center [539, 357] width 33 height 33
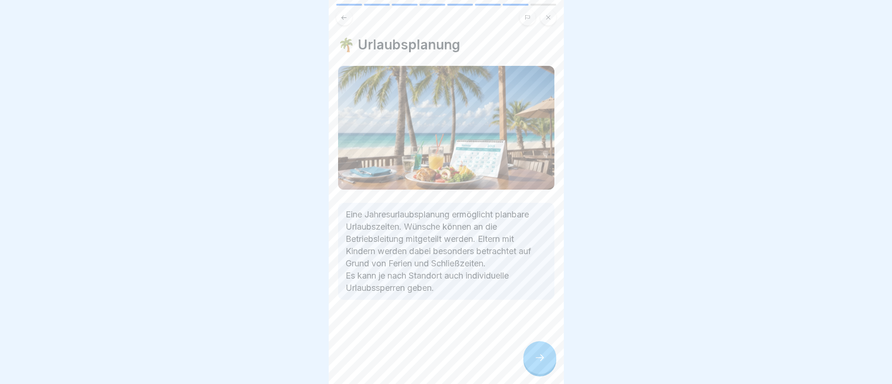
click at [546, 365] on div at bounding box center [539, 357] width 33 height 33
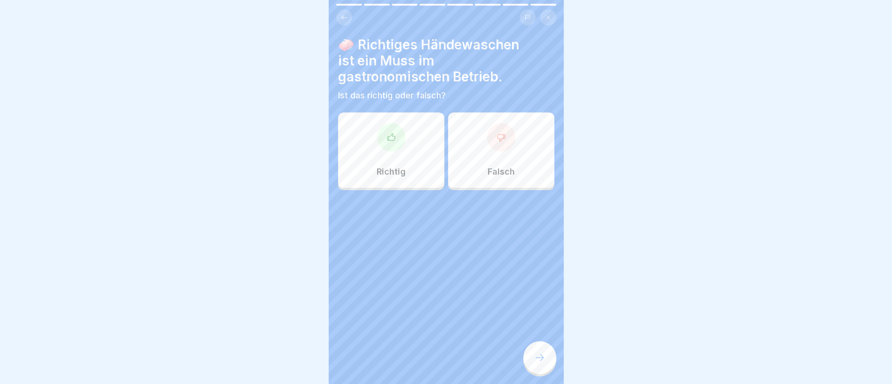
click at [382, 159] on div "Richtig" at bounding box center [391, 149] width 106 height 75
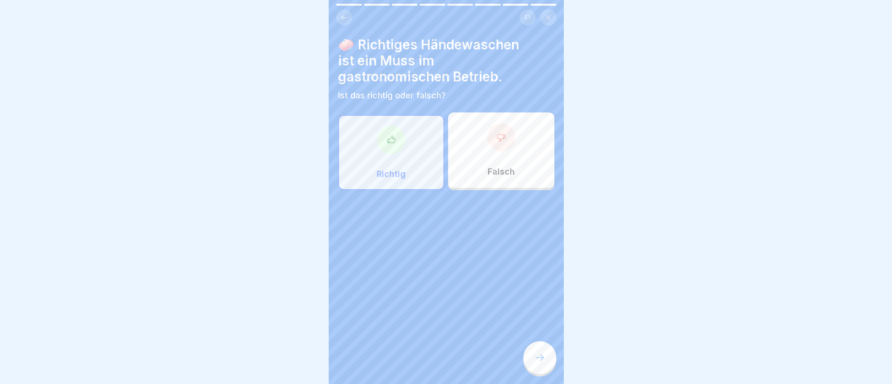
click at [544, 363] on icon at bounding box center [539, 357] width 11 height 11
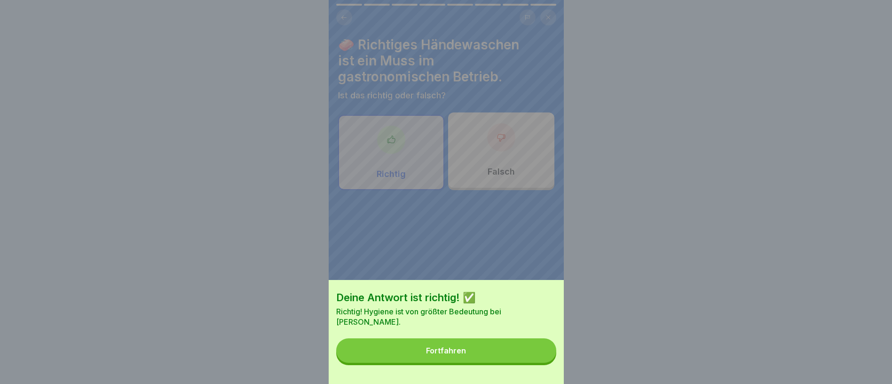
click at [544, 363] on button "Fortfahren" at bounding box center [446, 350] width 220 height 24
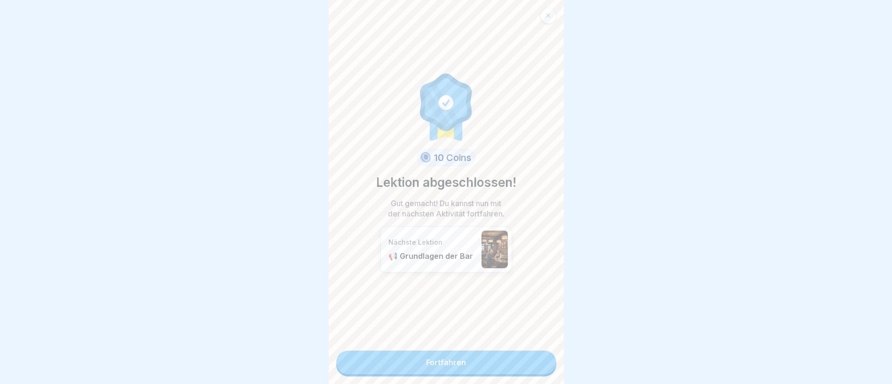
click at [544, 365] on link "Fortfahren" at bounding box center [446, 362] width 220 height 24
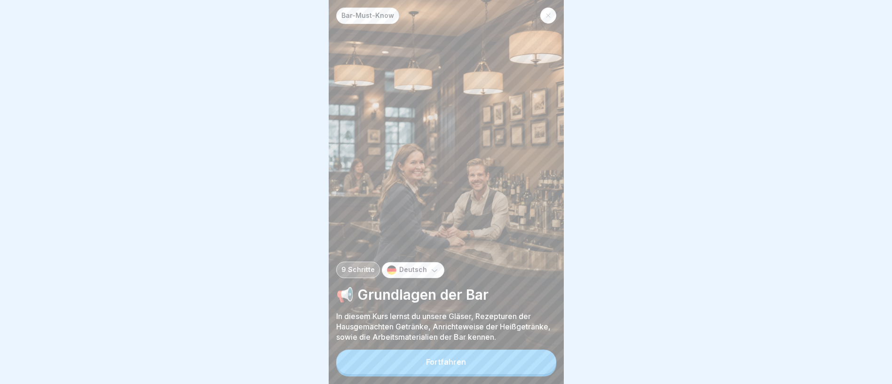
click at [544, 365] on button "Fortfahren" at bounding box center [446, 361] width 220 height 24
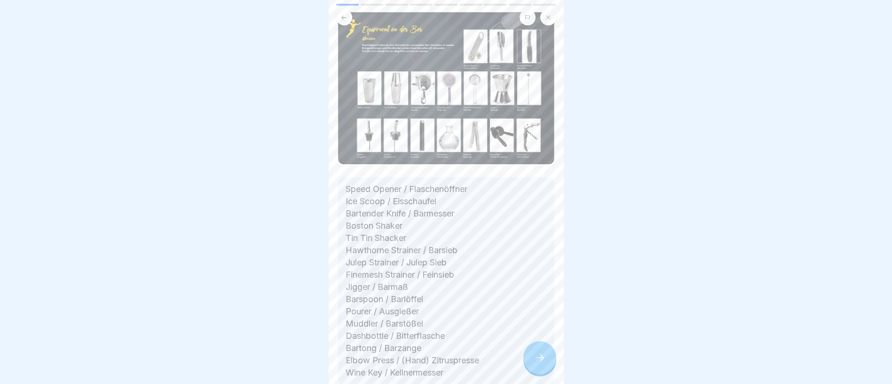
scroll to position [64, 0]
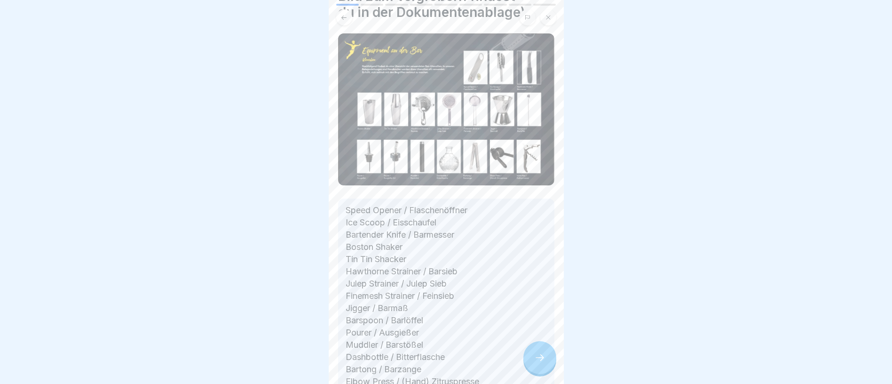
click at [542, 363] on icon at bounding box center [539, 357] width 11 height 11
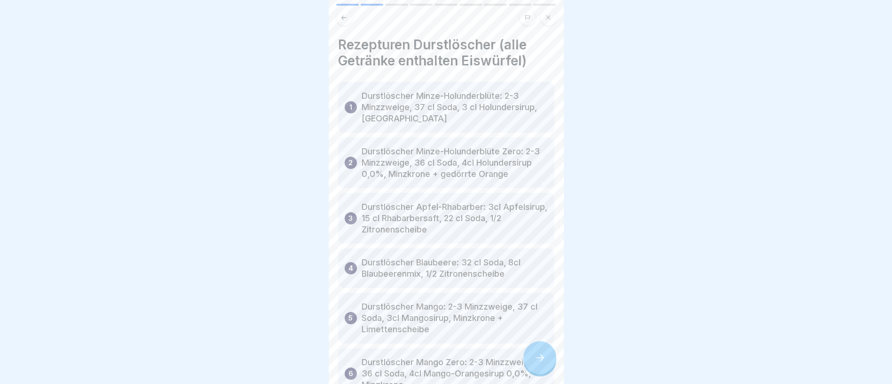
click at [542, 363] on icon at bounding box center [539, 357] width 11 height 11
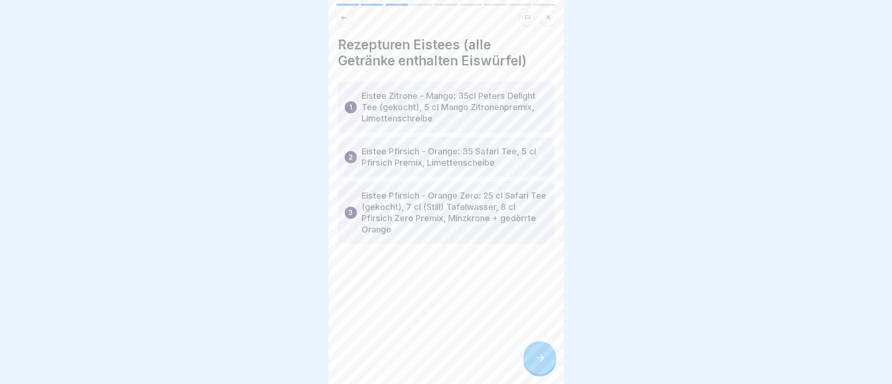
click at [542, 363] on icon at bounding box center [539, 357] width 11 height 11
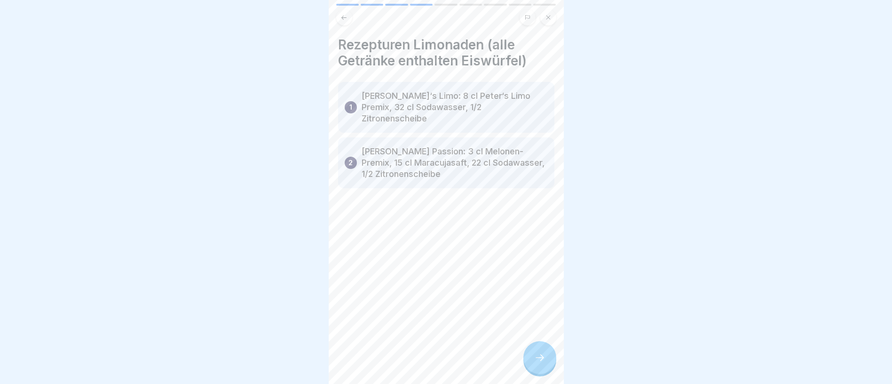
click at [542, 363] on icon at bounding box center [539, 357] width 11 height 11
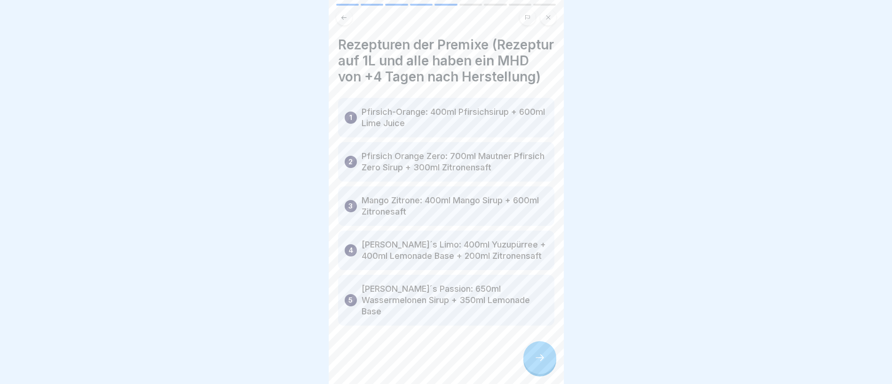
click at [542, 363] on icon at bounding box center [539, 357] width 11 height 11
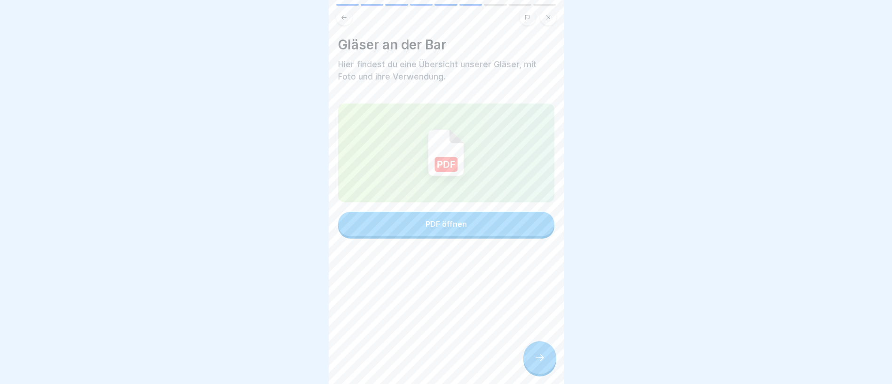
click at [542, 363] on icon at bounding box center [539, 357] width 11 height 11
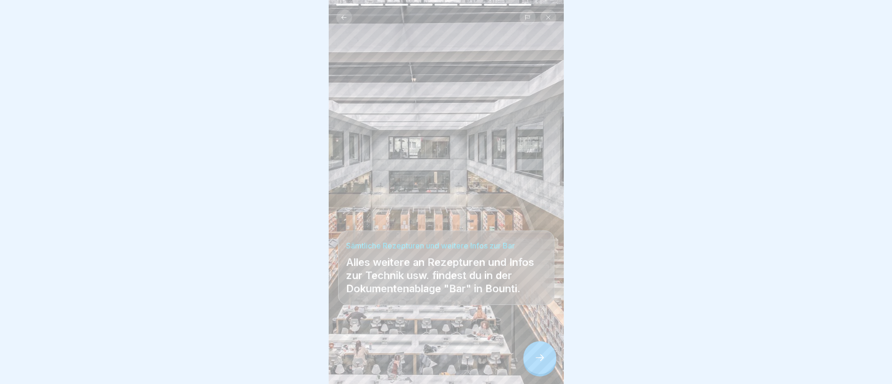
click at [542, 363] on icon at bounding box center [539, 357] width 11 height 11
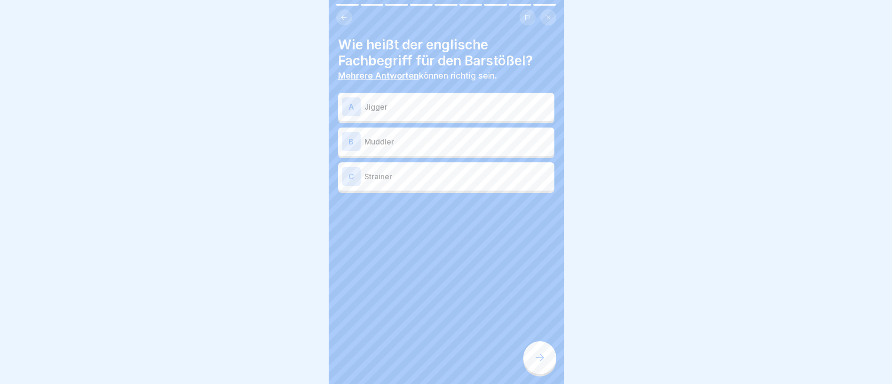
click at [459, 142] on p "Muddler" at bounding box center [457, 141] width 186 height 11
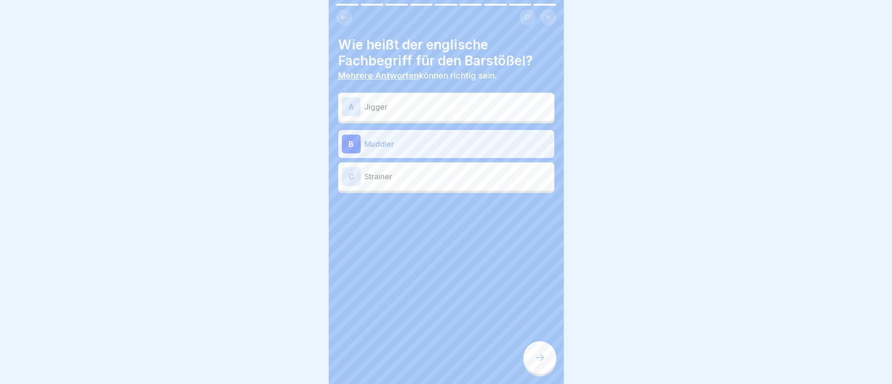
click at [536, 363] on icon at bounding box center [539, 357] width 11 height 11
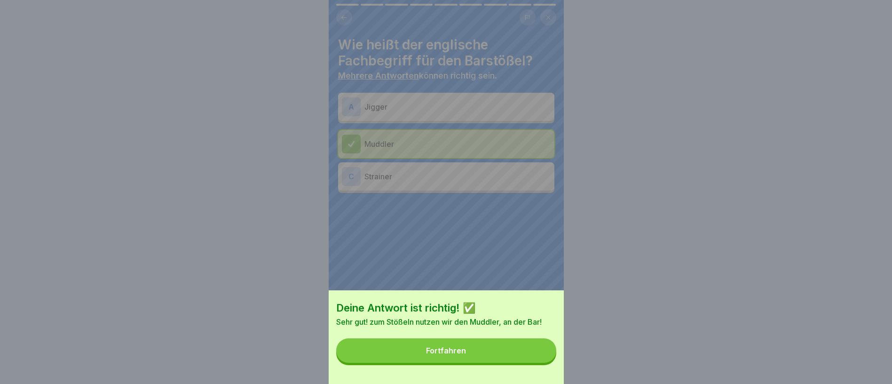
click at [536, 363] on button "Fortfahren" at bounding box center [446, 350] width 220 height 24
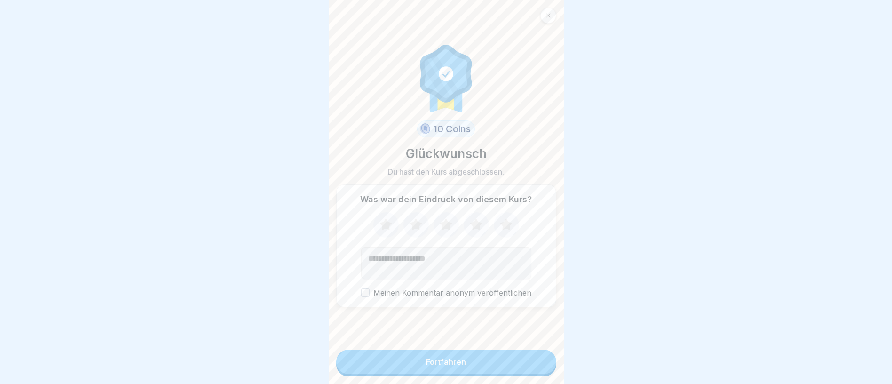
click at [537, 363] on button "Fortfahren" at bounding box center [446, 361] width 220 height 24
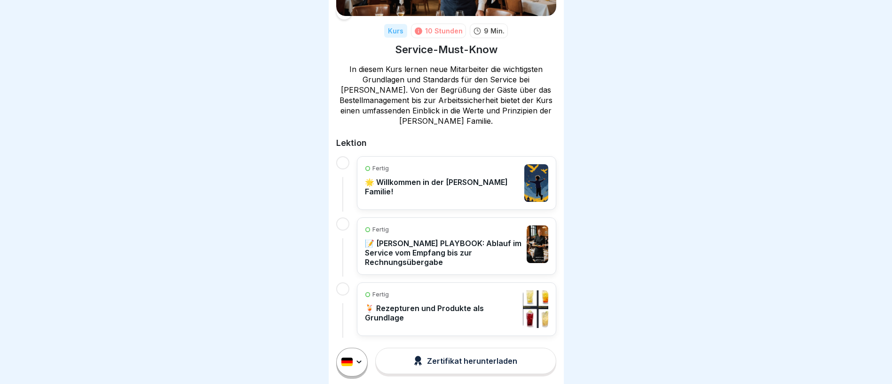
scroll to position [11, 0]
click at [479, 361] on div "Zertifikat herunterladen" at bounding box center [465, 360] width 103 height 10
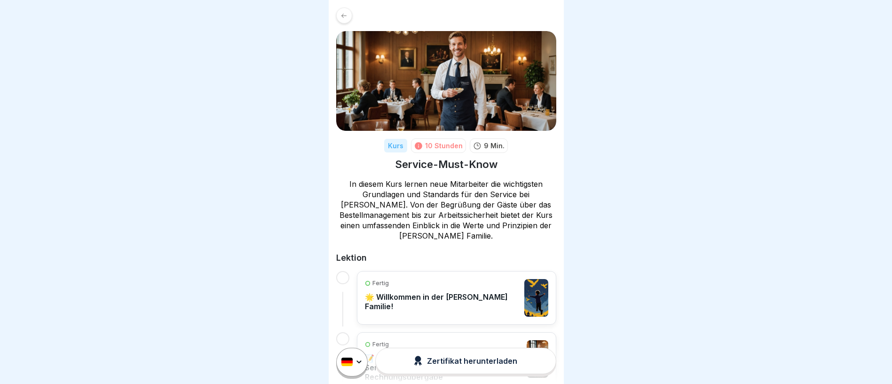
click at [346, 15] on icon at bounding box center [343, 15] width 5 height 4
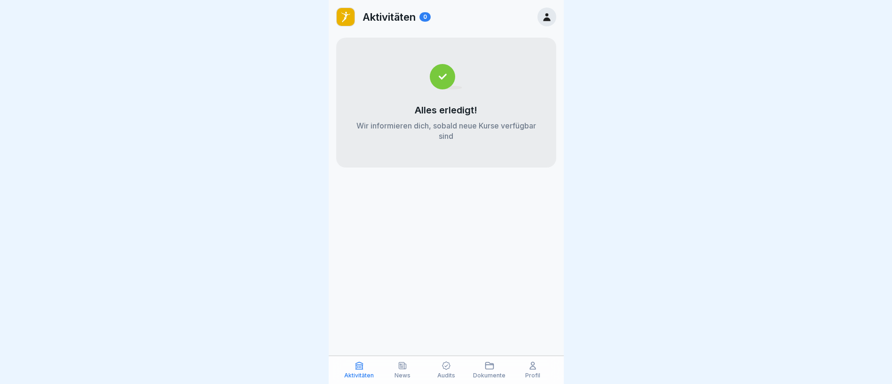
scroll to position [11, 0]
